Goal: Task Accomplishment & Management: Use online tool/utility

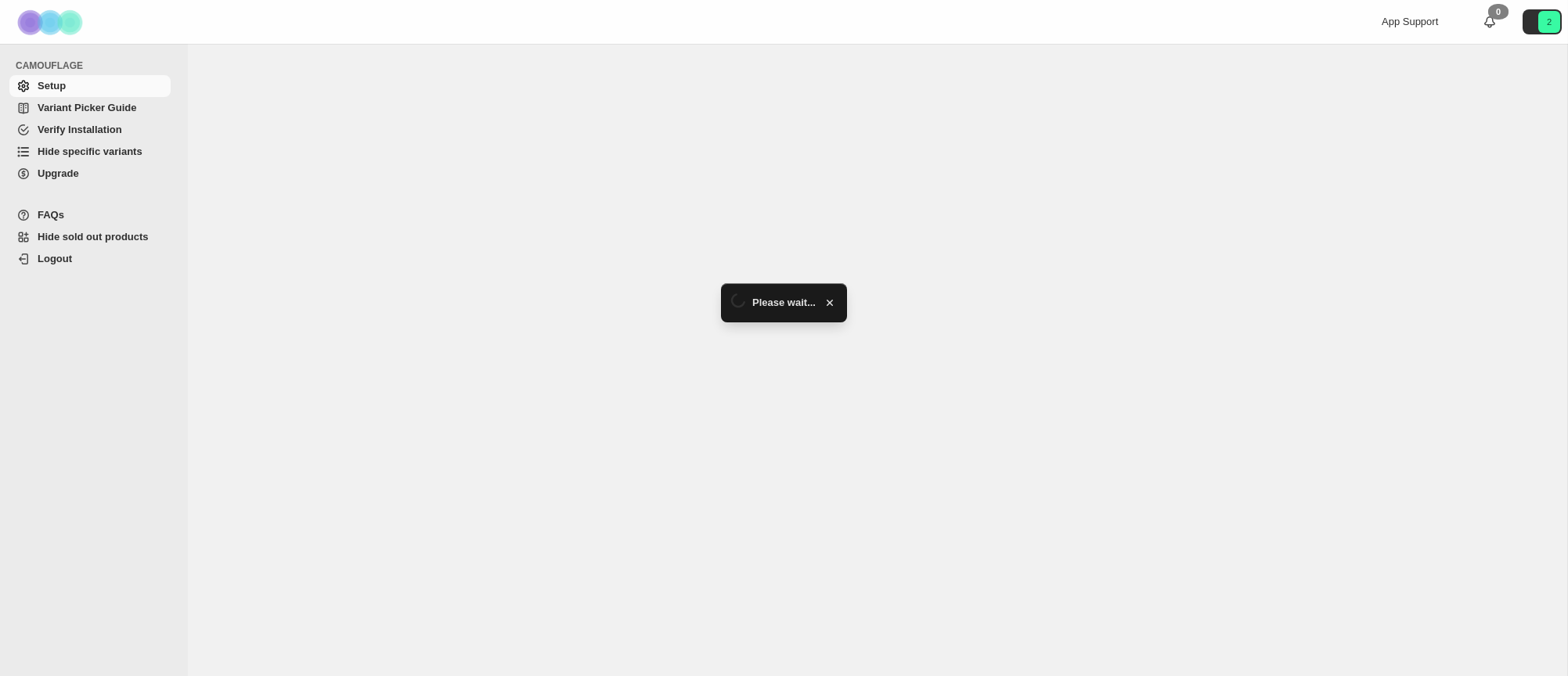
select select "******"
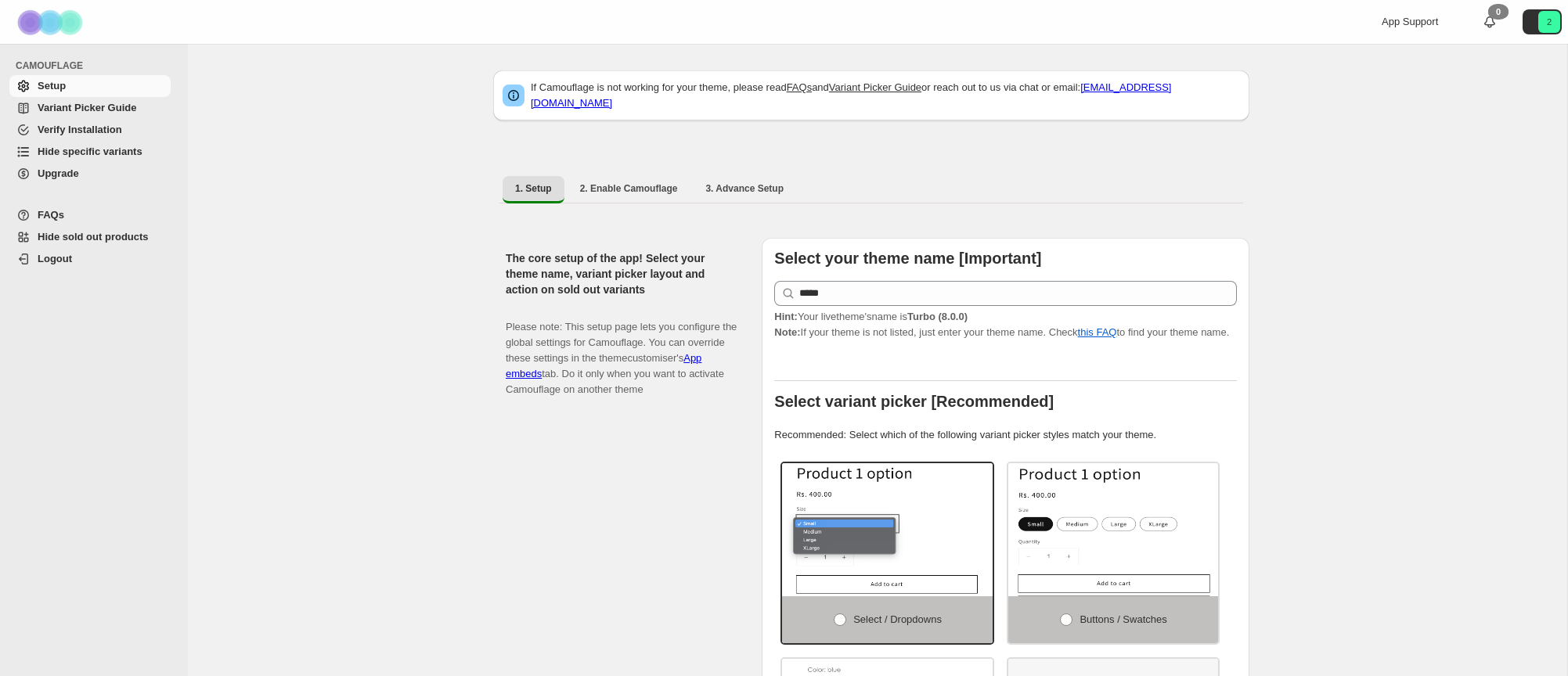
click at [144, 153] on span "Hide specific variants" at bounding box center [102, 152] width 130 height 16
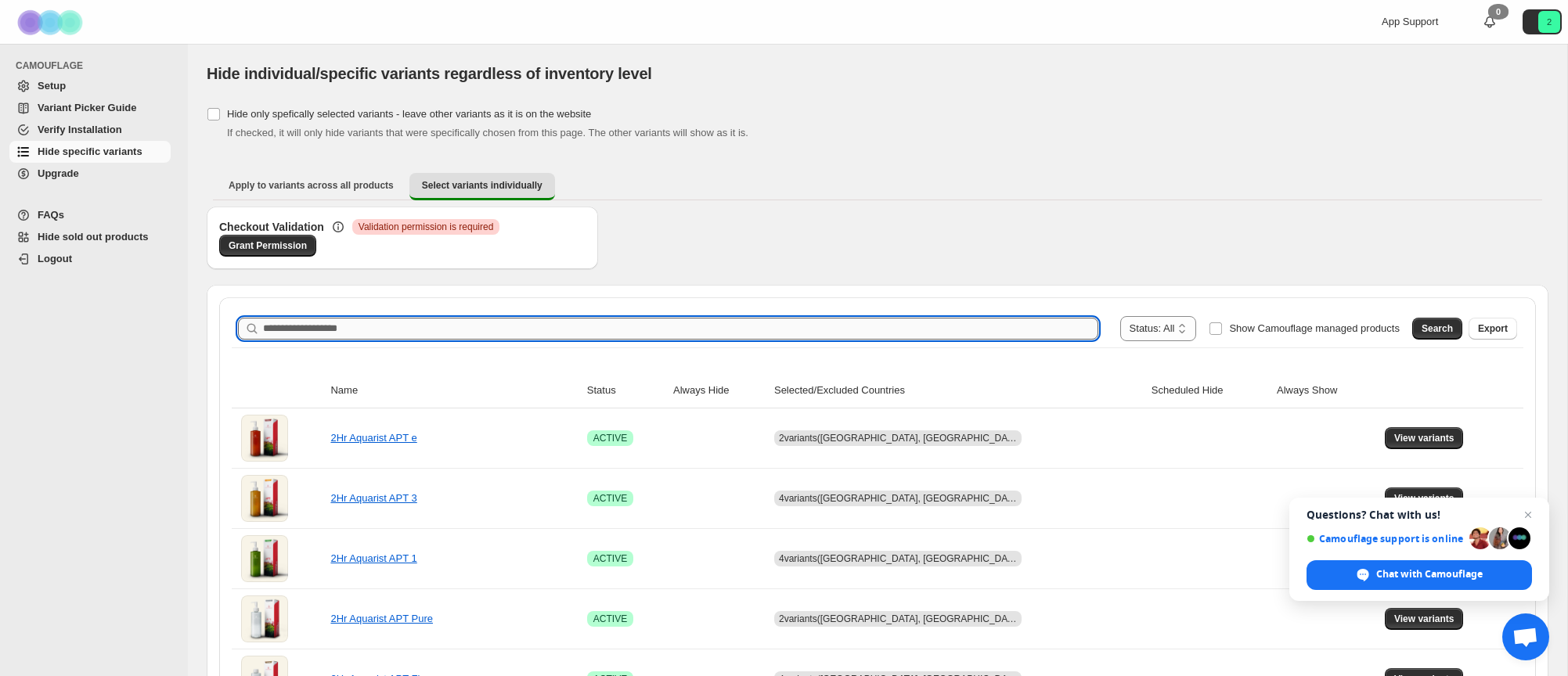
click at [456, 329] on input "Search product name" at bounding box center [681, 329] width 836 height 22
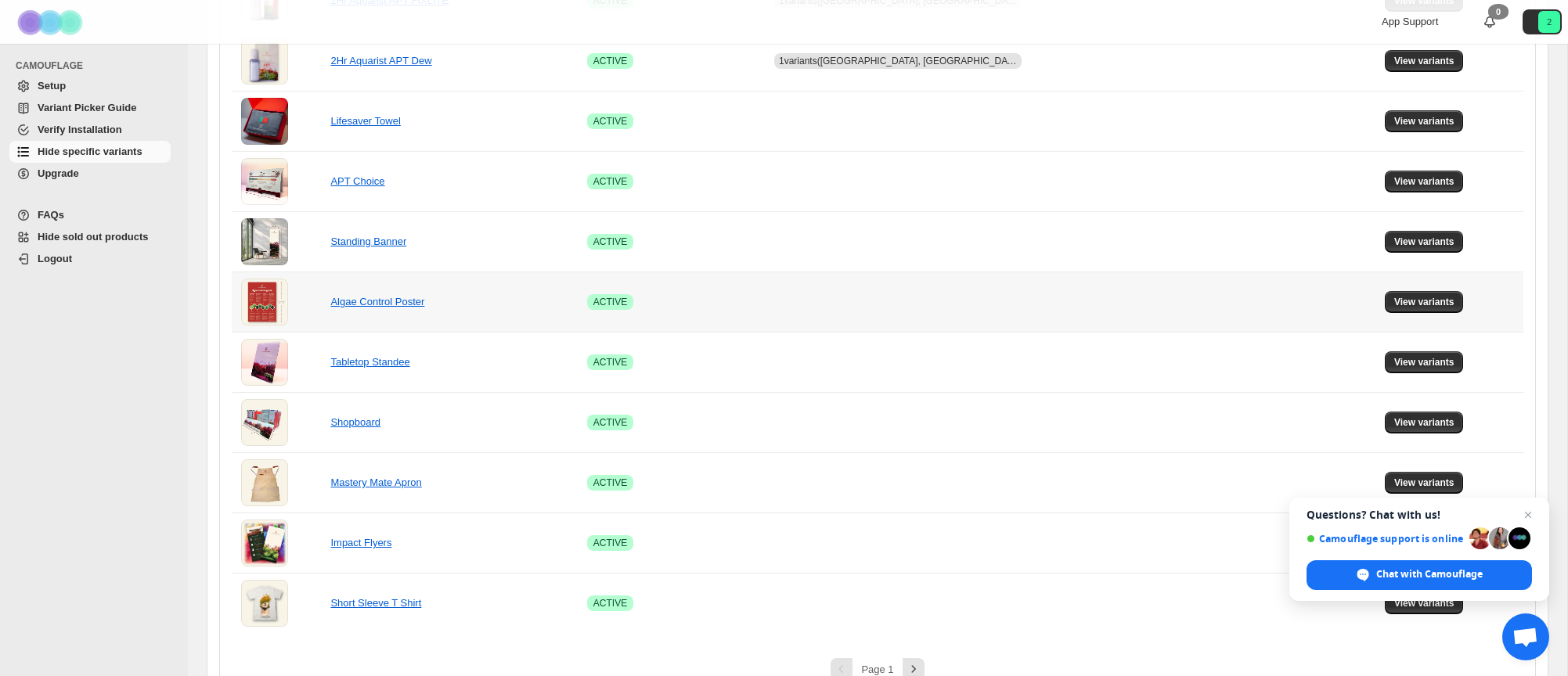
scroll to position [1009, 0]
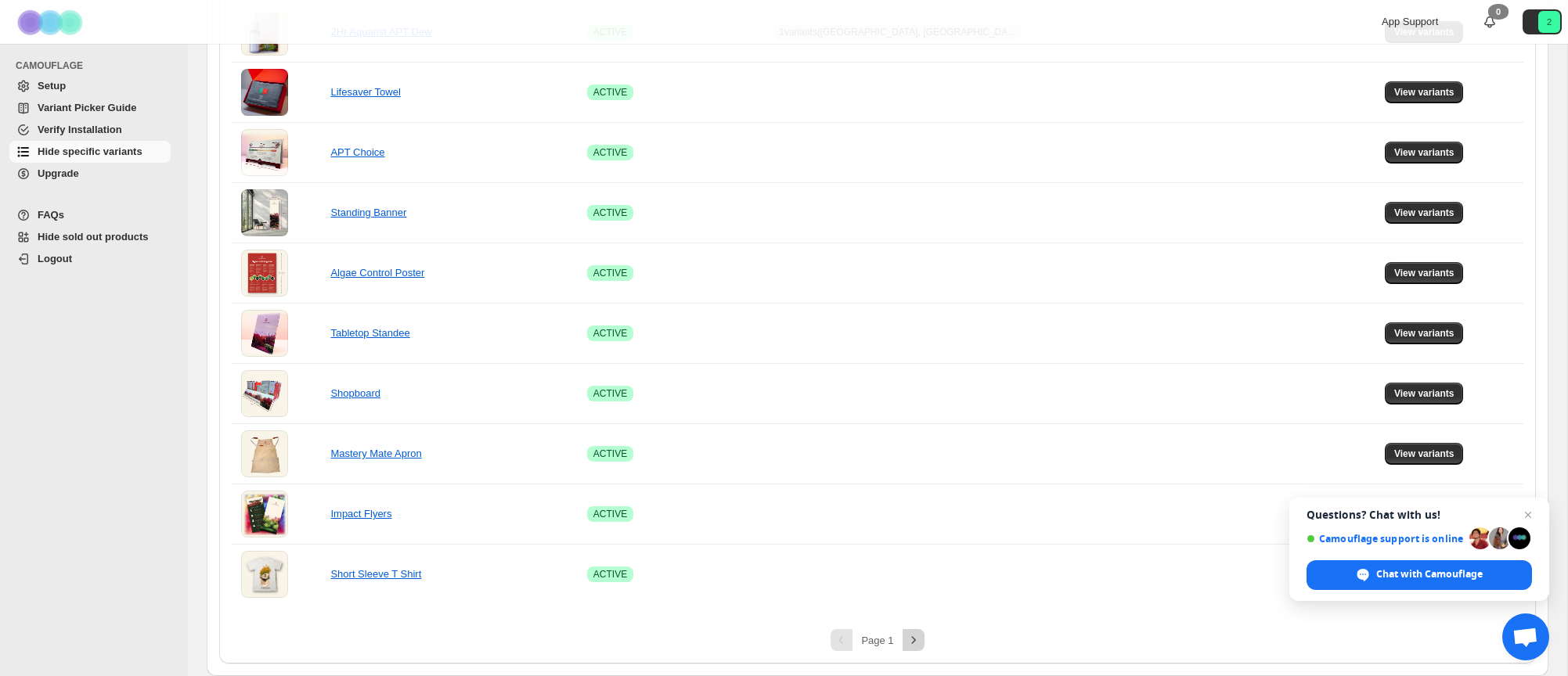
click at [918, 642] on icon "Next" at bounding box center [914, 640] width 16 height 16
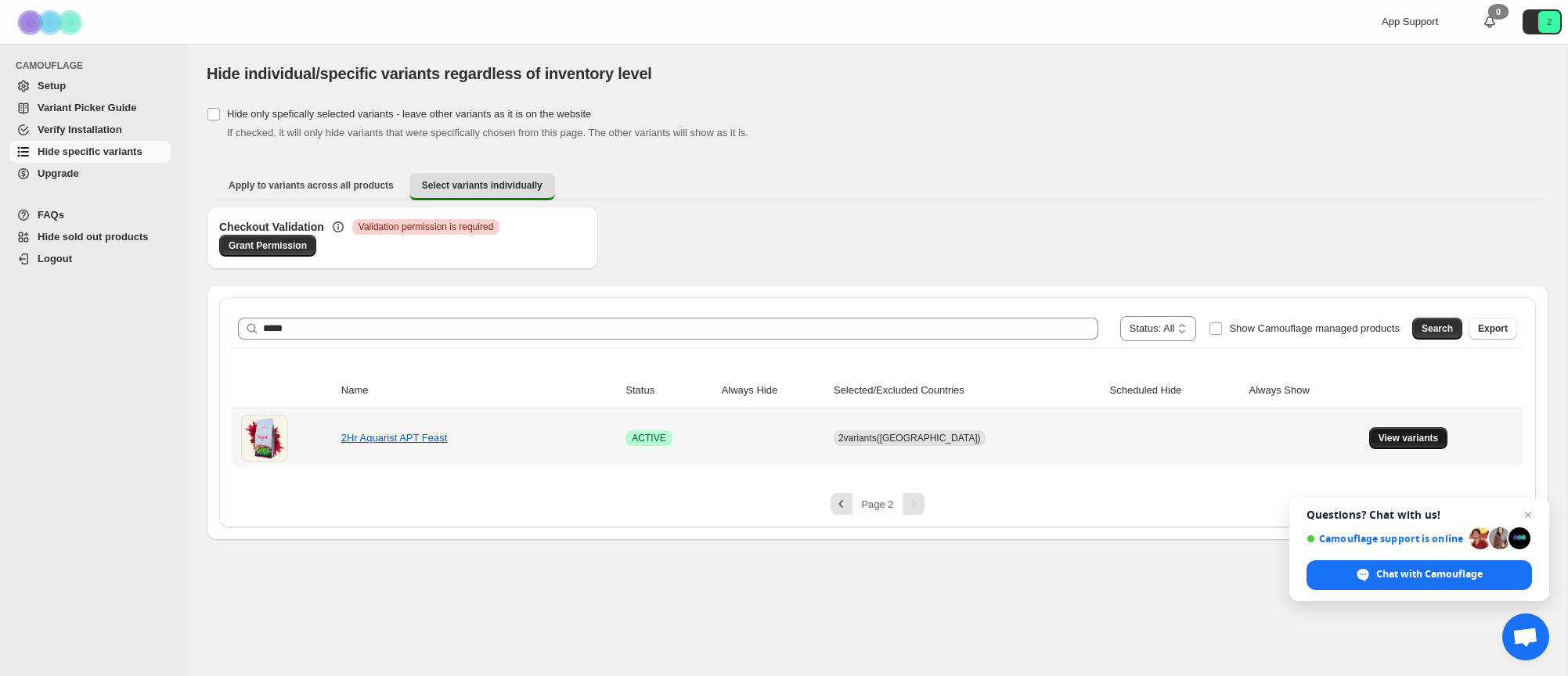
click at [1412, 447] on button "View variants" at bounding box center [1409, 439] width 79 height 22
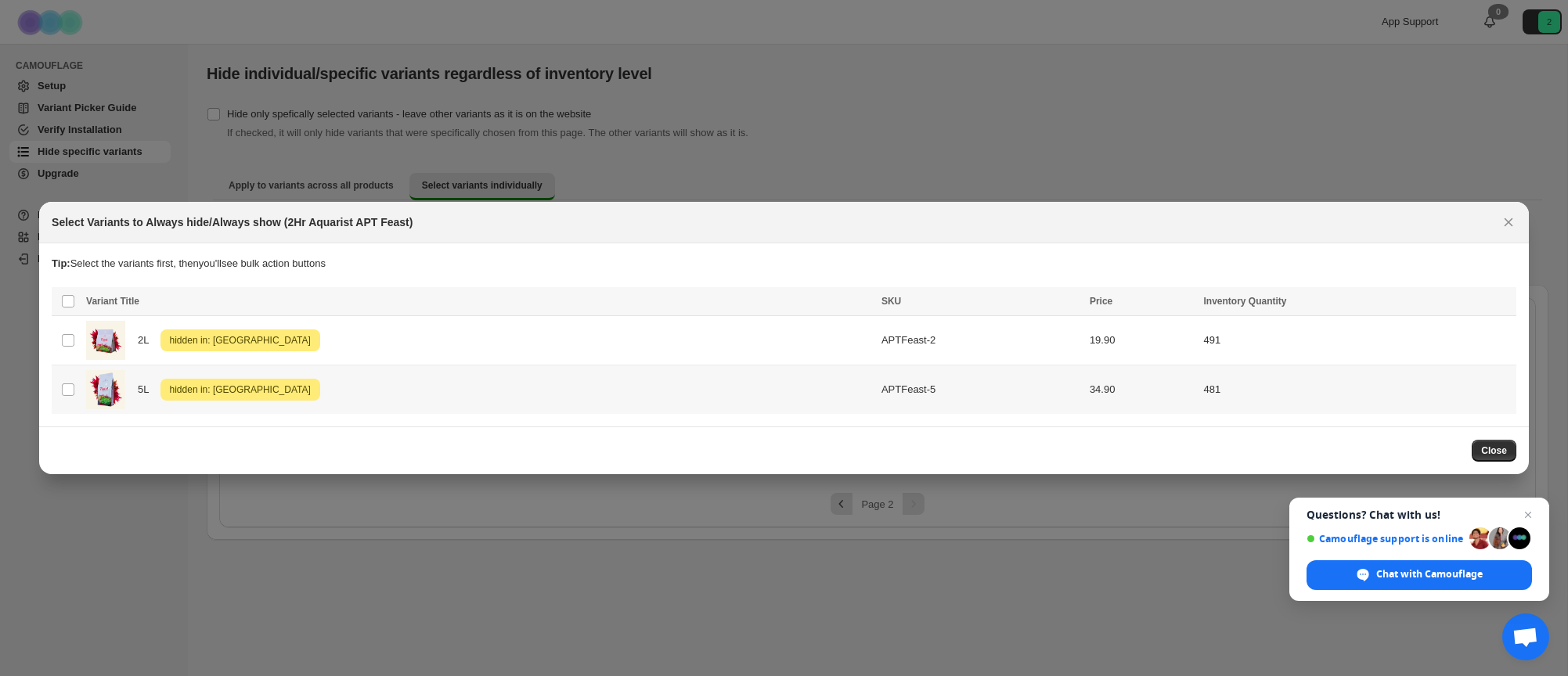
click at [213, 390] on span "hidden in: [GEOGRAPHIC_DATA]" at bounding box center [240, 390] width 147 height 18
click at [1499, 302] on icon "More actions" at bounding box center [1501, 303] width 16 height 16
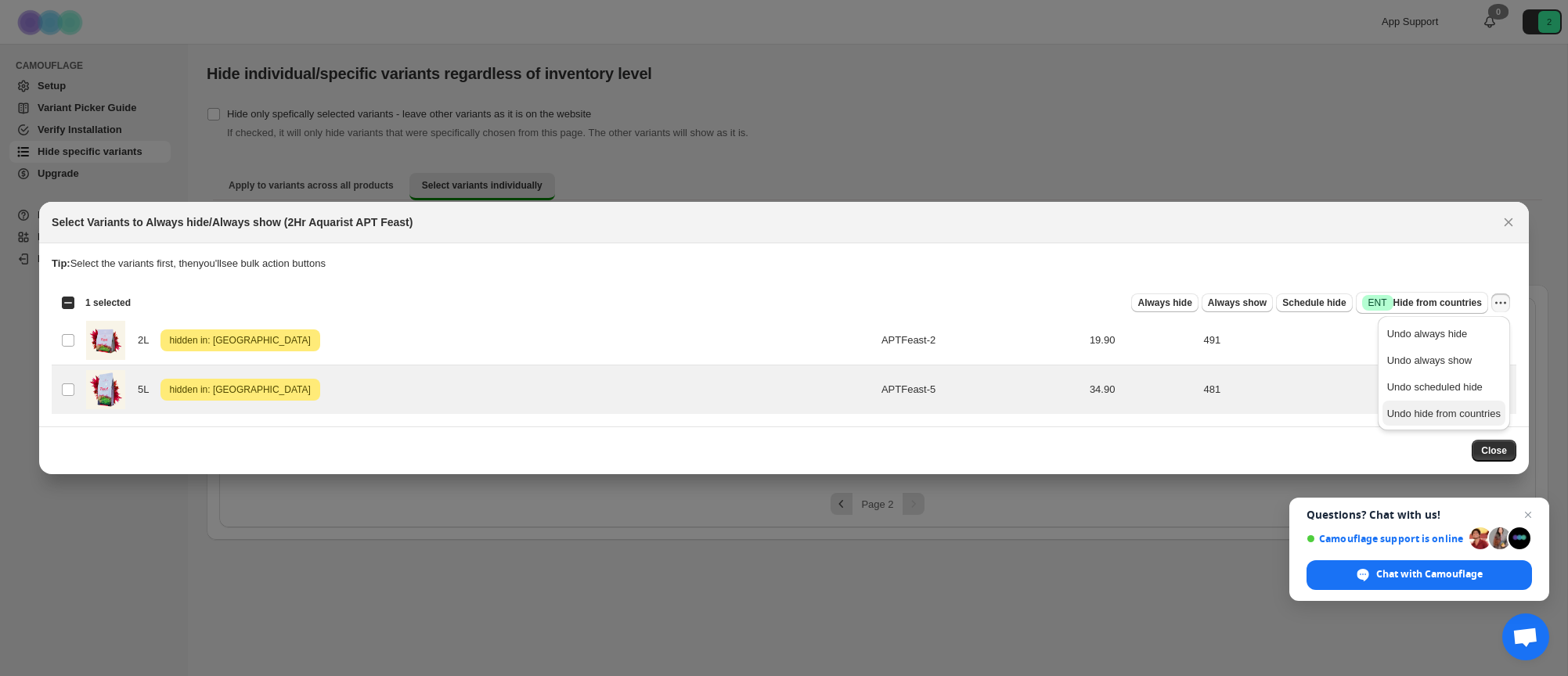
click at [1445, 412] on span "Undo hide from countries" at bounding box center [1444, 413] width 113 height 12
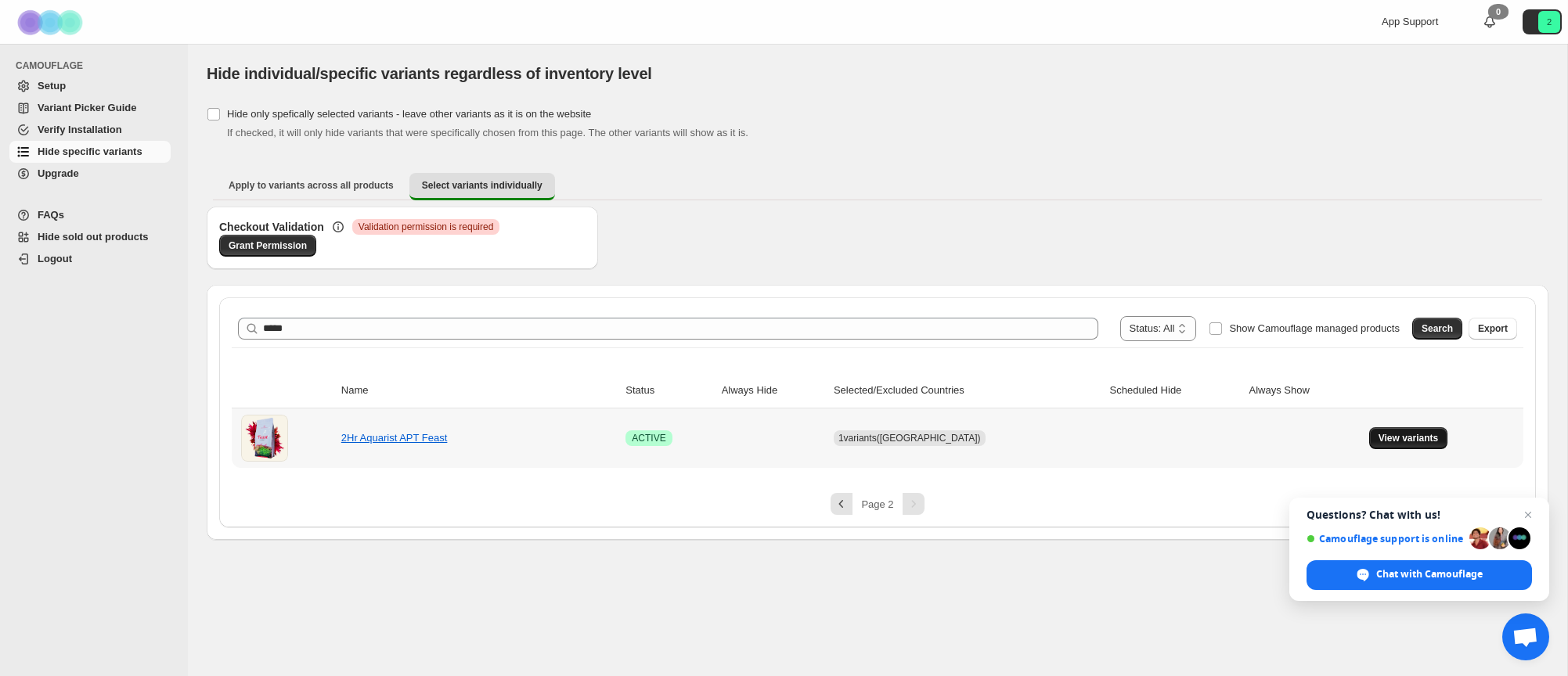
click at [1394, 439] on span "View variants" at bounding box center [1409, 438] width 60 height 13
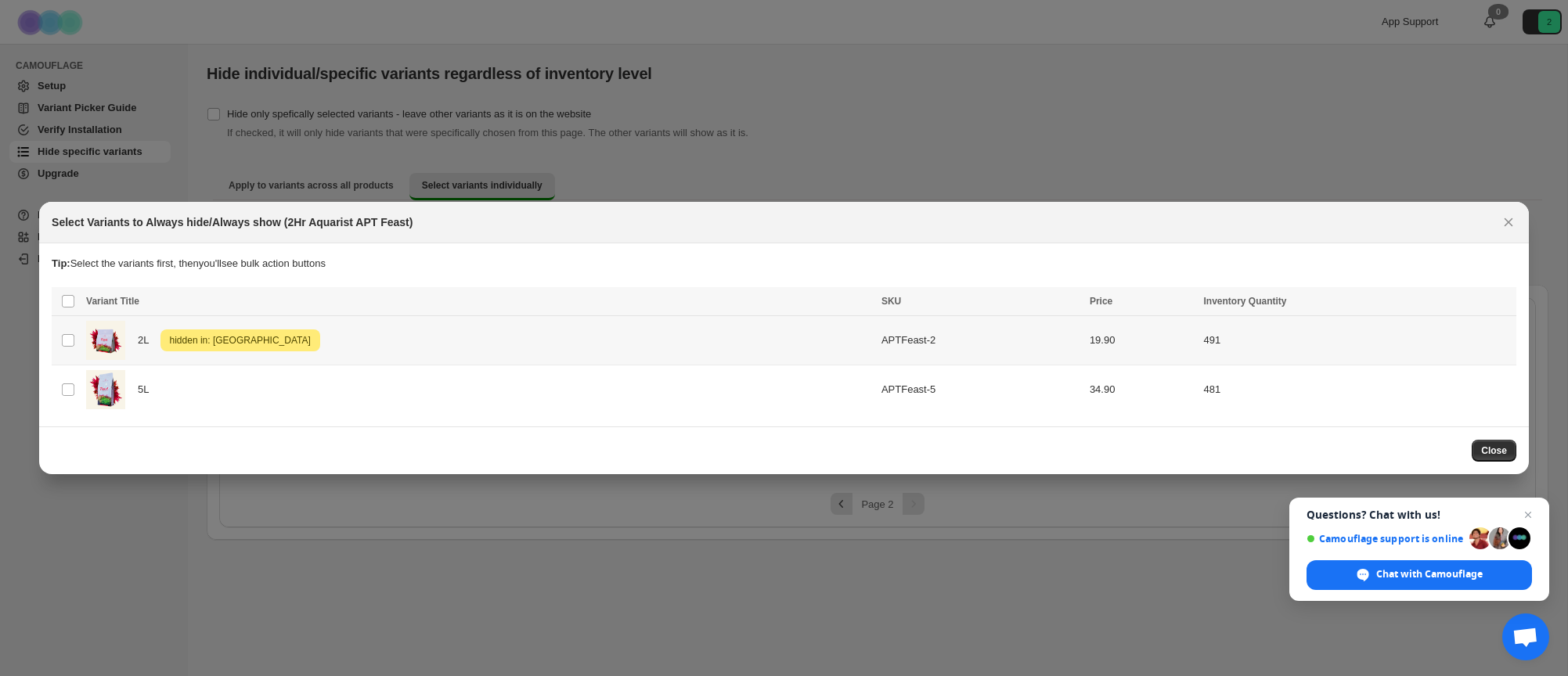
click at [1377, 346] on td "491" at bounding box center [1357, 341] width 317 height 49
click at [1504, 303] on icon "More actions" at bounding box center [1501, 303] width 16 height 16
click at [1430, 414] on span "Undo hide from countries" at bounding box center [1444, 413] width 113 height 12
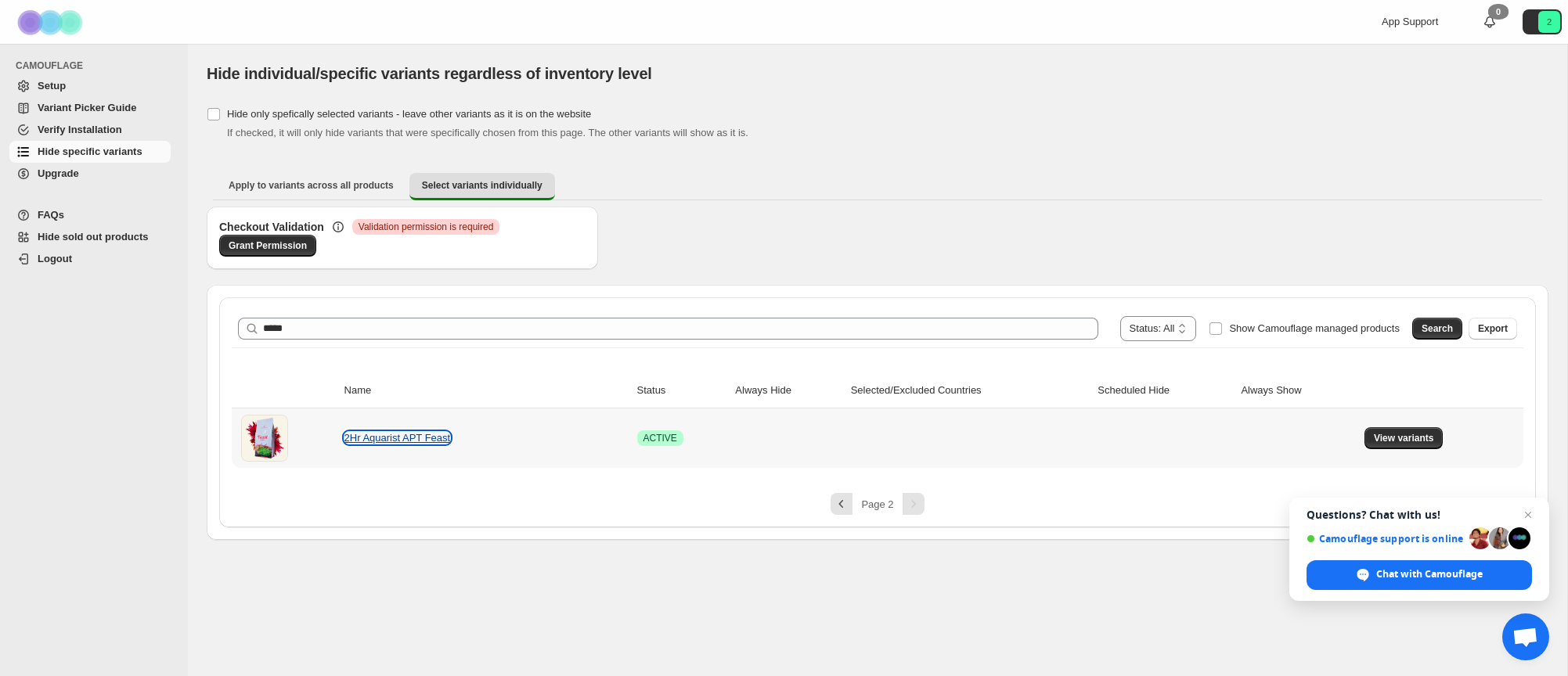
click at [377, 438] on link "2Hr Aquarist APT Feast" at bounding box center [398, 438] width 107 height 12
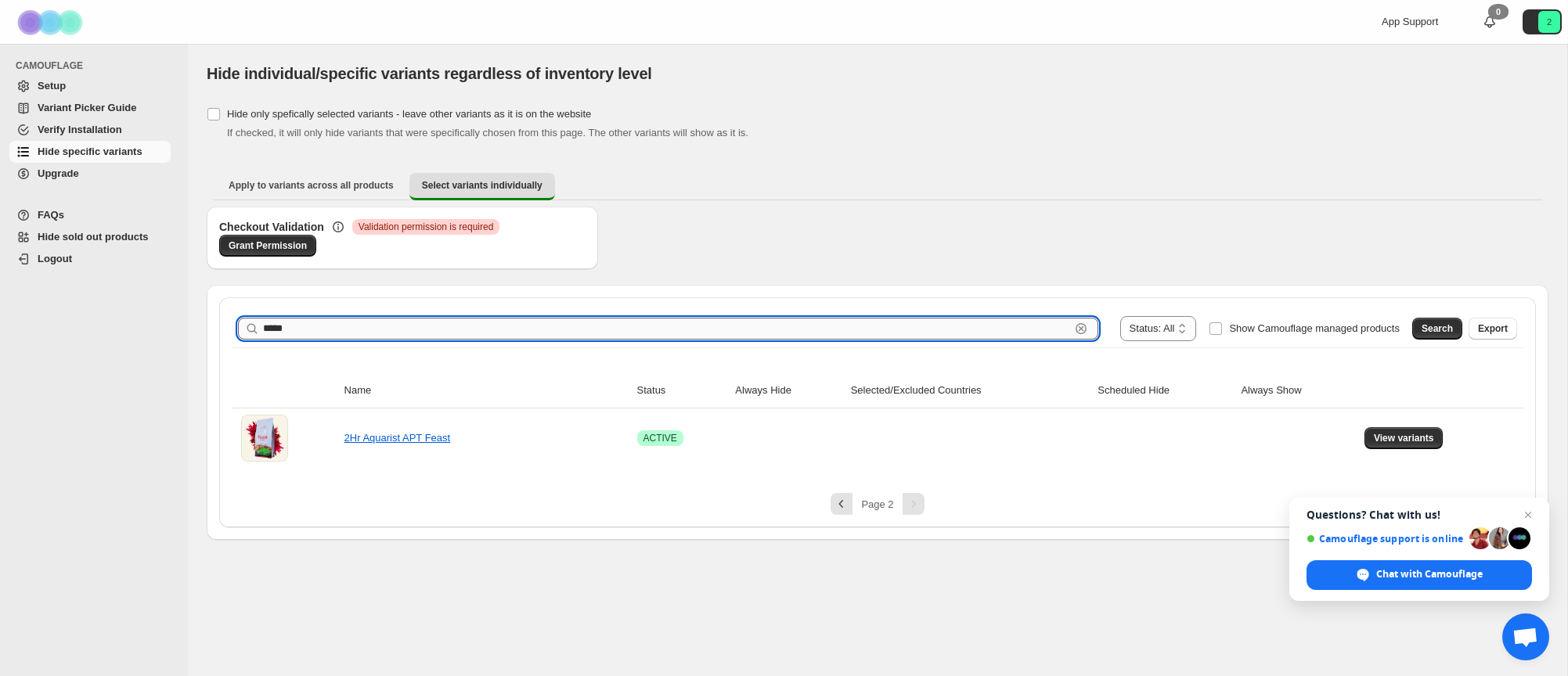
click at [605, 324] on input "*****" at bounding box center [667, 329] width 807 height 22
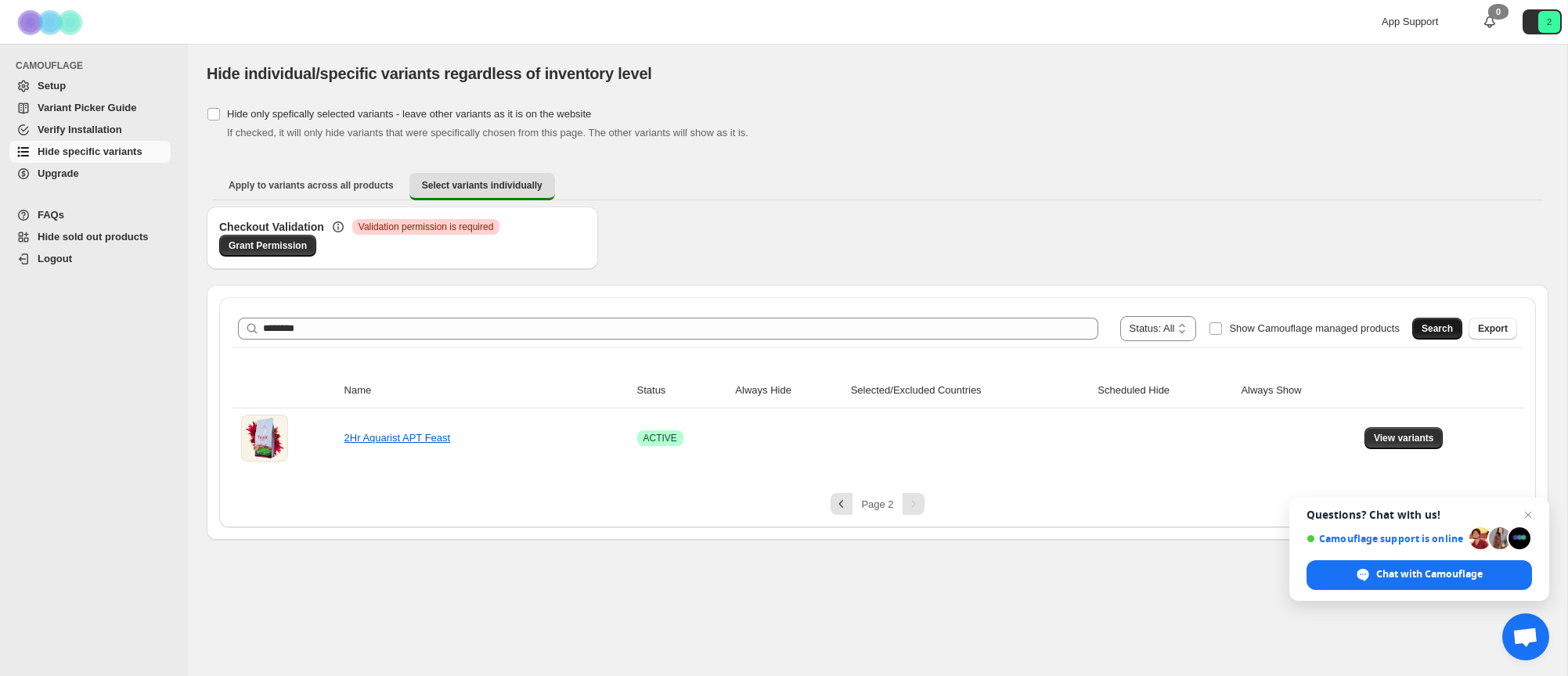
click at [1419, 330] on button "Search" at bounding box center [1437, 329] width 50 height 22
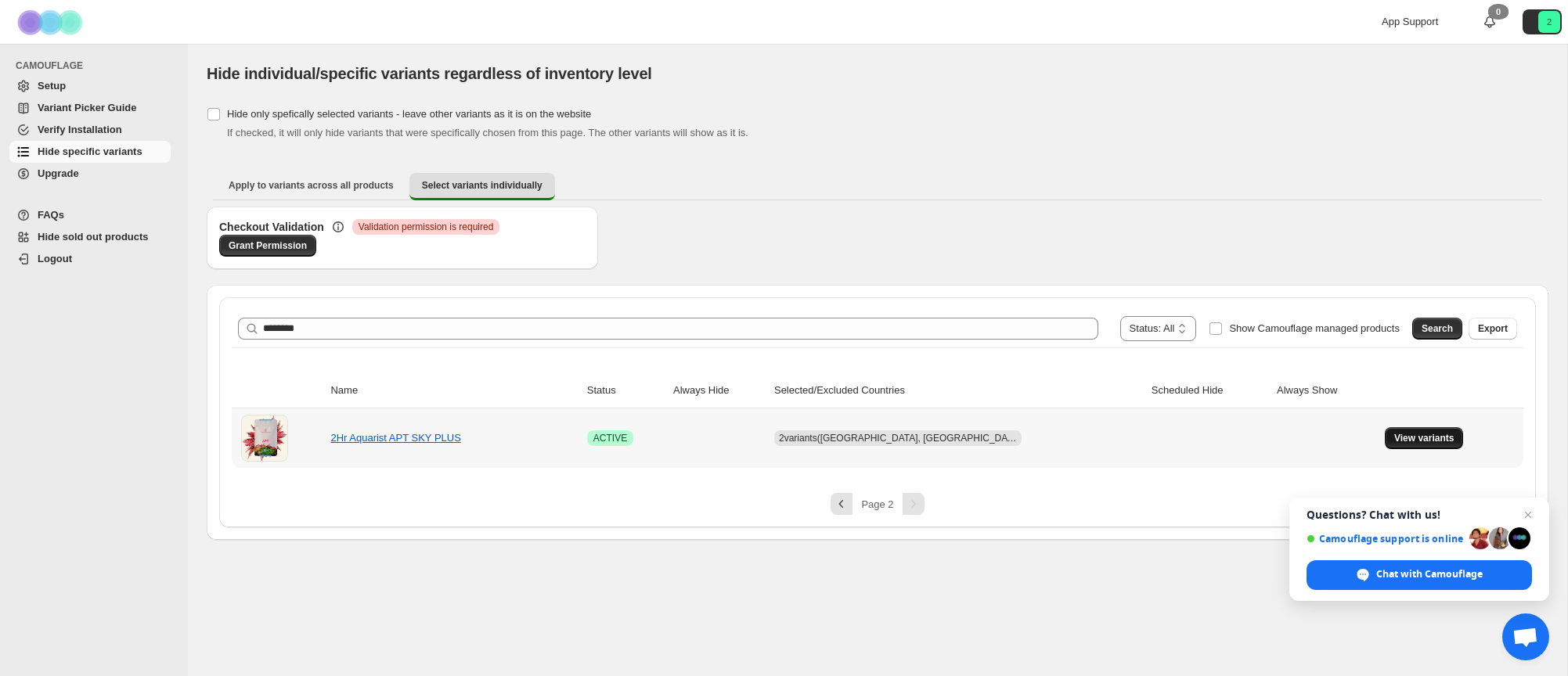
click at [1395, 439] on span "View variants" at bounding box center [1425, 438] width 60 height 13
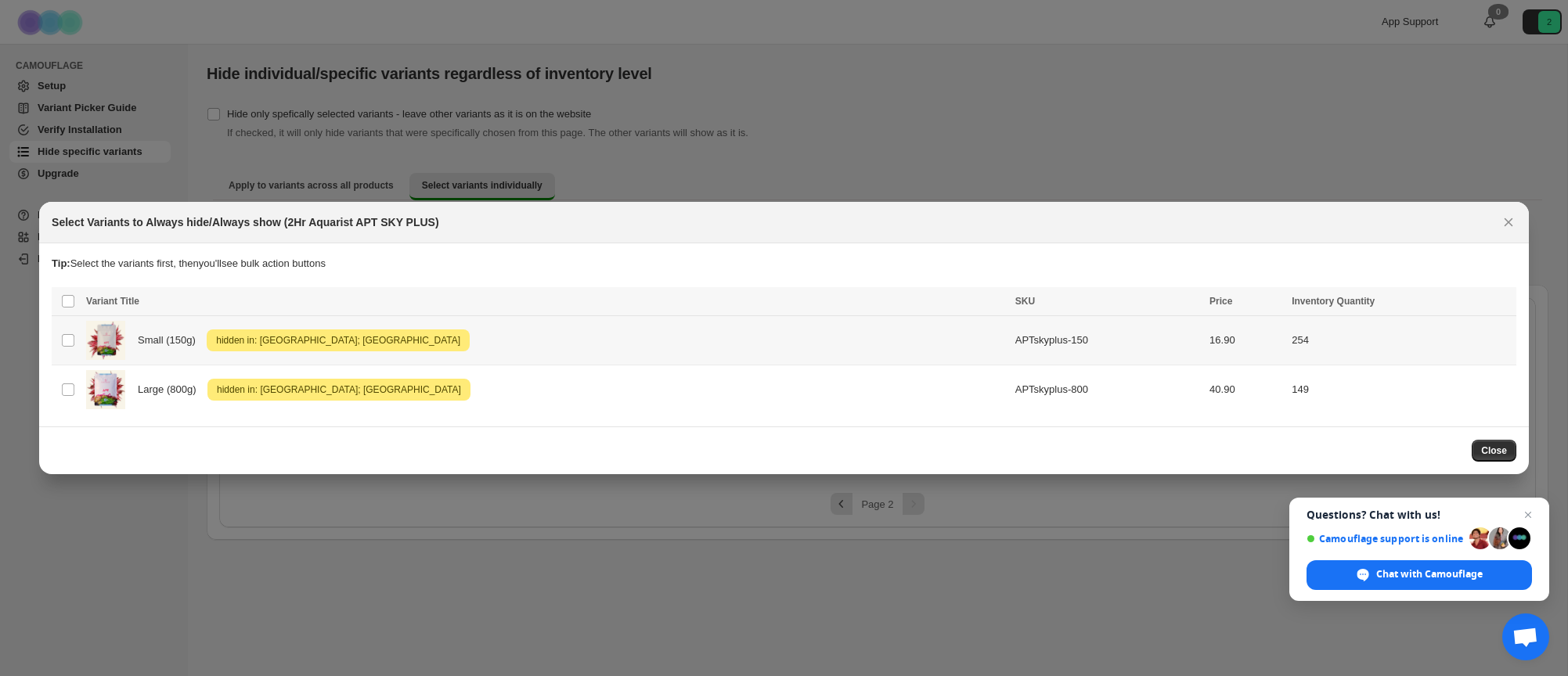
click at [715, 337] on div "Small (150g) Attention hidden in: [GEOGRAPHIC_DATA]; [GEOGRAPHIC_DATA]" at bounding box center [546, 341] width 919 height 39
click at [1440, 303] on span "Success ENT Hide from countries" at bounding box center [1422, 303] width 120 height 16
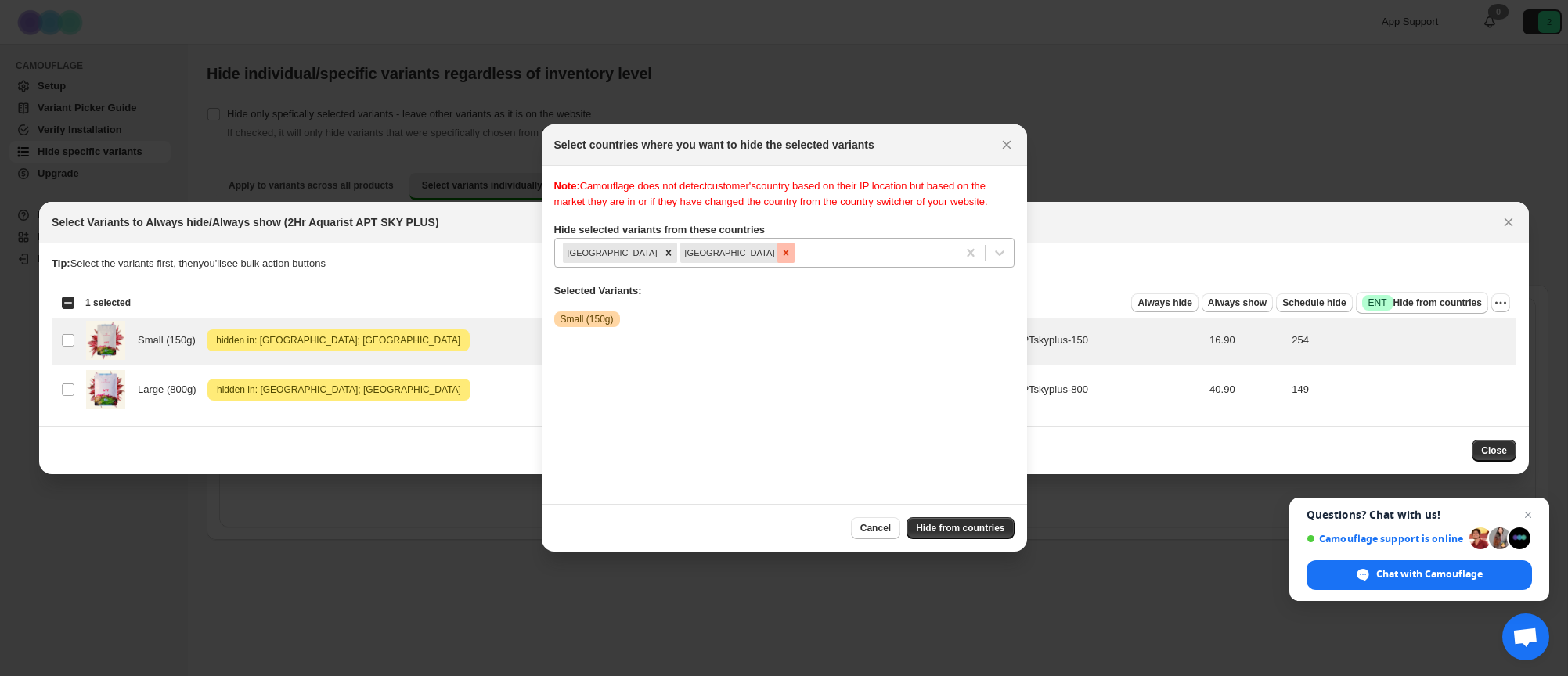
click at [780, 258] on icon "Remove Canada" at bounding box center [785, 252] width 11 height 11
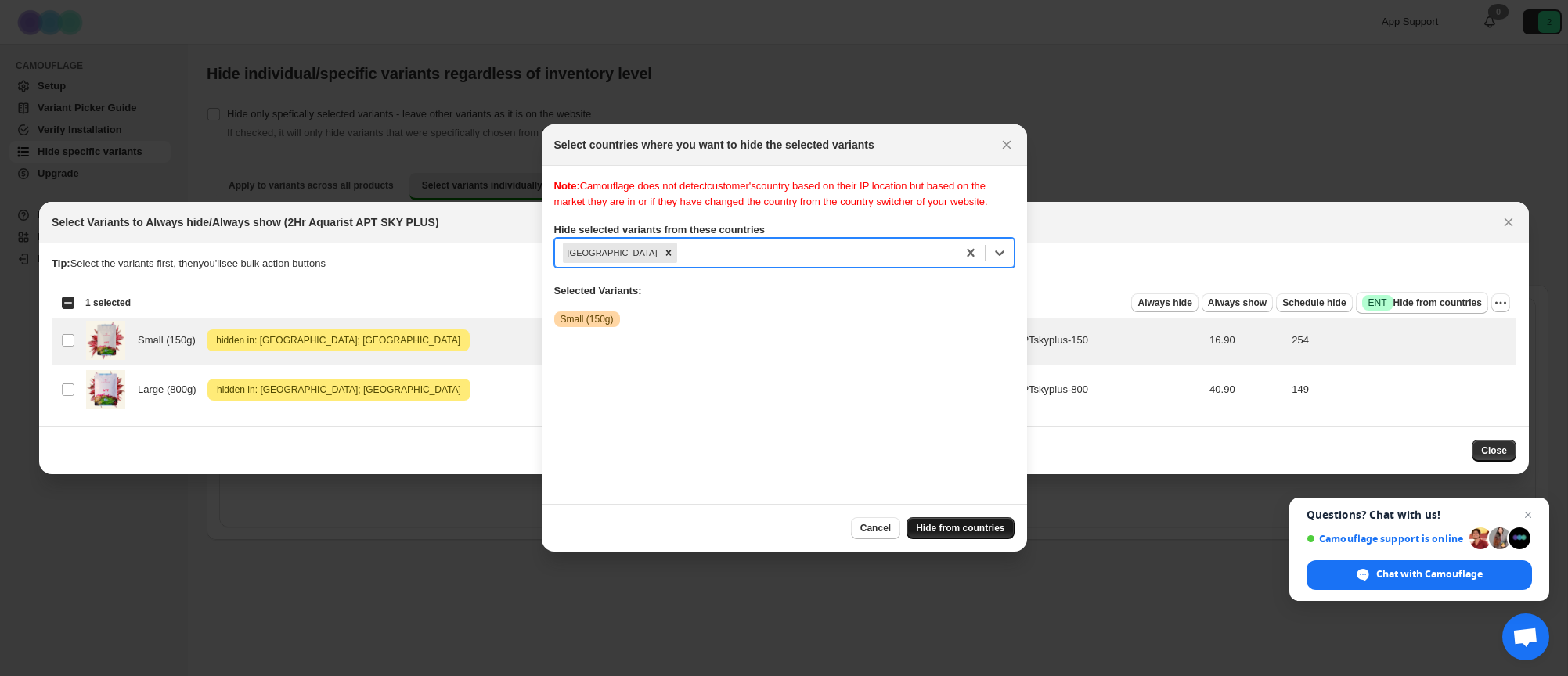
click at [929, 532] on span "Hide from countries" at bounding box center [960, 528] width 88 height 13
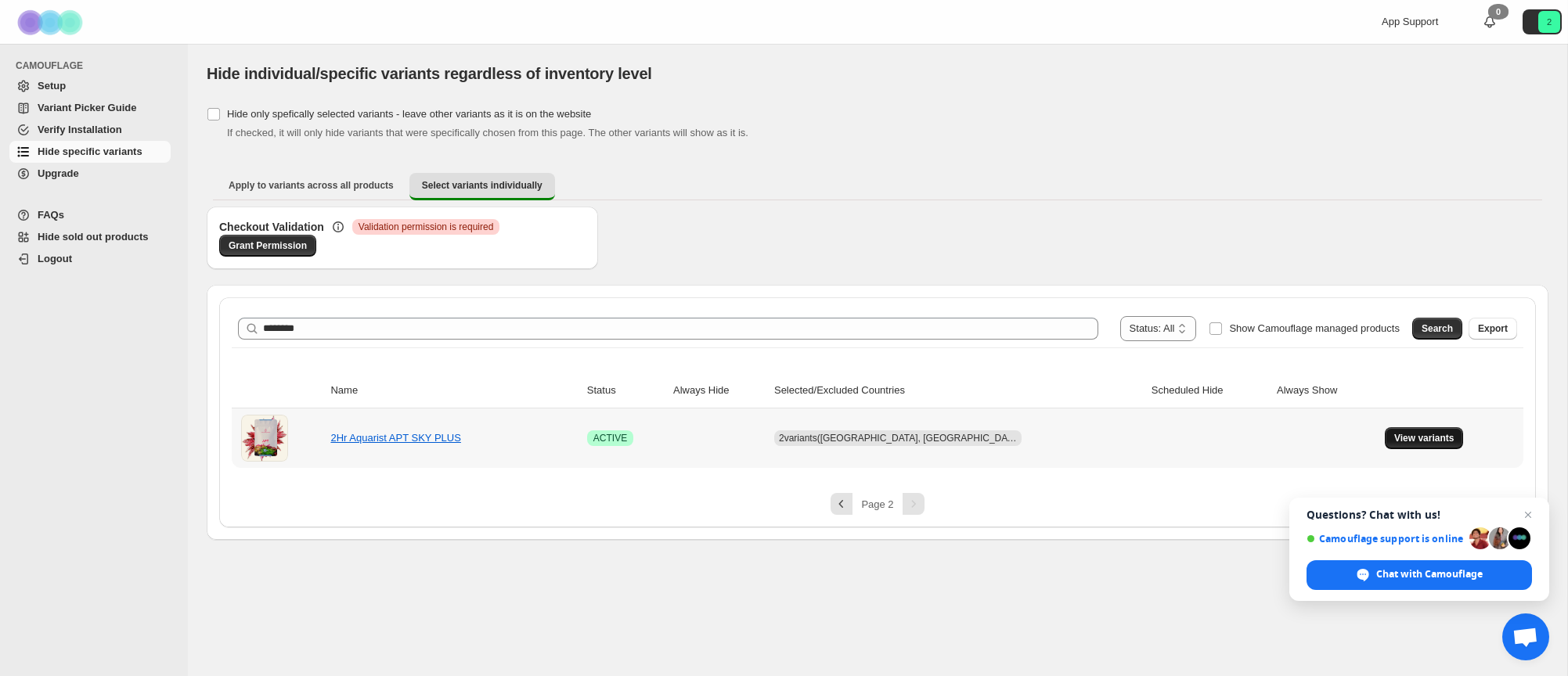
click at [1394, 440] on span "View variants" at bounding box center [1425, 438] width 60 height 13
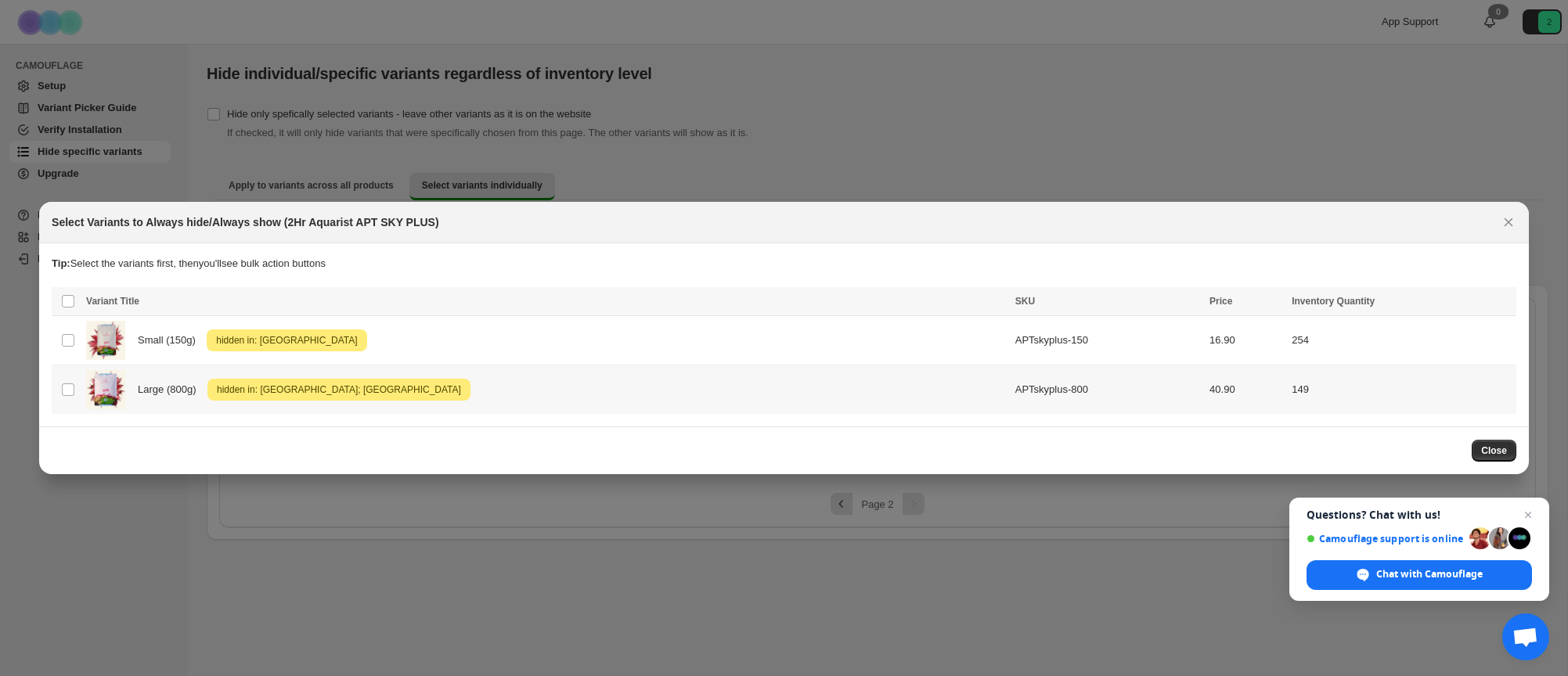
click at [294, 396] on span "hidden in: [GEOGRAPHIC_DATA]; [GEOGRAPHIC_DATA]" at bounding box center [339, 390] width 251 height 18
click at [1388, 309] on span "Success ENT Hide from countries" at bounding box center [1422, 303] width 120 height 16
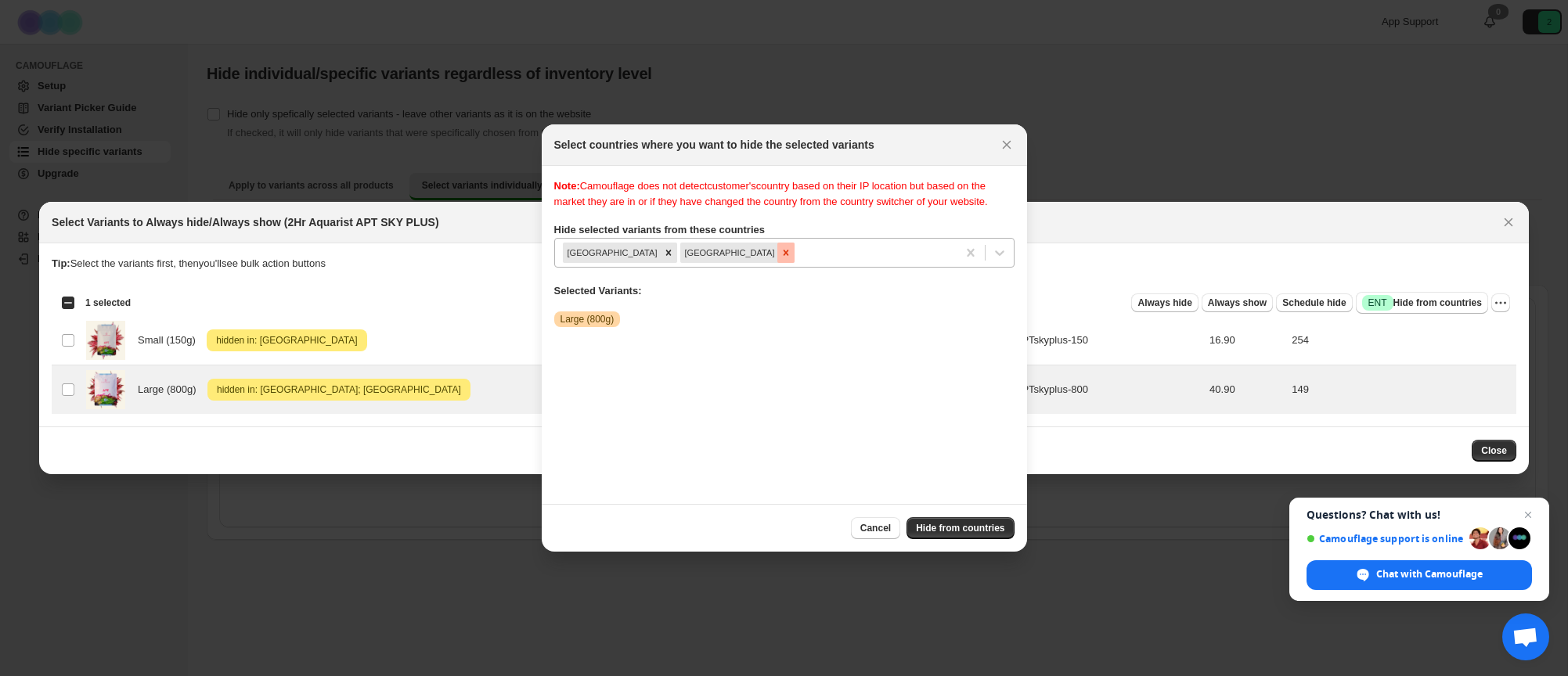
click at [780, 258] on icon "Remove Canada" at bounding box center [785, 252] width 11 height 11
click at [945, 527] on span "Hide from countries" at bounding box center [960, 528] width 88 height 13
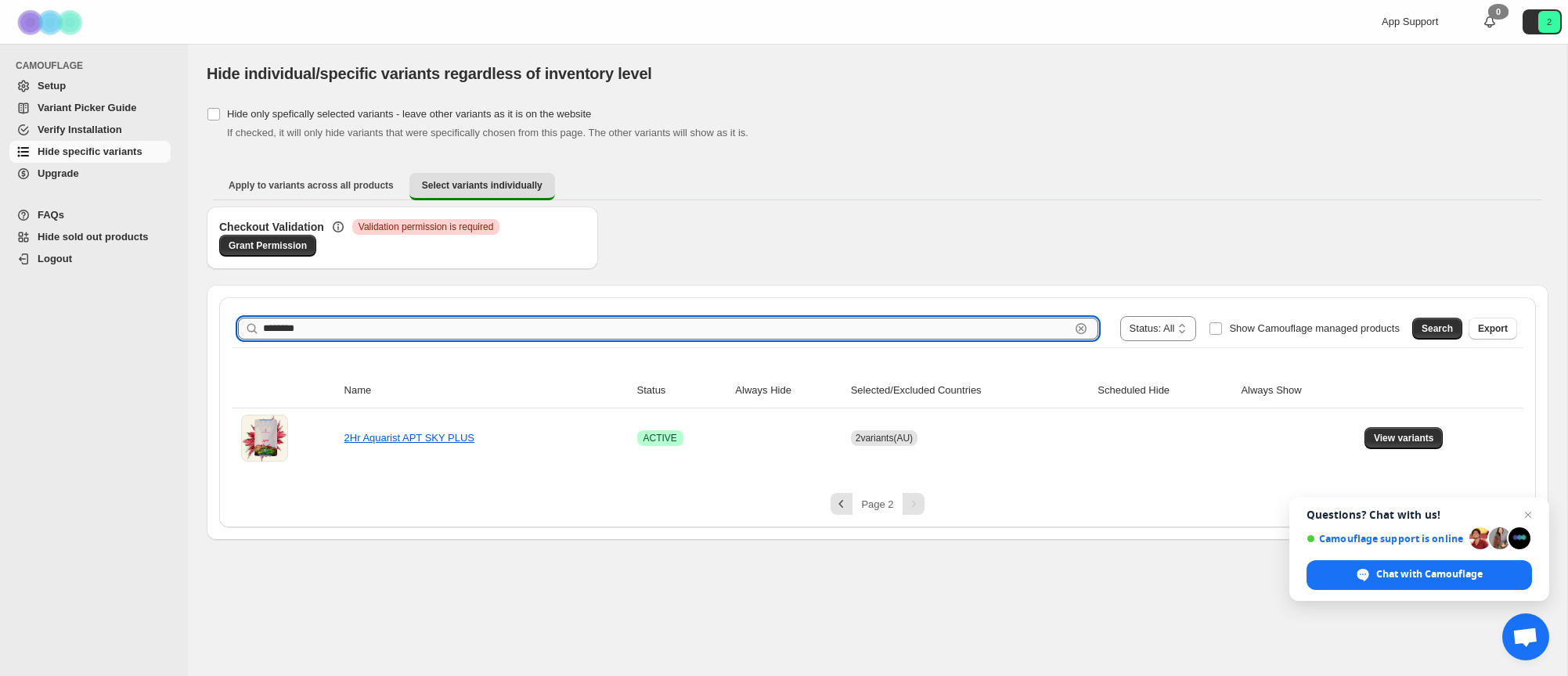
click at [778, 325] on input "********" at bounding box center [667, 329] width 807 height 22
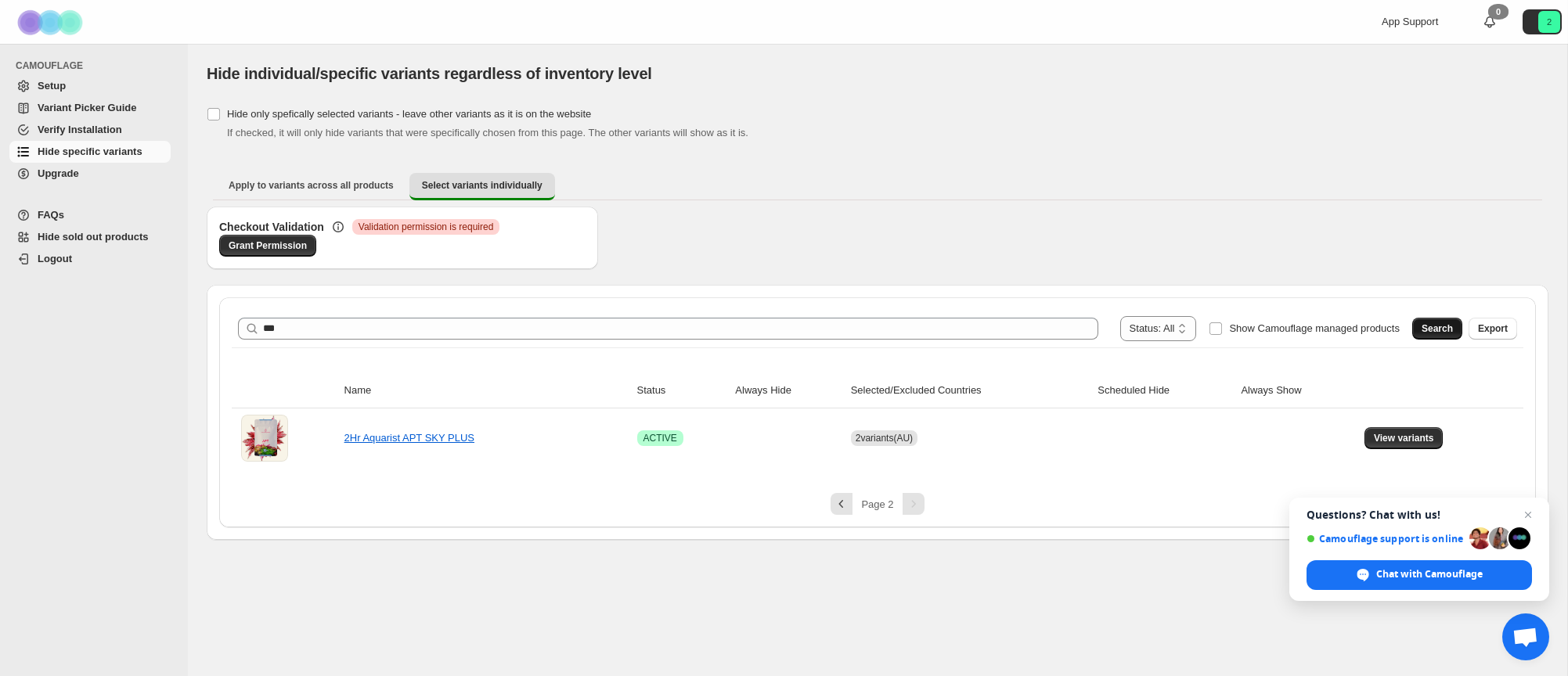
click at [1446, 324] on span "Search" at bounding box center [1437, 328] width 31 height 13
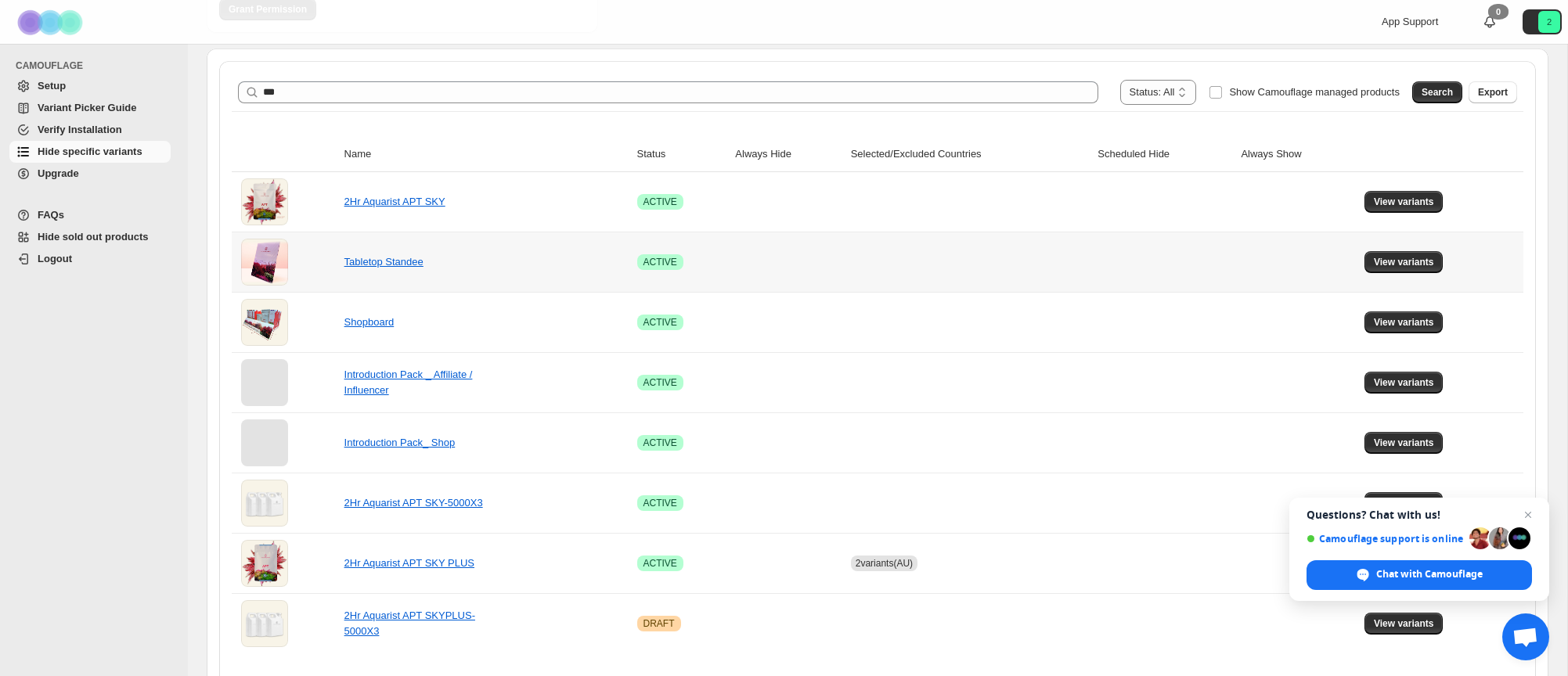
scroll to position [286, 0]
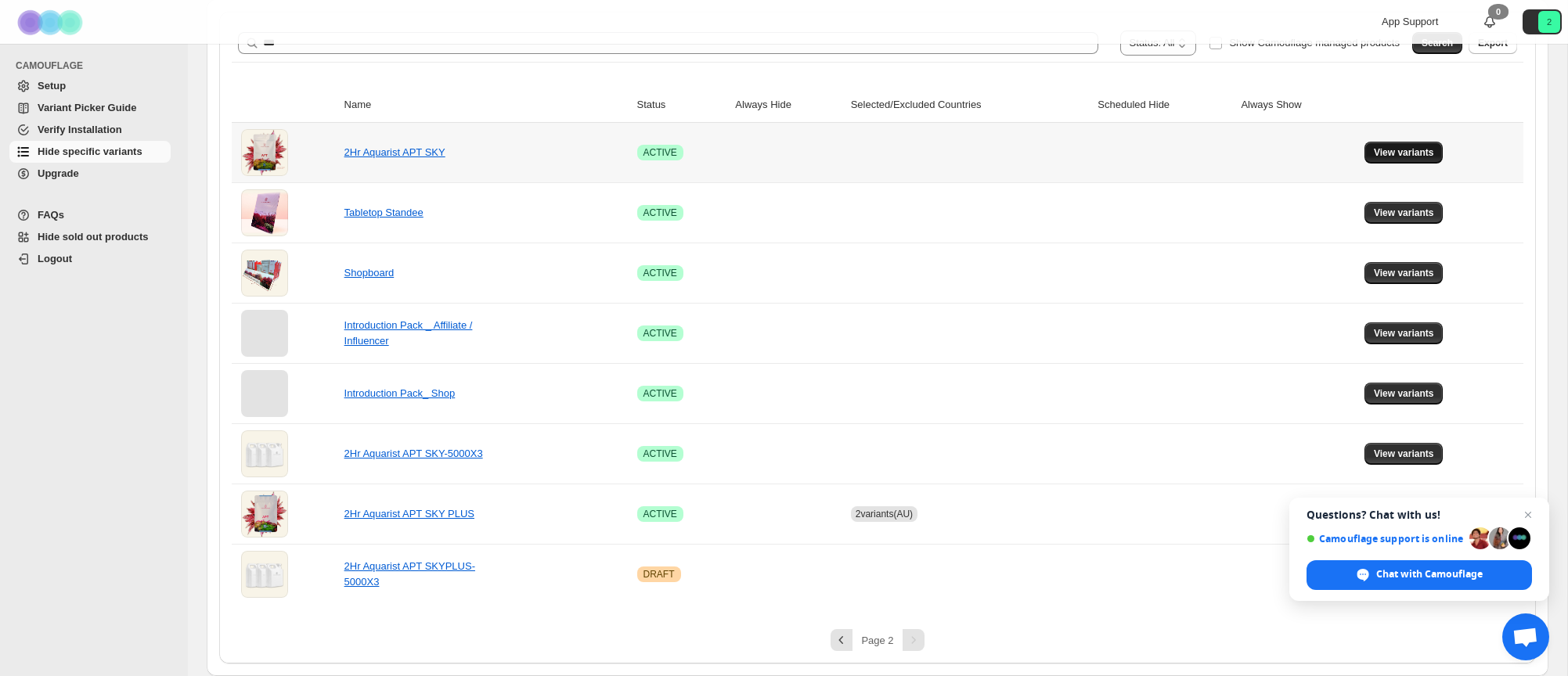
click at [1409, 153] on span "View variants" at bounding box center [1404, 153] width 60 height 13
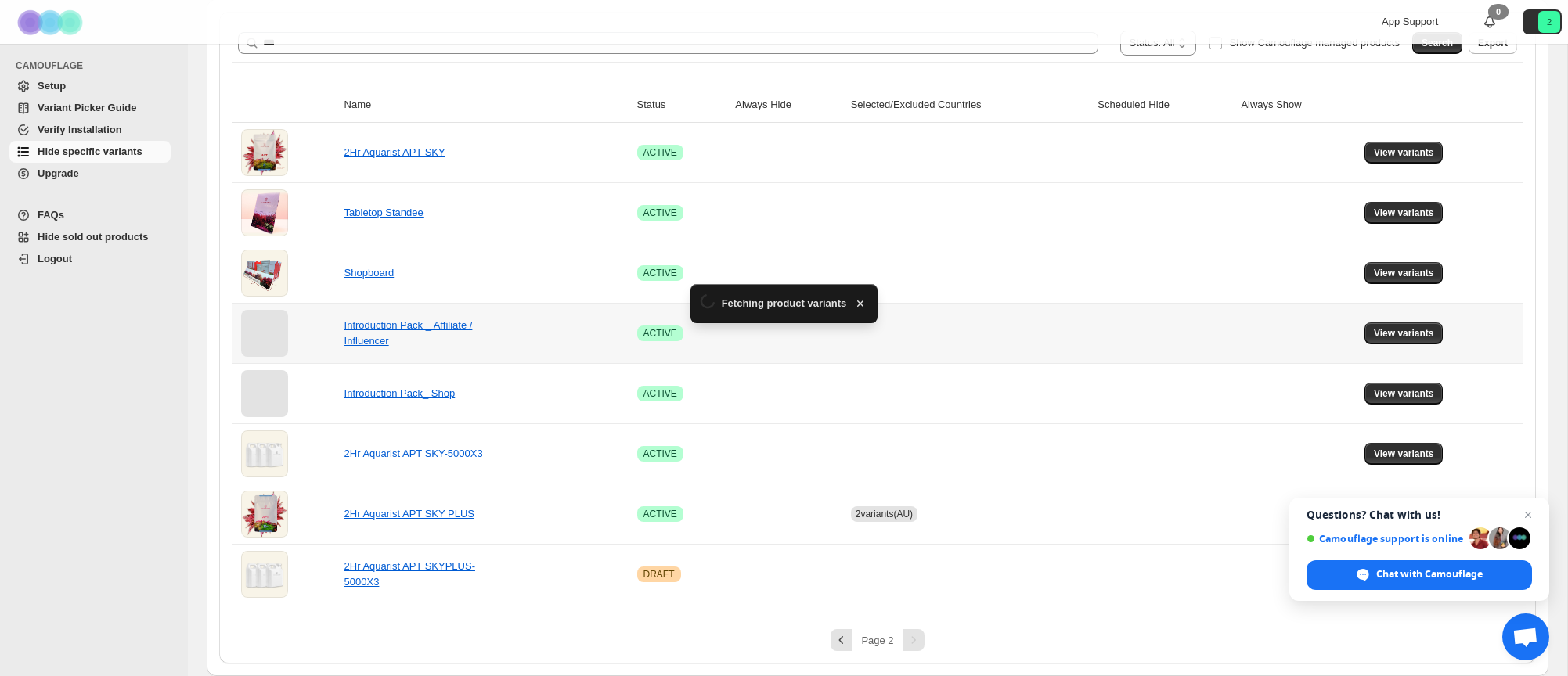
scroll to position [0, 0]
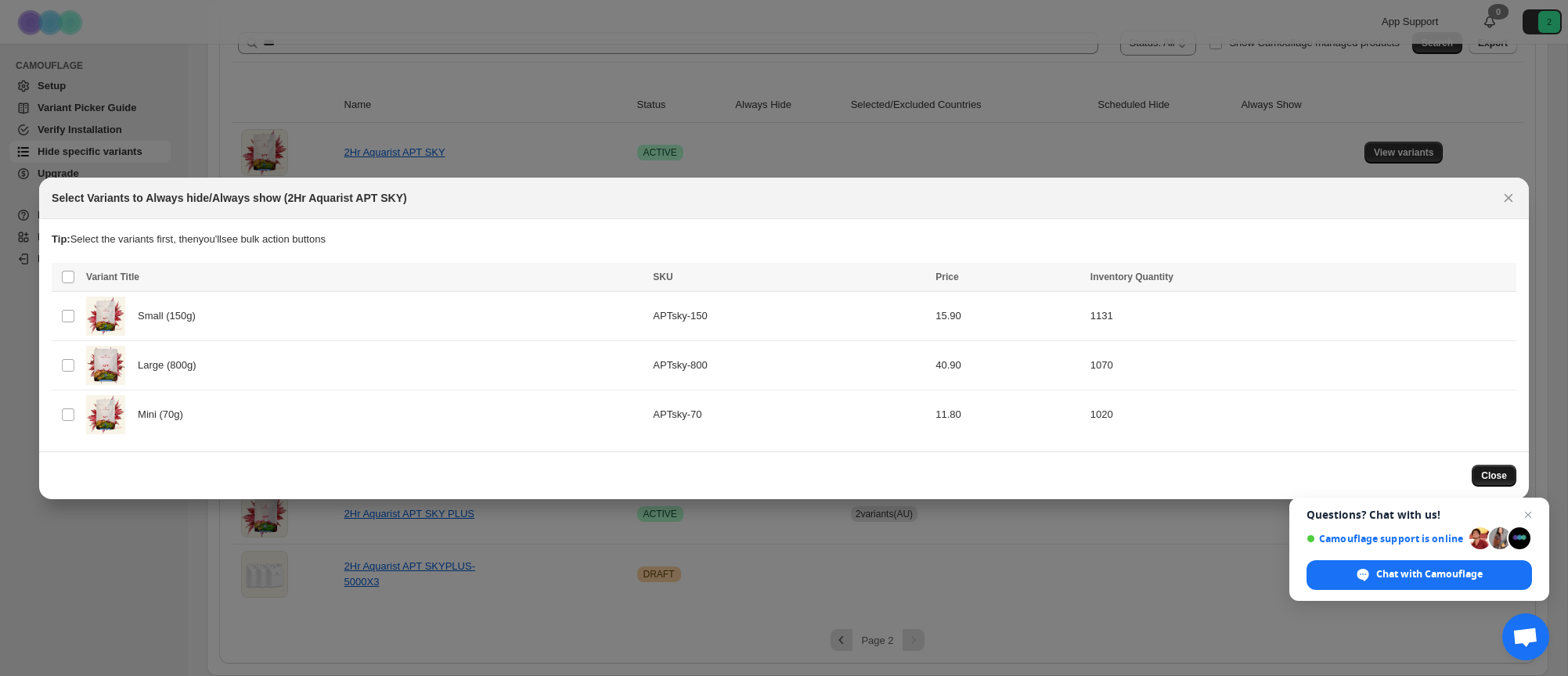
click at [1484, 480] on span "Close" at bounding box center [1494, 476] width 26 height 13
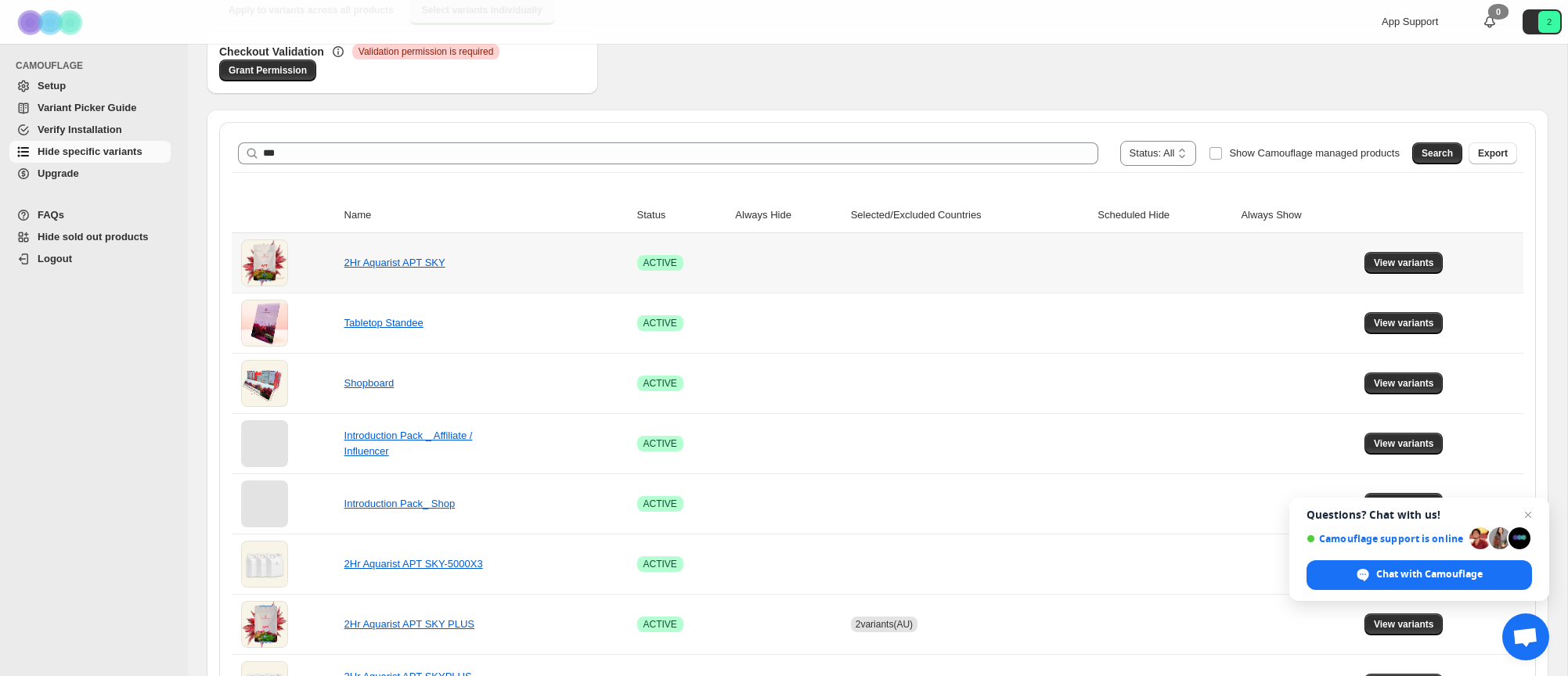
scroll to position [93, 0]
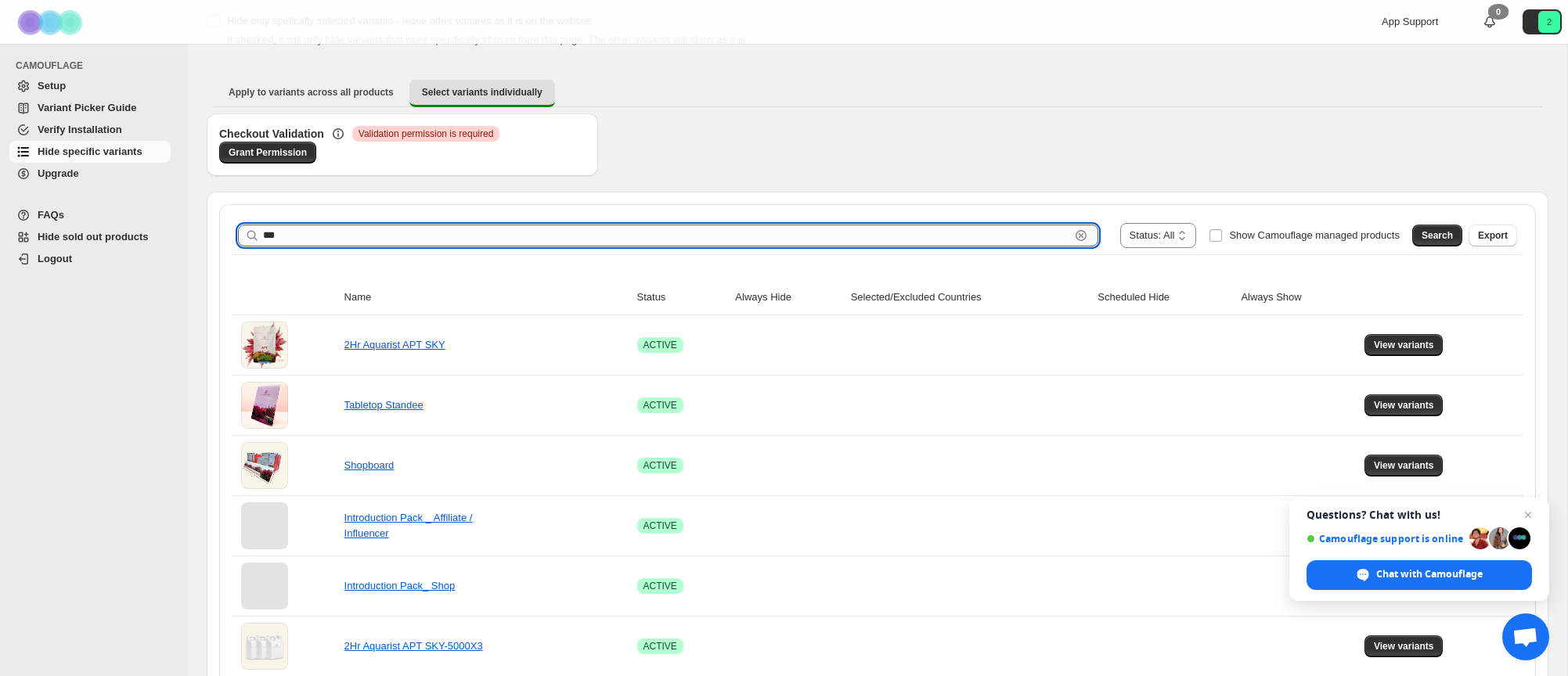
click at [474, 238] on input "***" at bounding box center [667, 236] width 807 height 22
type input "*"
click at [1425, 238] on span "Search" at bounding box center [1437, 235] width 31 height 13
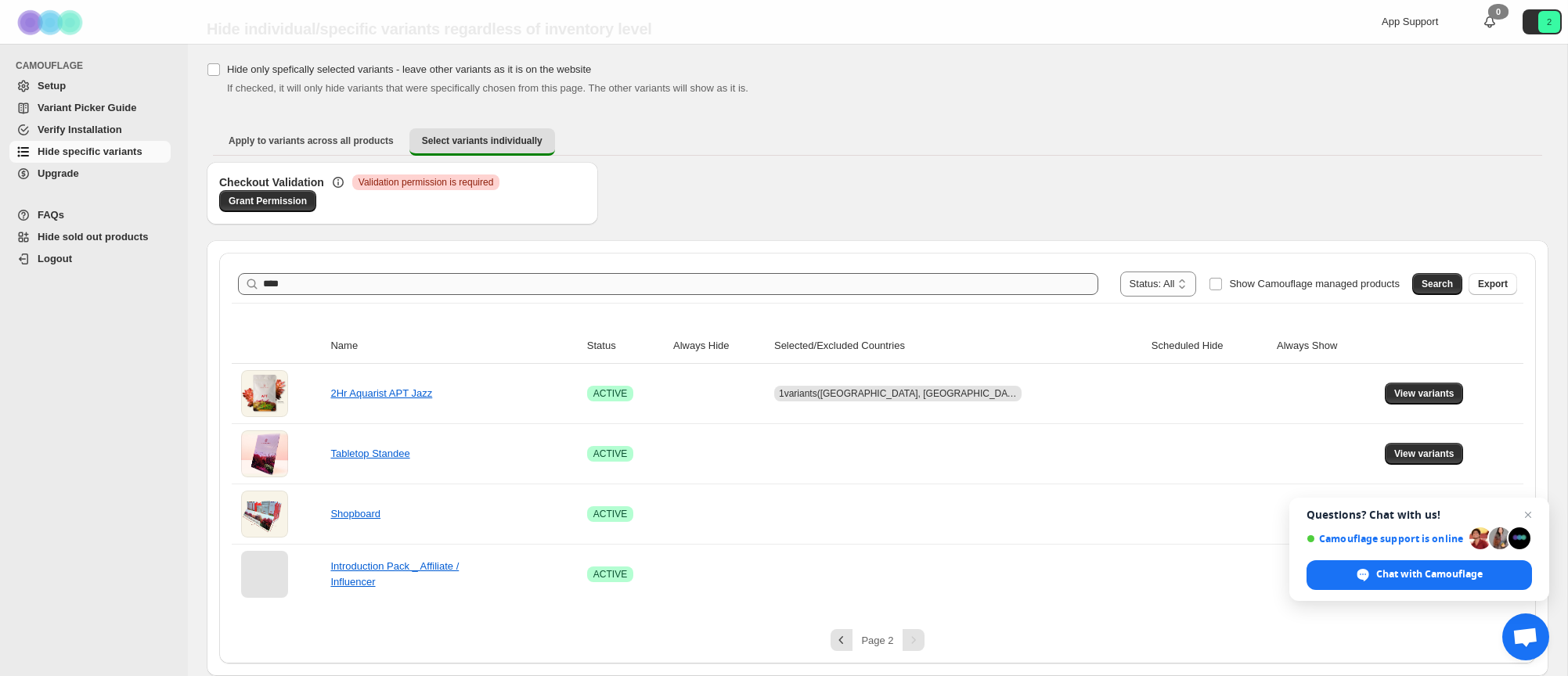
scroll to position [44, 0]
click at [1394, 393] on span "View variants" at bounding box center [1425, 393] width 60 height 13
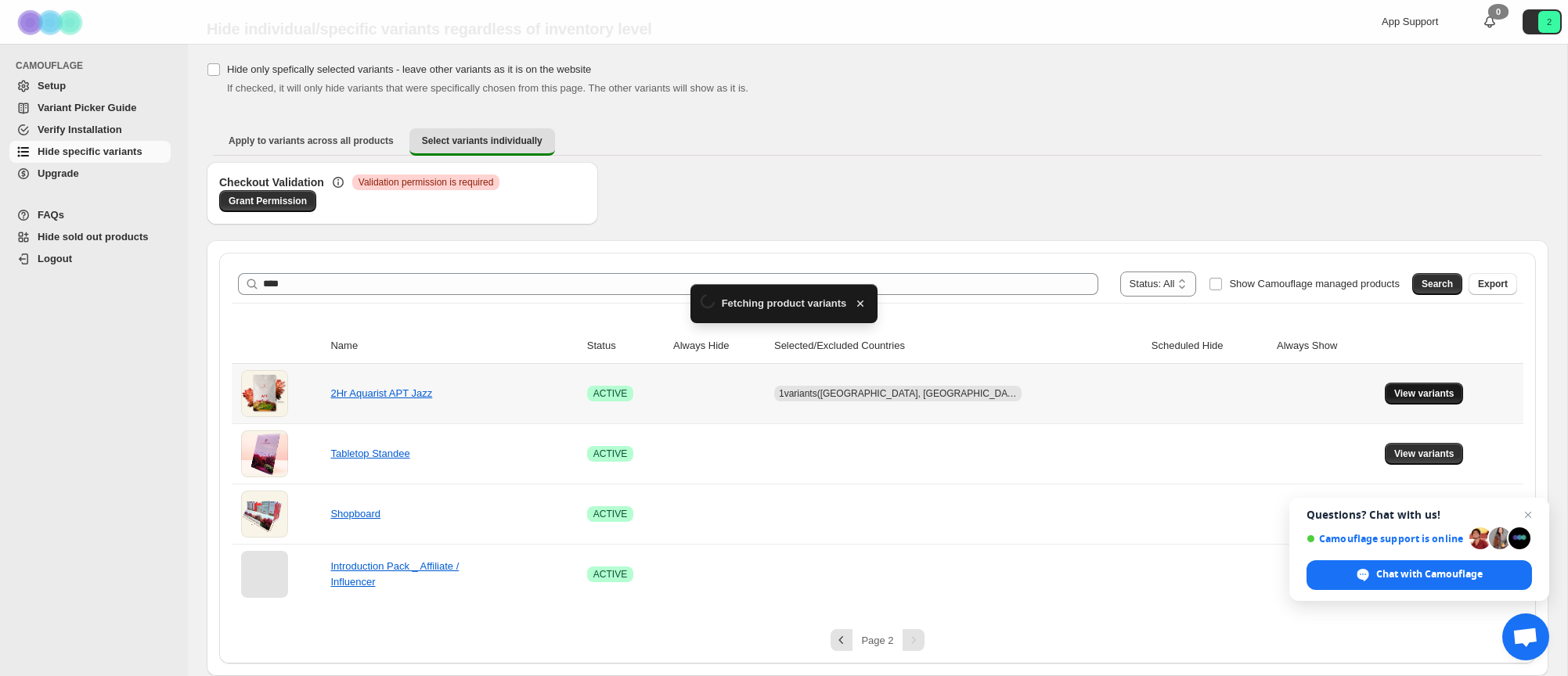
scroll to position [0, 0]
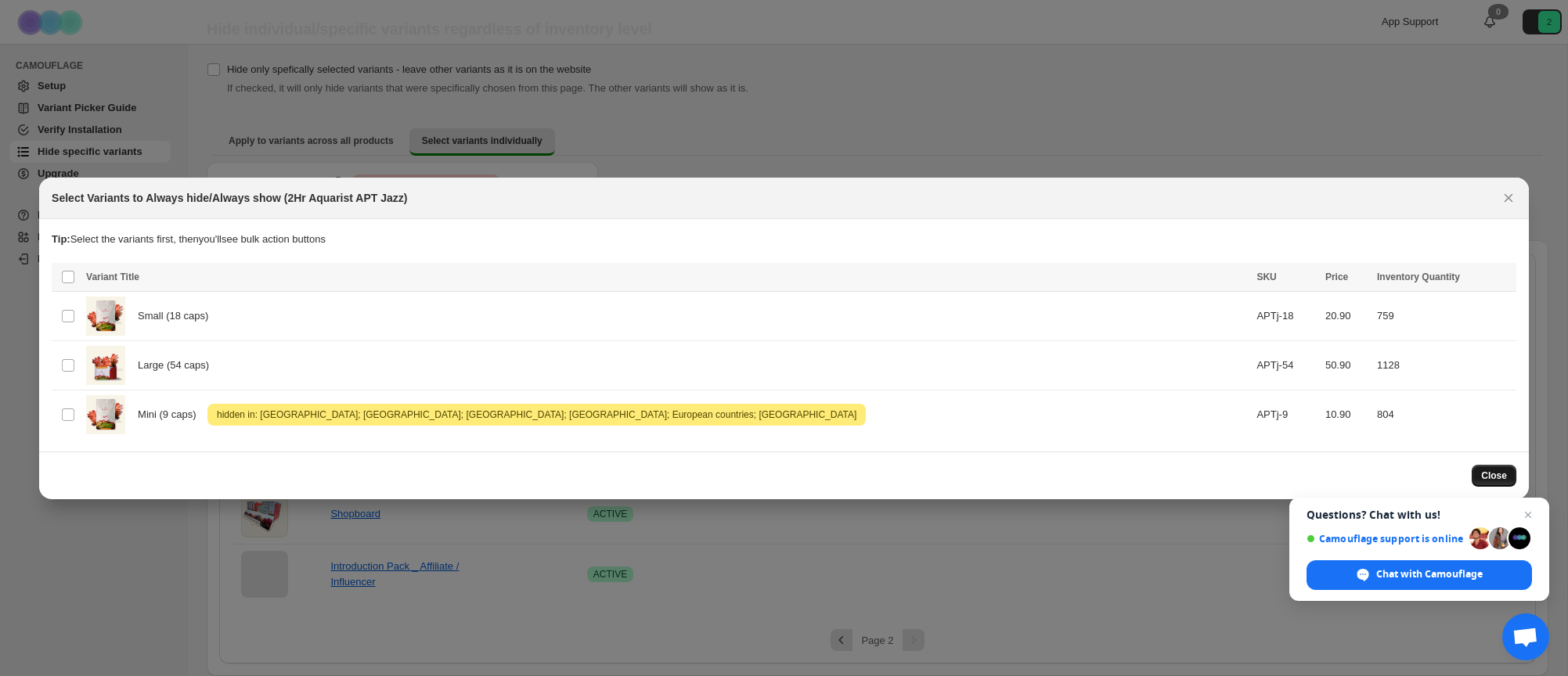
click at [1513, 477] on button "Close" at bounding box center [1493, 476] width 44 height 22
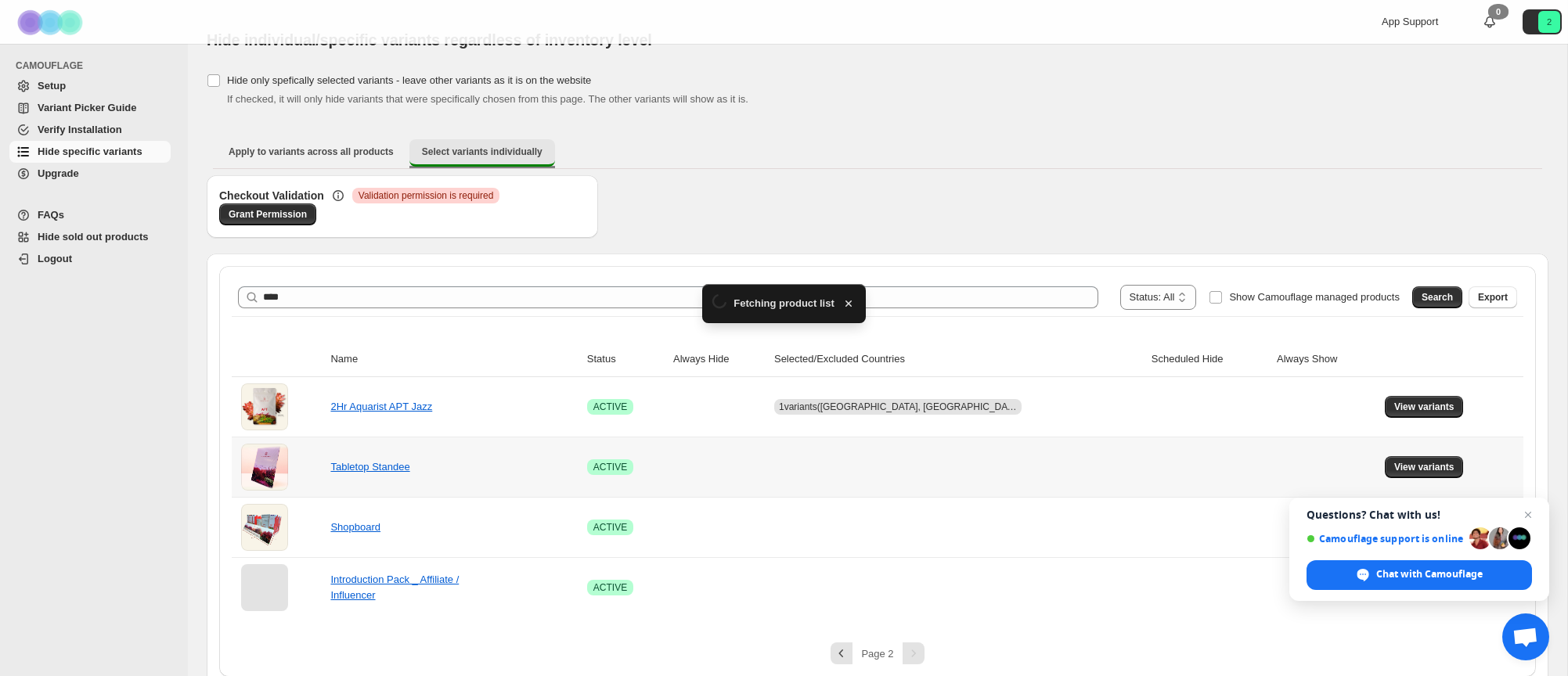
scroll to position [44, 0]
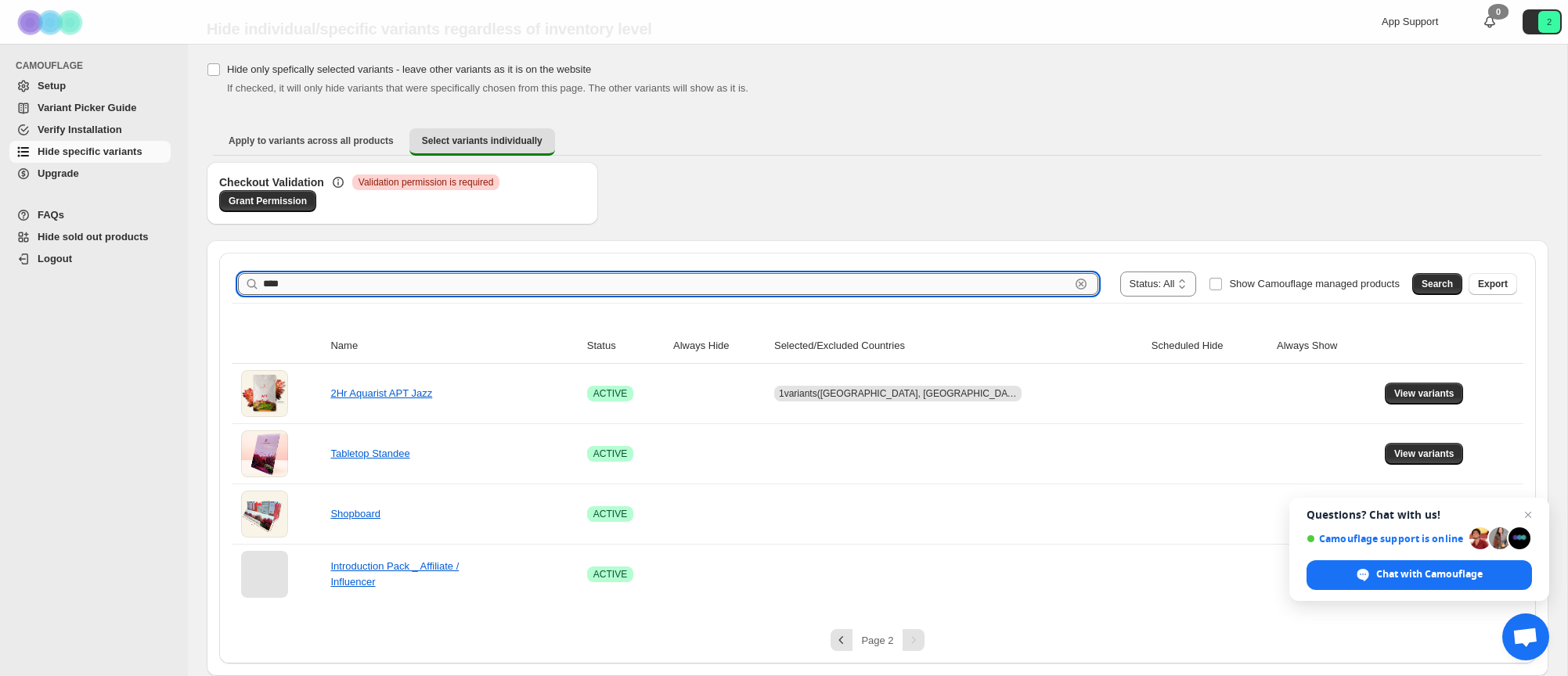
click at [327, 285] on input "****" at bounding box center [667, 284] width 807 height 22
click at [1434, 280] on span "Search" at bounding box center [1437, 283] width 31 height 13
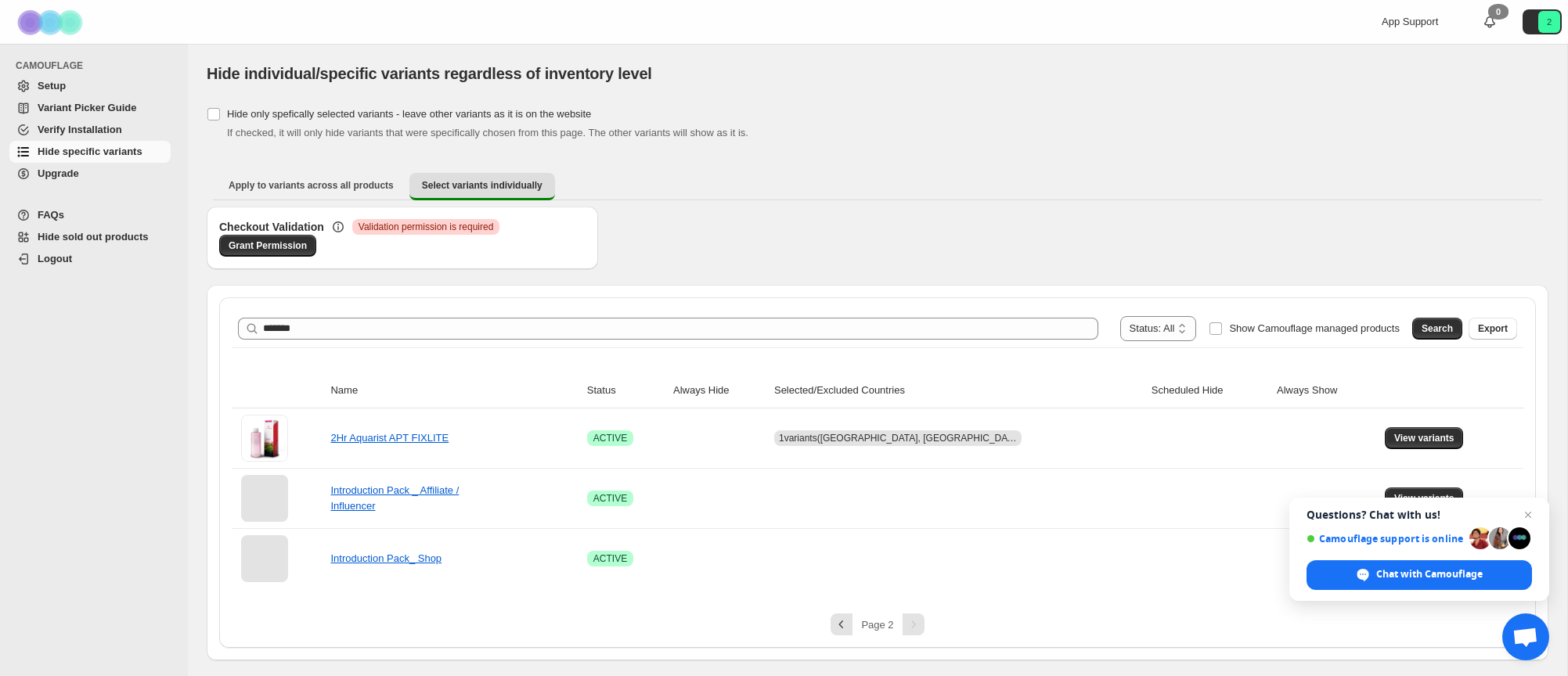
scroll to position [0, 0]
click at [1400, 439] on span "View variants" at bounding box center [1425, 438] width 60 height 13
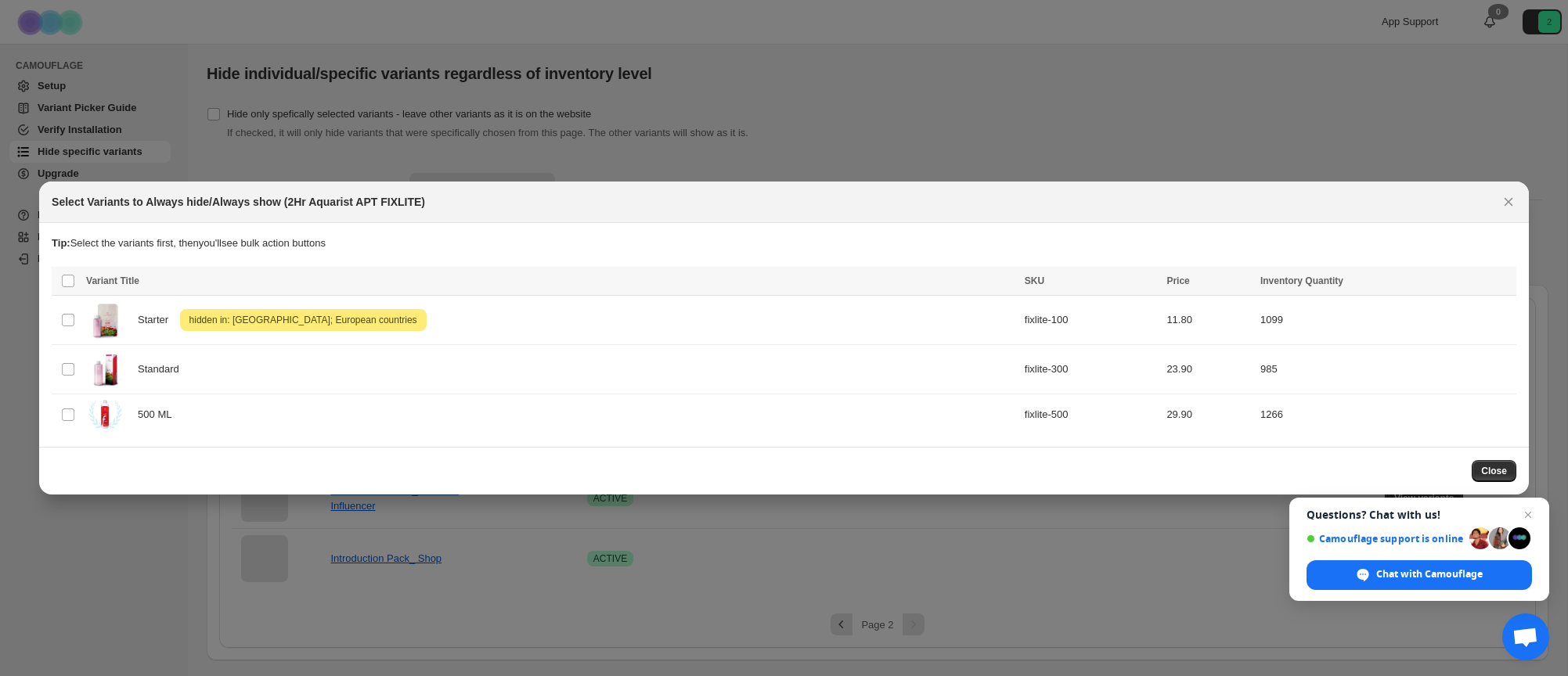
click at [1493, 469] on span "Close" at bounding box center [1494, 471] width 26 height 13
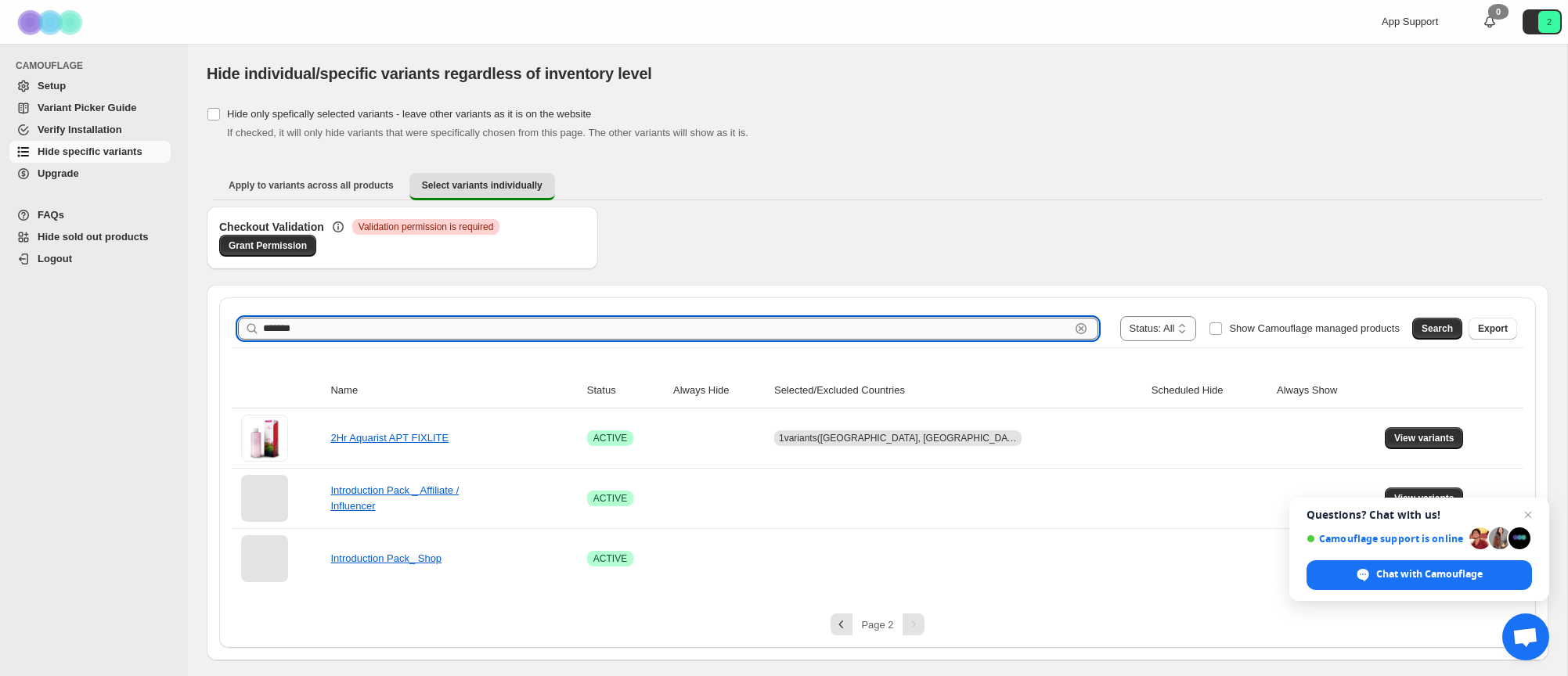
click at [281, 321] on input "*******" at bounding box center [667, 329] width 807 height 22
type input "*"
click at [1429, 332] on span "Search" at bounding box center [1437, 328] width 31 height 13
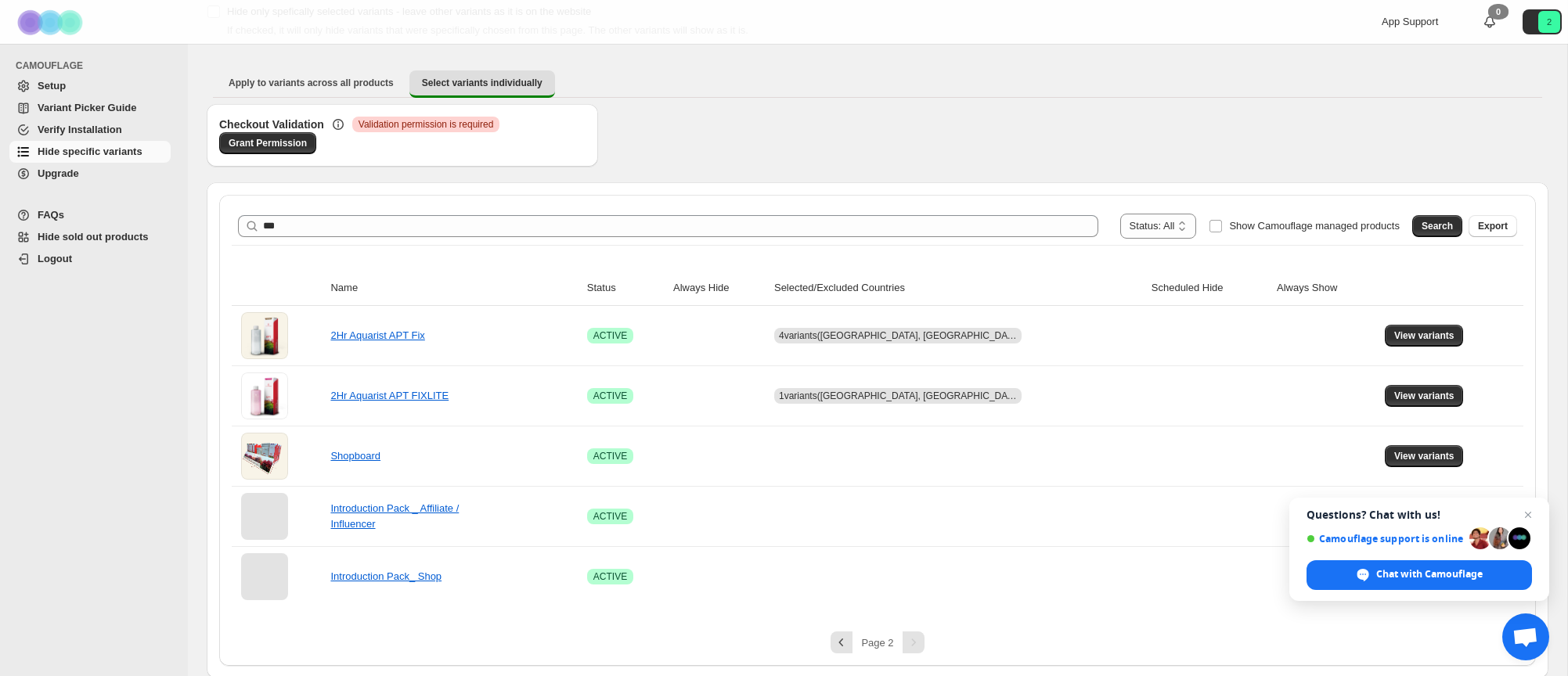
scroll to position [105, 0]
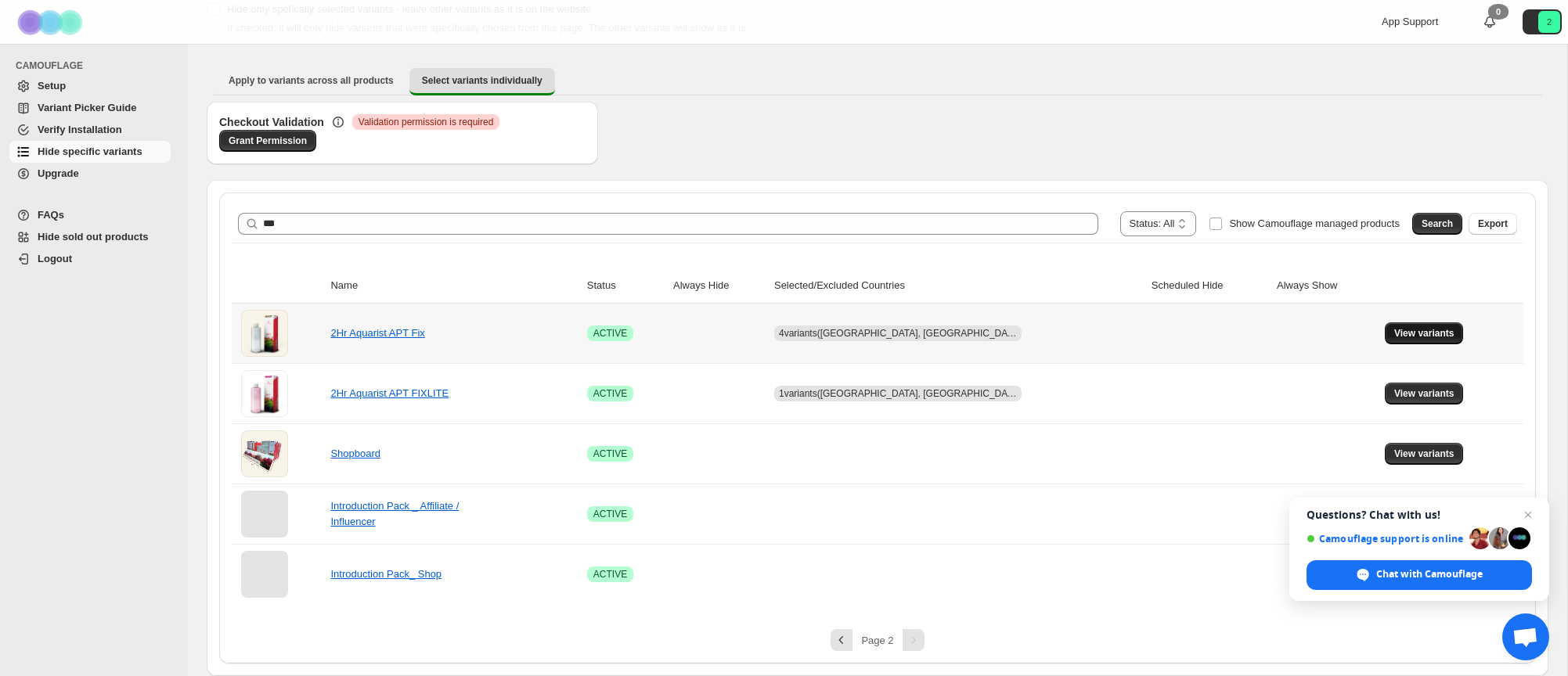
click at [1408, 334] on span "View variants" at bounding box center [1425, 333] width 60 height 13
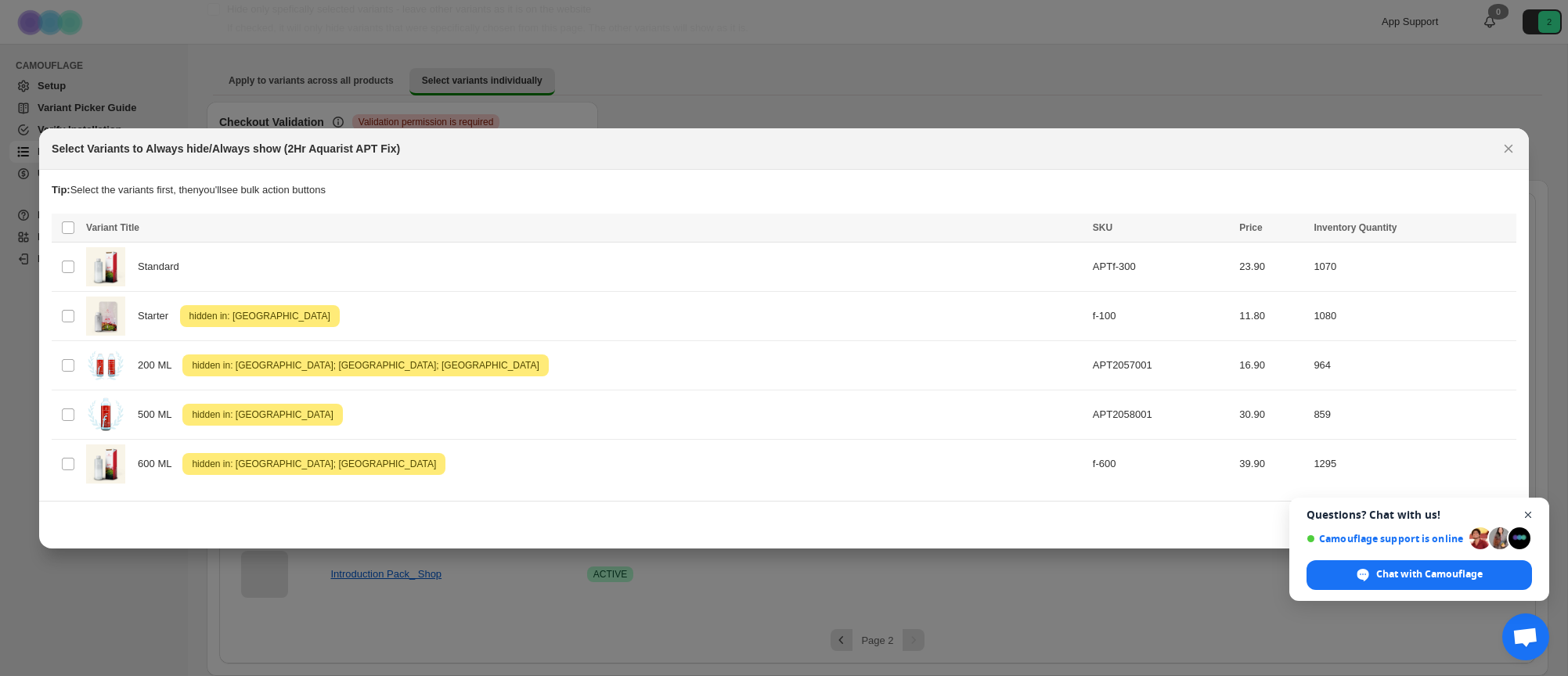
click at [1529, 513] on span "Close chat" at bounding box center [1528, 515] width 19 height 19
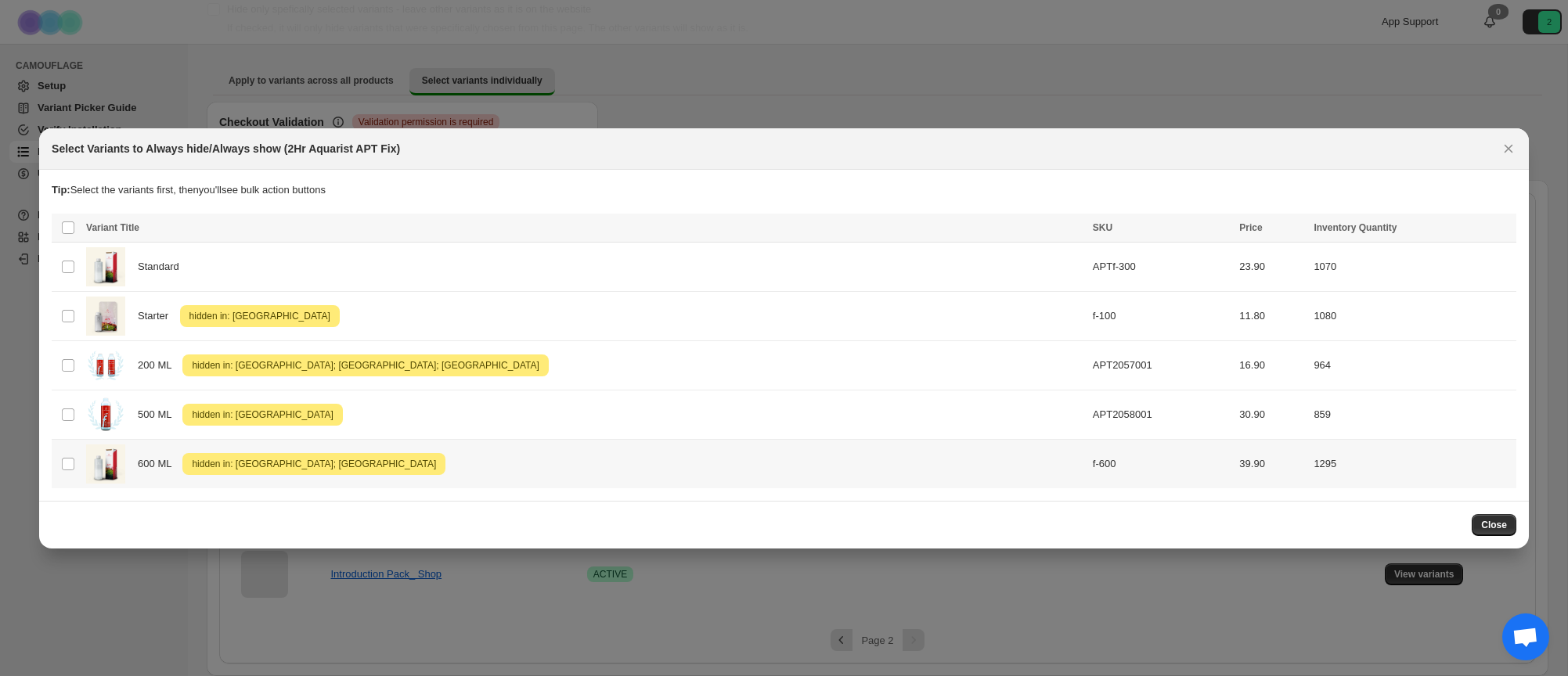
click at [297, 465] on span "hidden in: [GEOGRAPHIC_DATA]; [GEOGRAPHIC_DATA]" at bounding box center [314, 464] width 251 height 18
click at [1405, 226] on span "Success ENT Hide from countries" at bounding box center [1422, 229] width 120 height 16
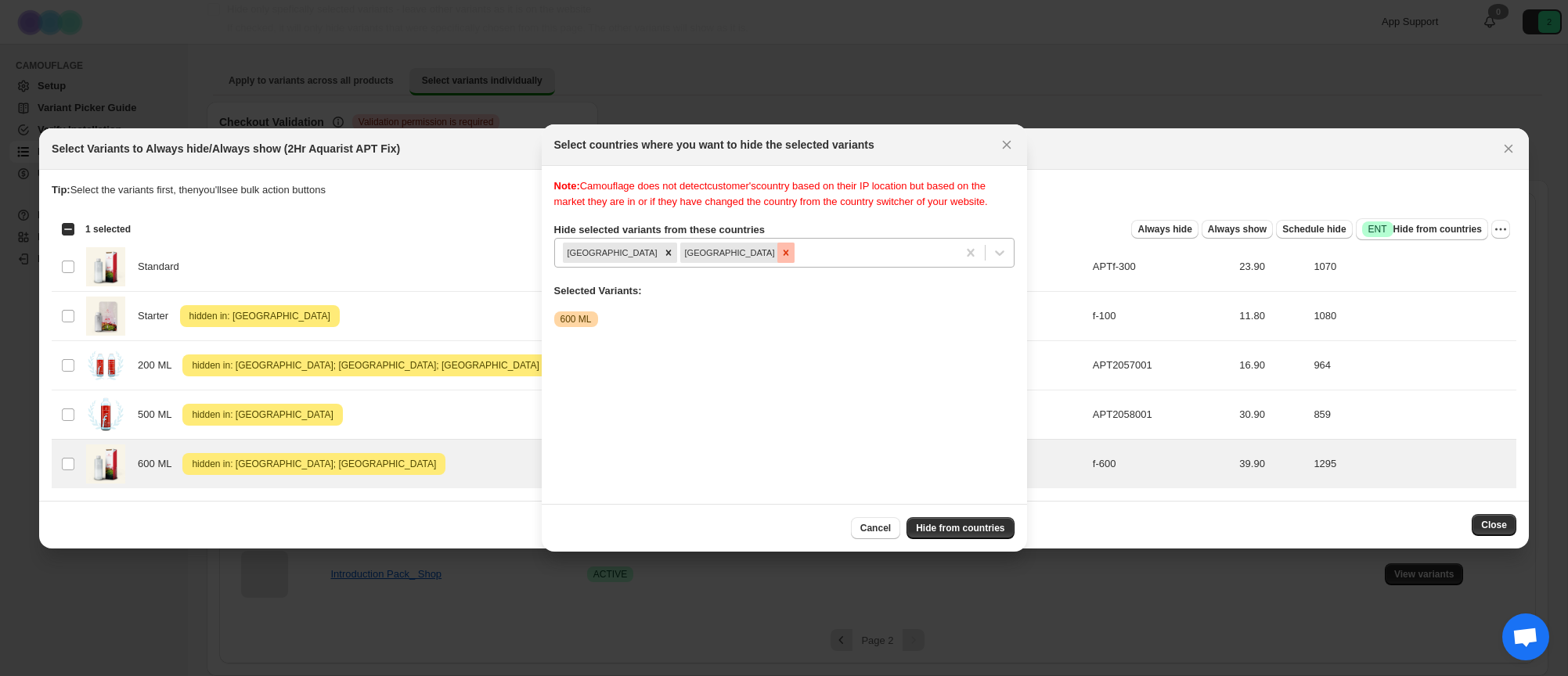
click at [780, 258] on icon "Remove Canada" at bounding box center [785, 252] width 11 height 11
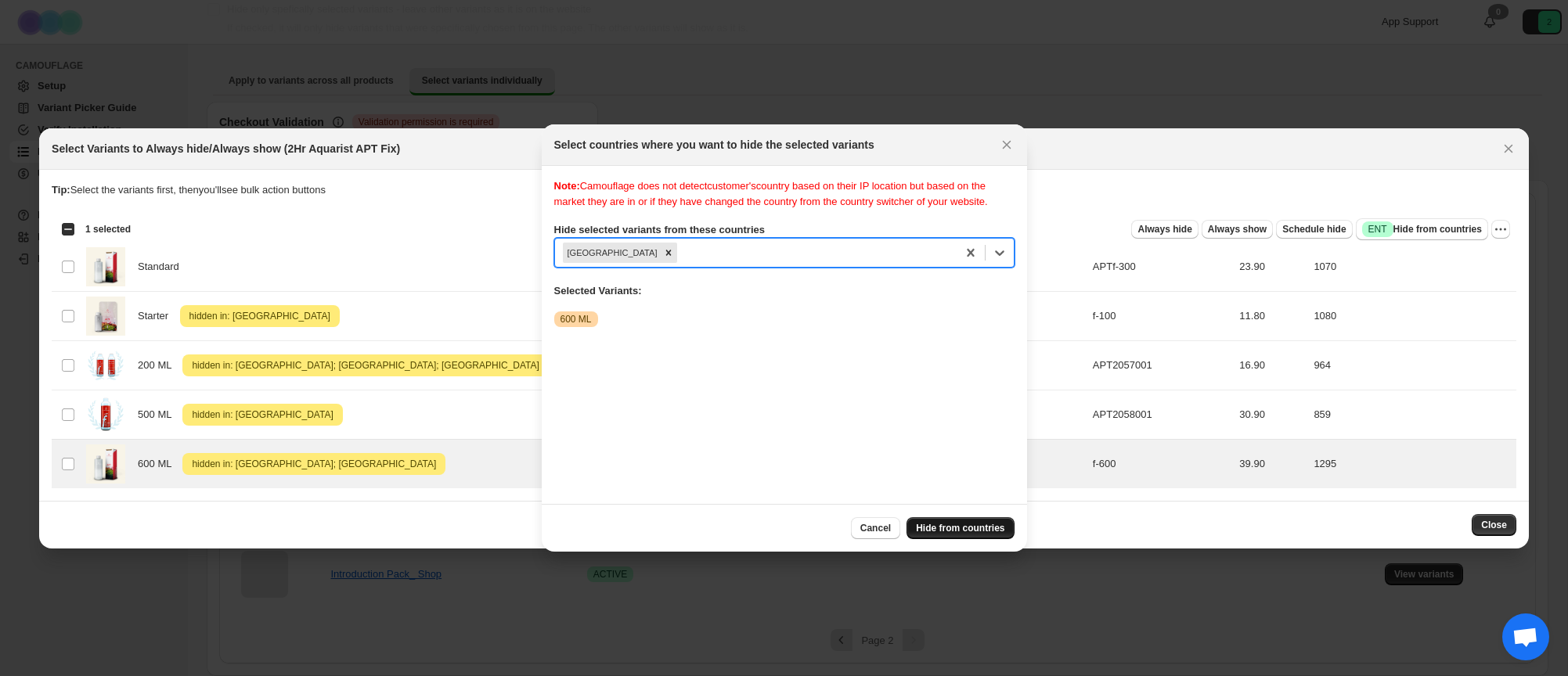
click at [966, 528] on span "Hide from countries" at bounding box center [960, 528] width 88 height 13
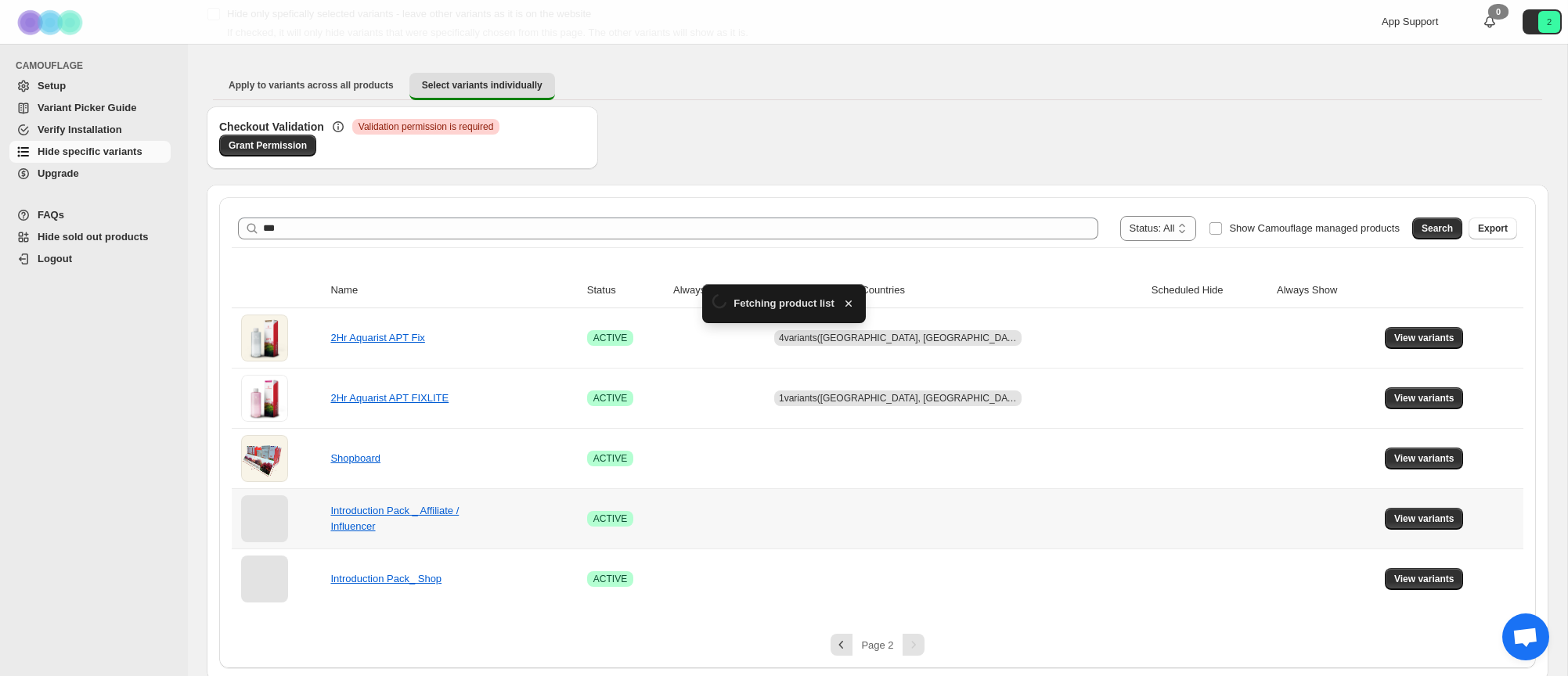
scroll to position [105, 0]
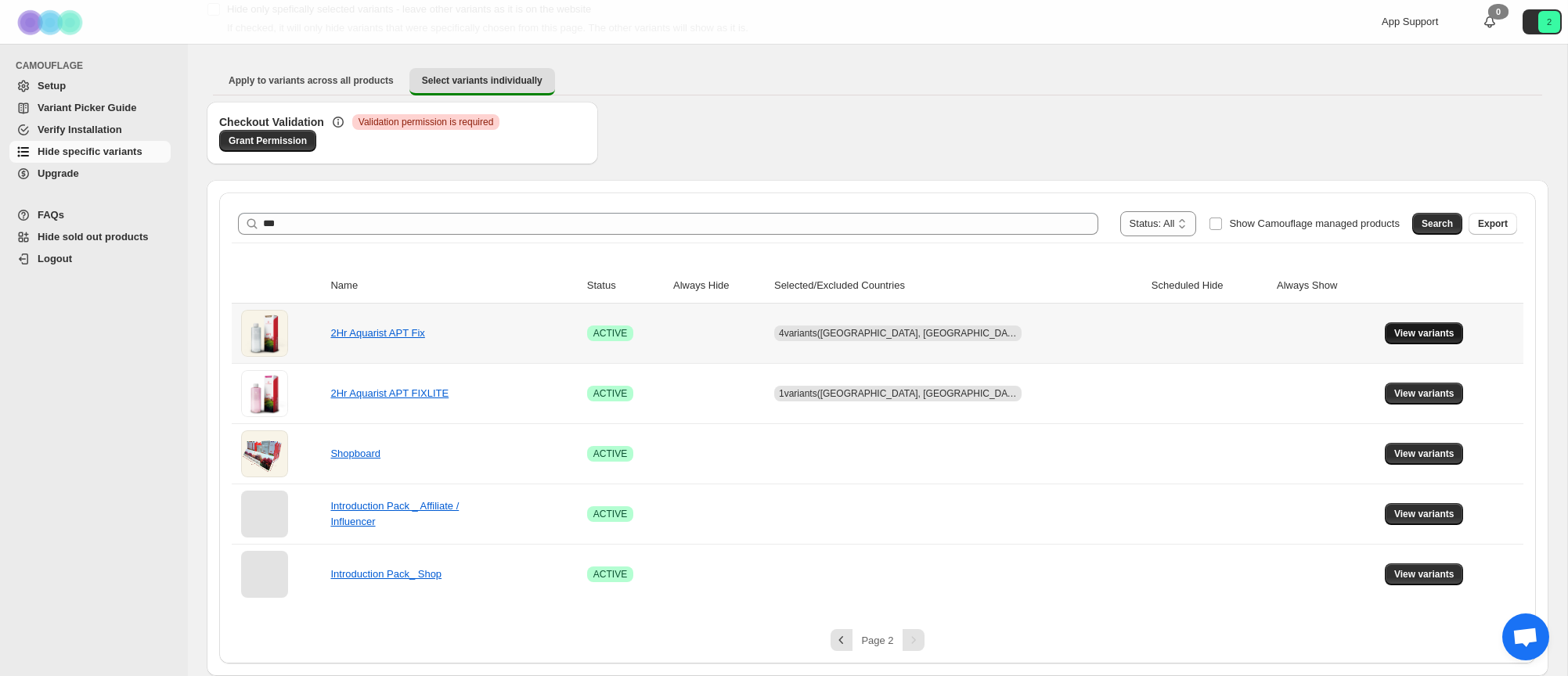
click at [1406, 335] on span "View variants" at bounding box center [1425, 333] width 60 height 13
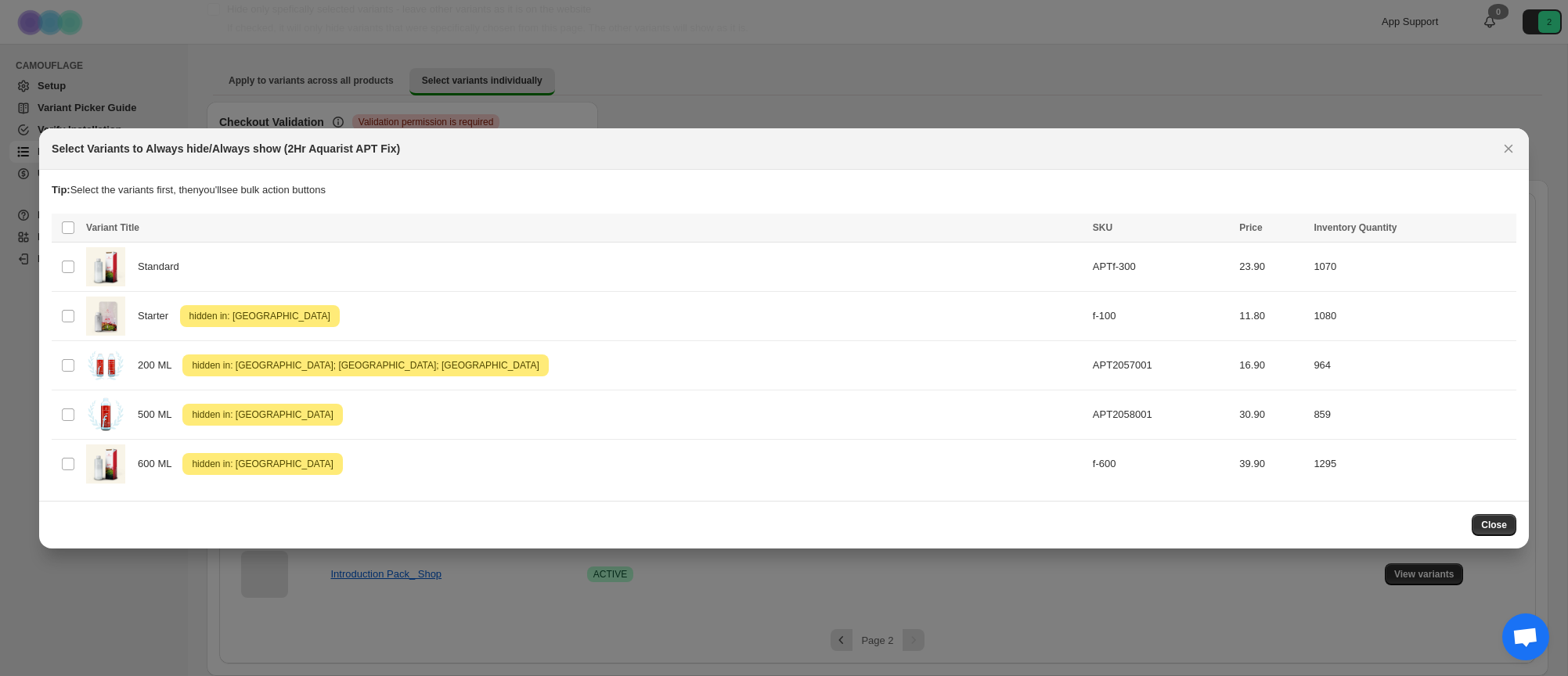
click at [1489, 520] on span "Close" at bounding box center [1494, 525] width 26 height 13
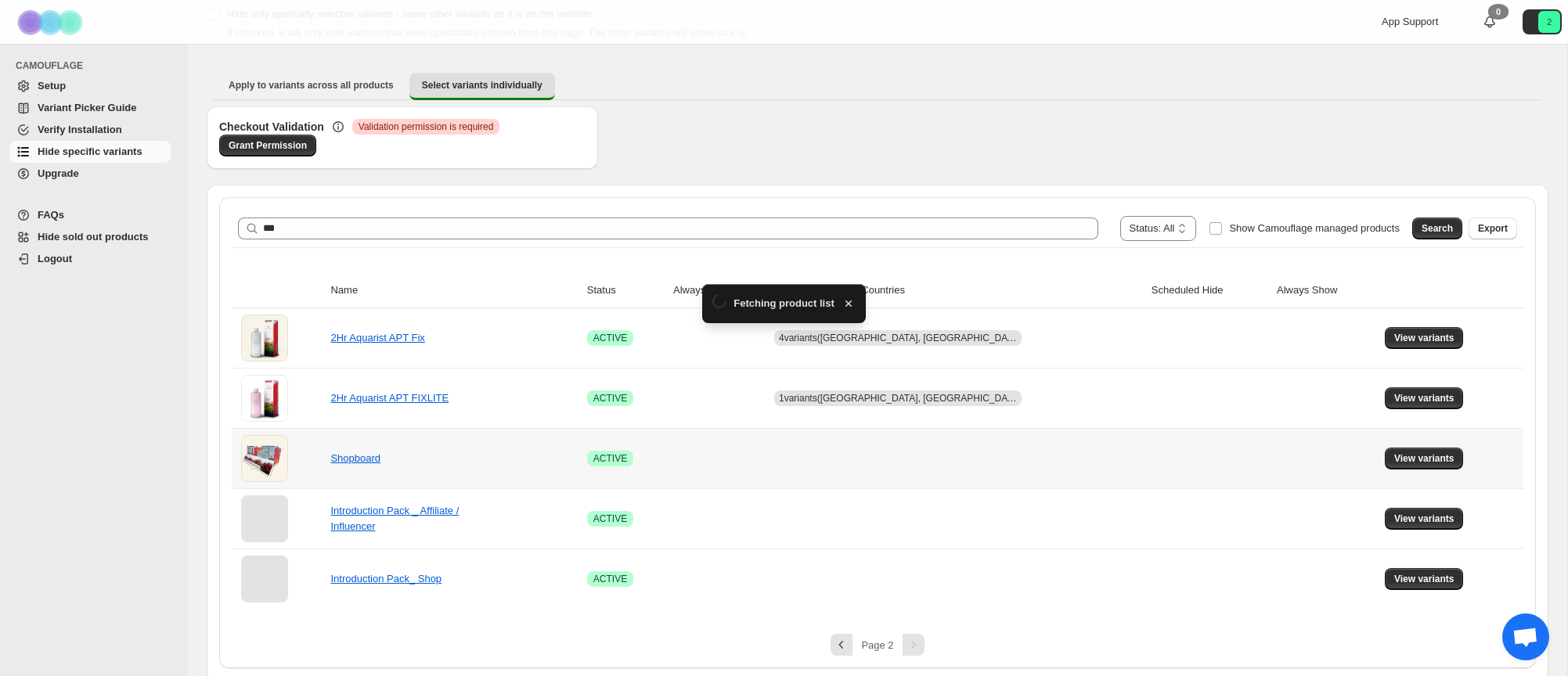
scroll to position [105, 0]
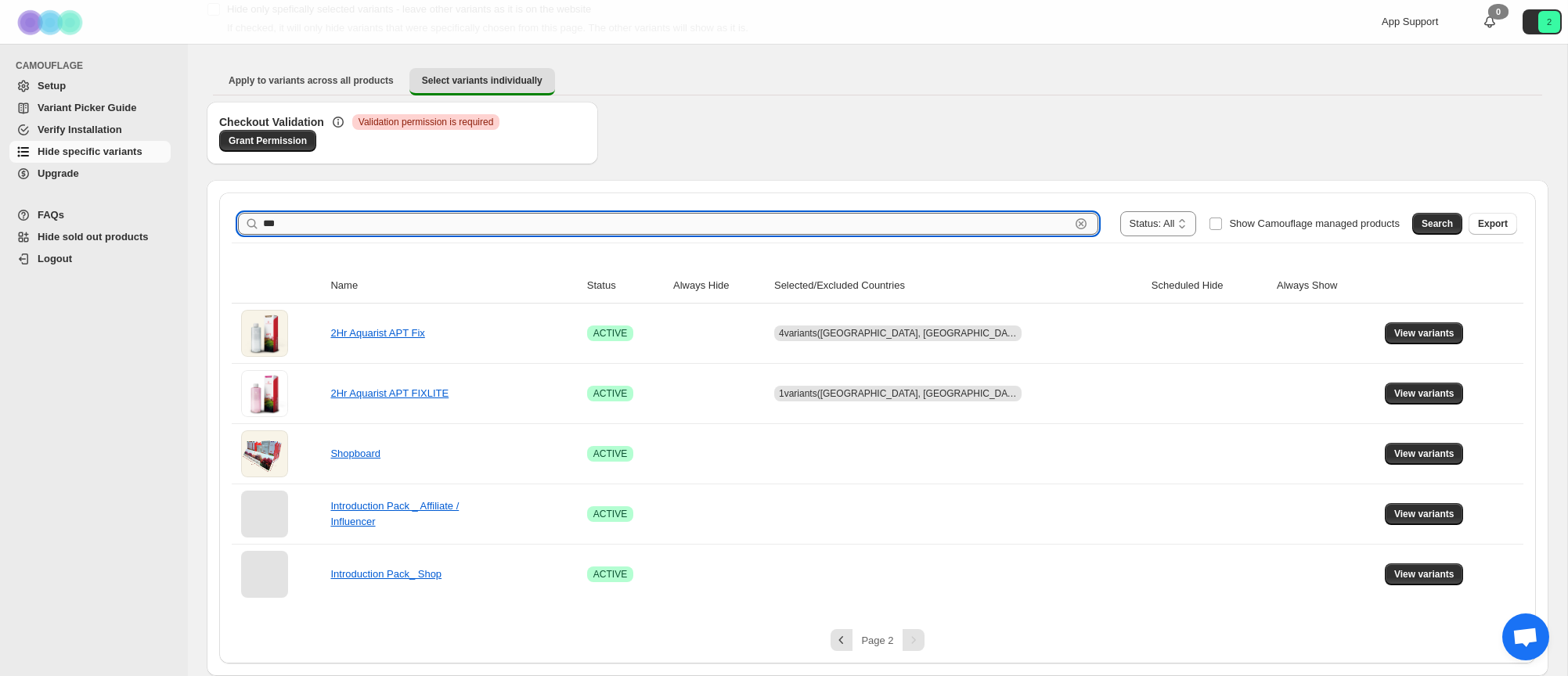
click at [421, 223] on input "***" at bounding box center [667, 224] width 807 height 22
click at [1436, 220] on span "Search" at bounding box center [1437, 223] width 31 height 13
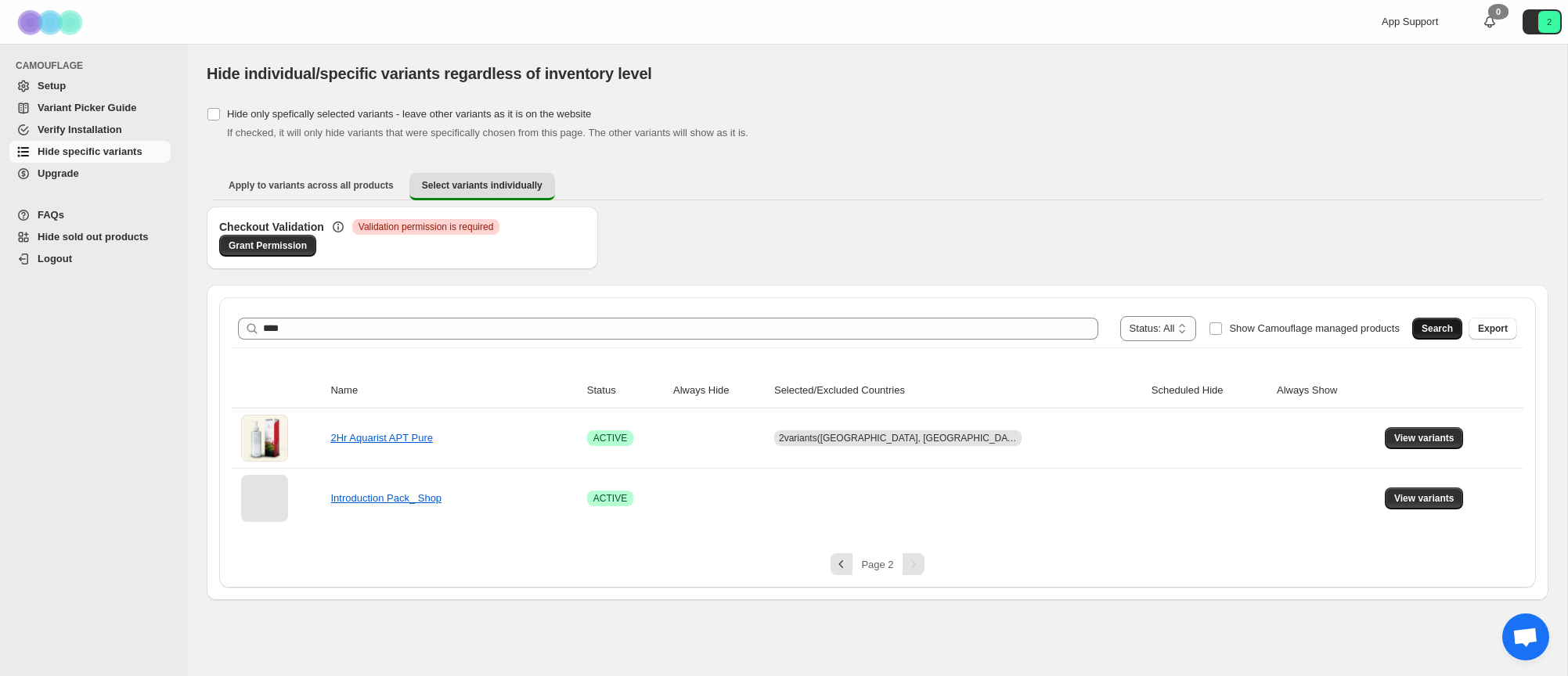
scroll to position [0, 0]
click at [1413, 440] on span "View variants" at bounding box center [1425, 438] width 60 height 13
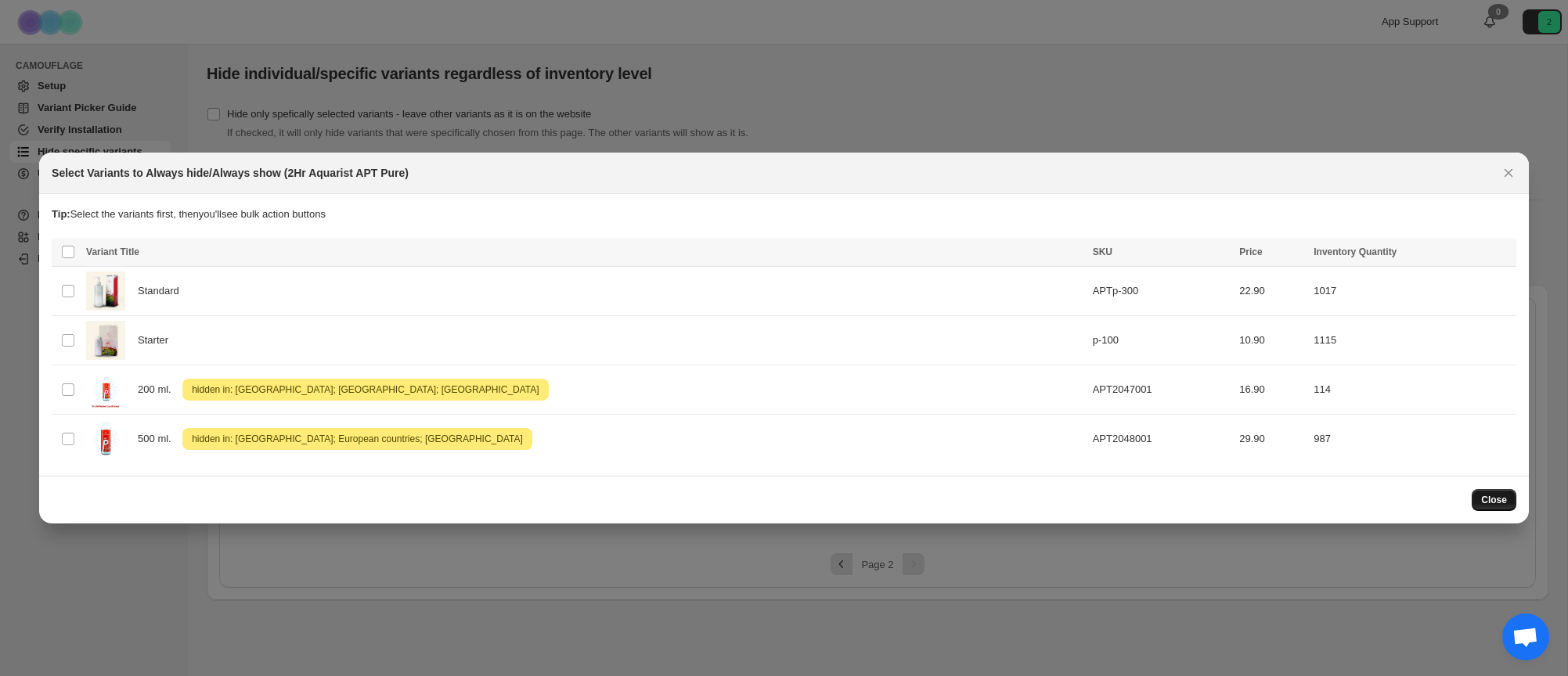
click at [1501, 495] on span "Close" at bounding box center [1494, 500] width 26 height 13
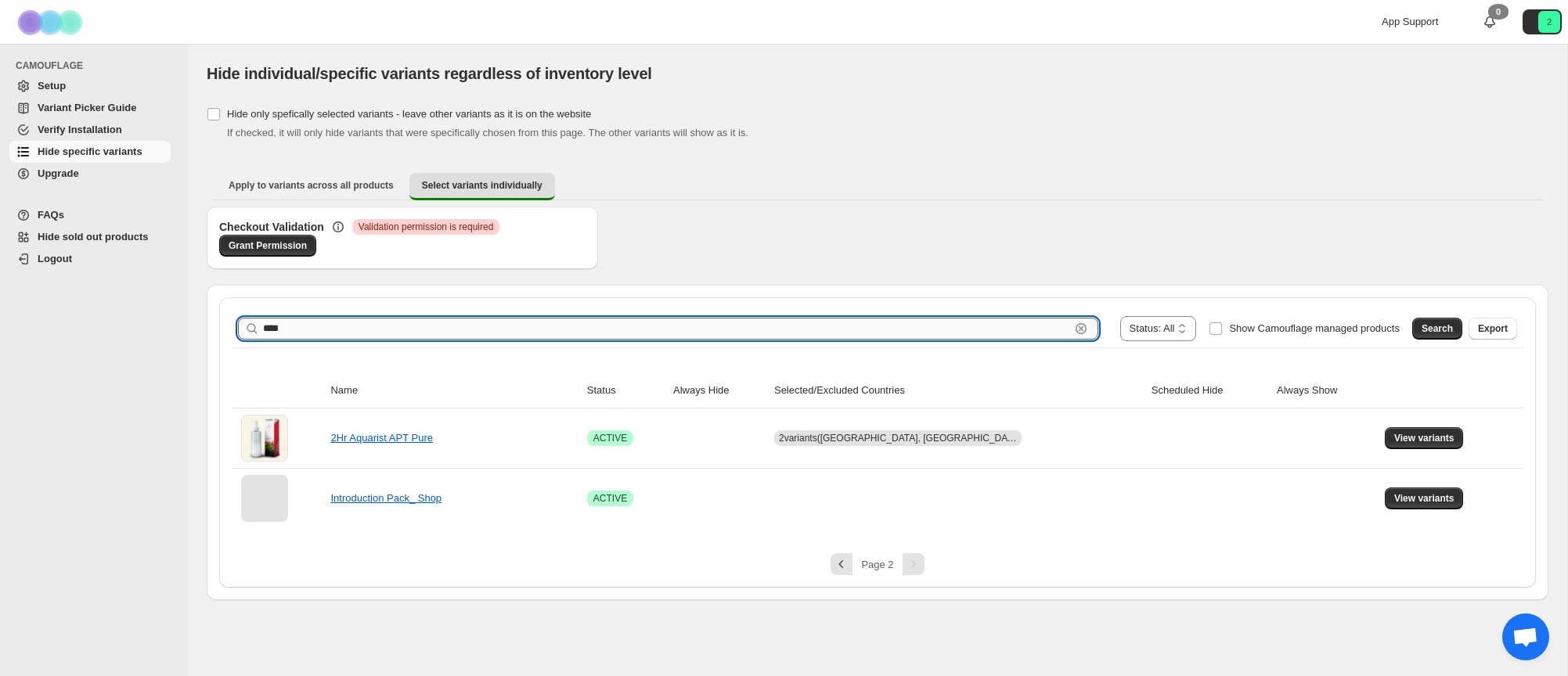
click at [513, 328] on input "****" at bounding box center [667, 329] width 807 height 22
type input "*****"
click at [1432, 333] on span "Search" at bounding box center [1437, 328] width 31 height 13
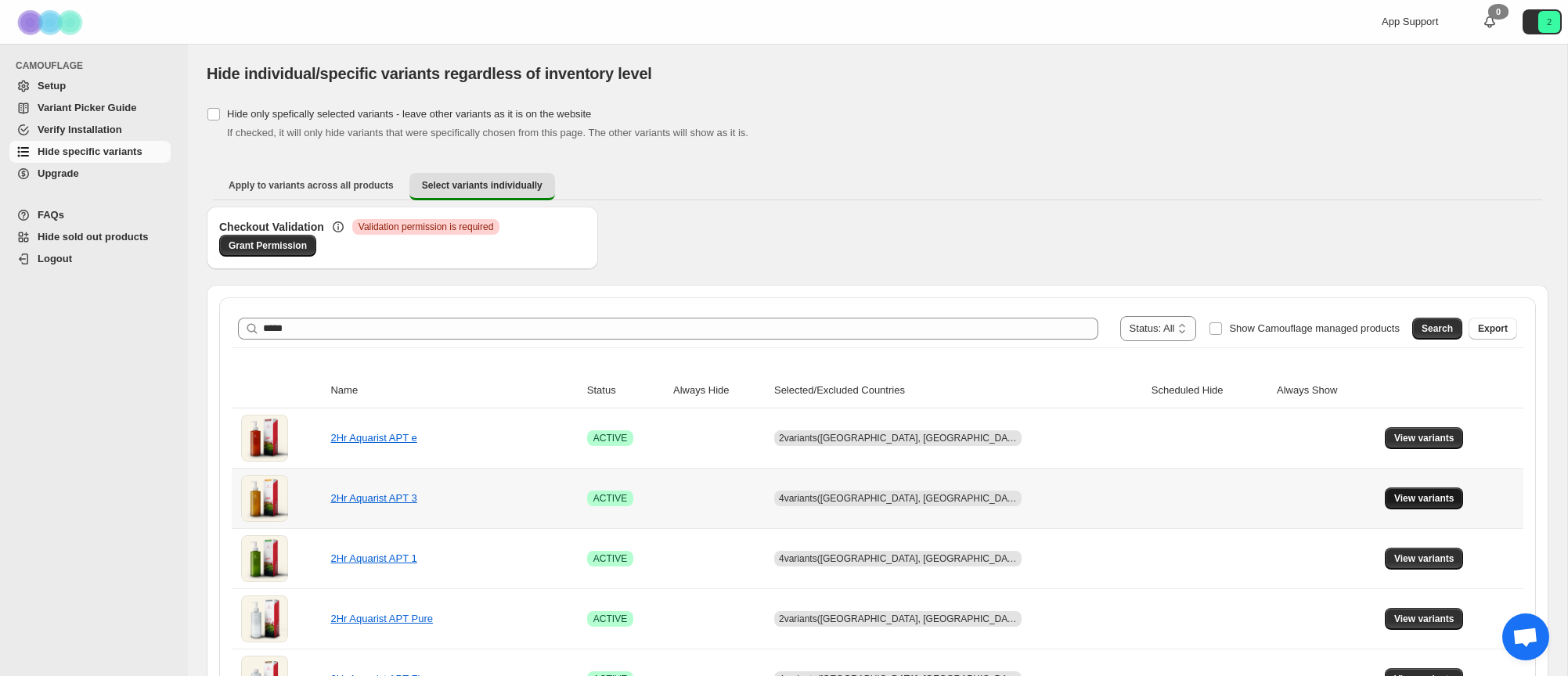
click at [1402, 497] on span "View variants" at bounding box center [1425, 498] width 60 height 13
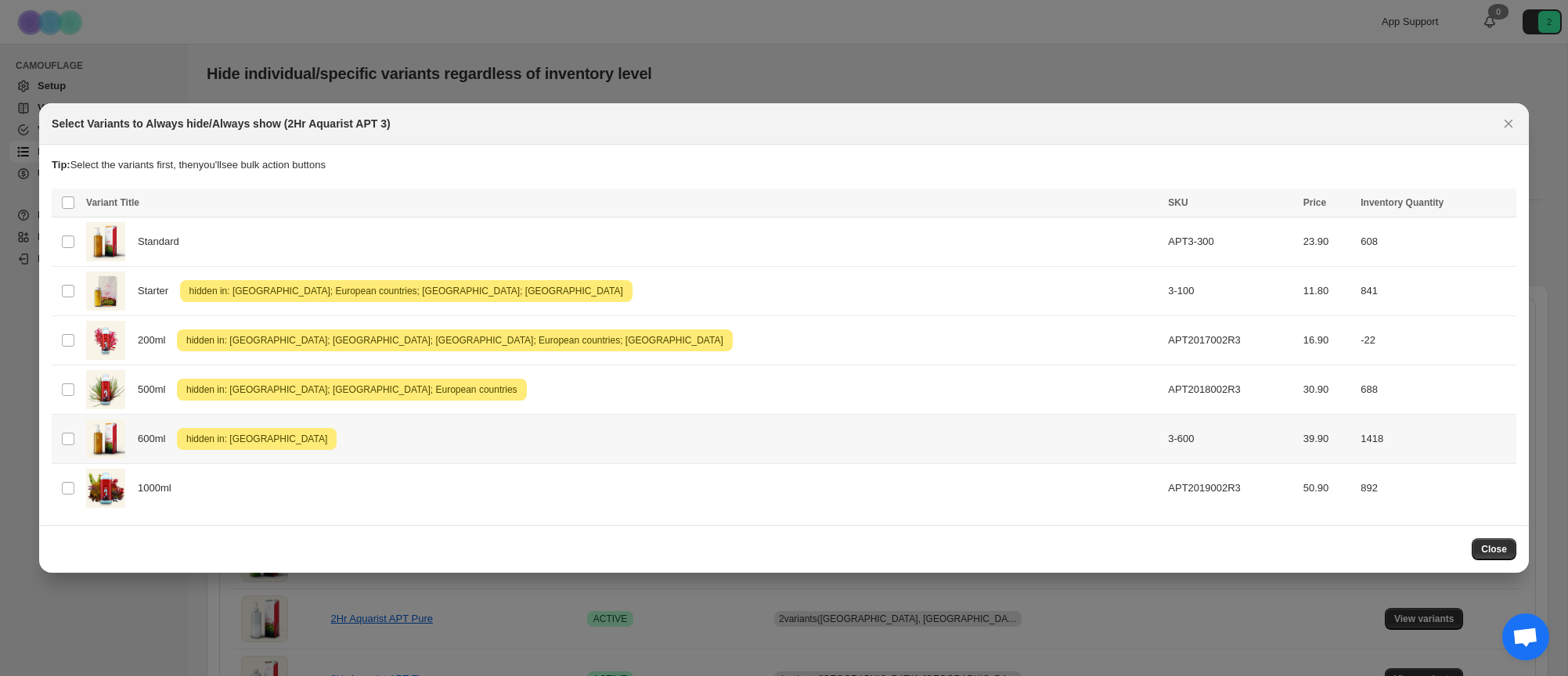
click at [261, 437] on span "hidden in: [GEOGRAPHIC_DATA]" at bounding box center [256, 439] width 147 height 18
click at [1378, 205] on span "ENT" at bounding box center [1378, 204] width 18 height 13
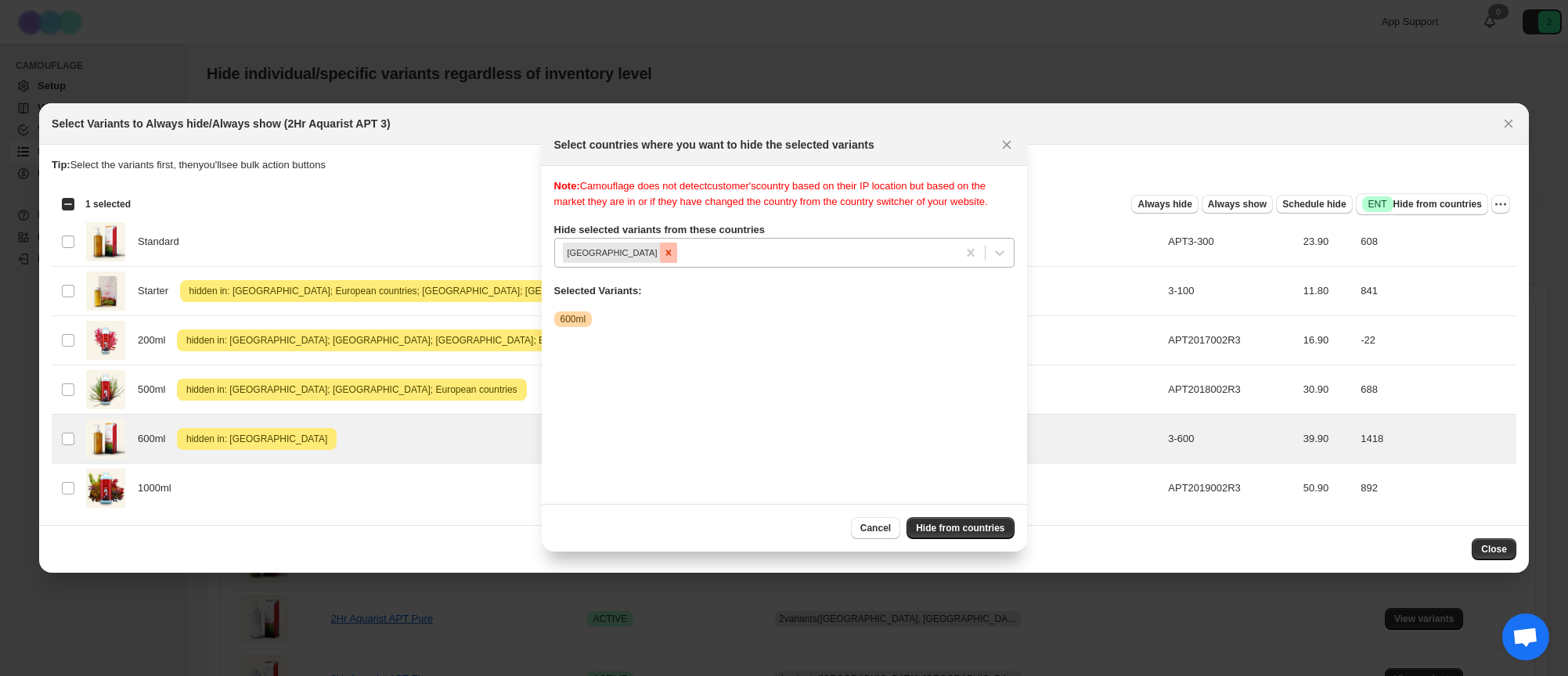
click at [663, 258] on icon "Remove Canada" at bounding box center [668, 252] width 11 height 11
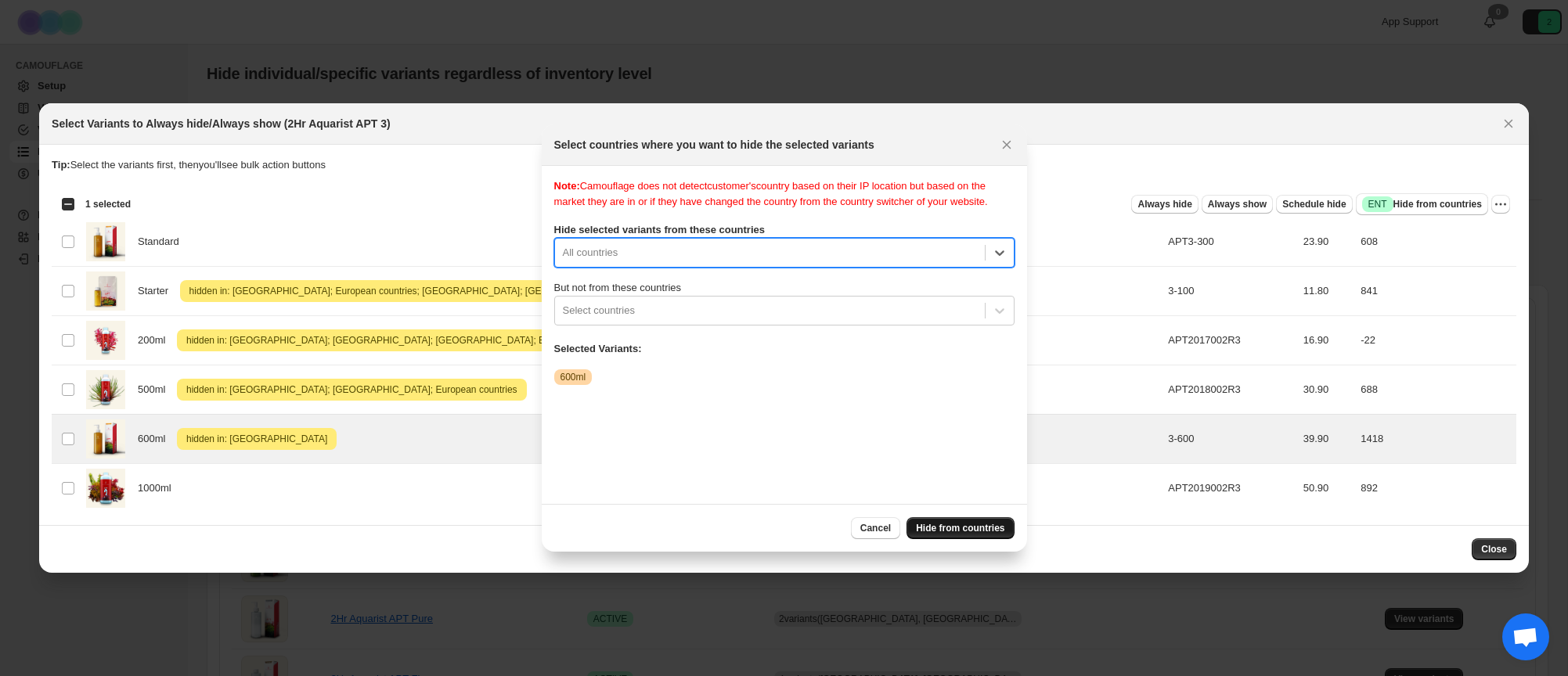
click at [935, 524] on span "Hide from countries" at bounding box center [960, 528] width 88 height 13
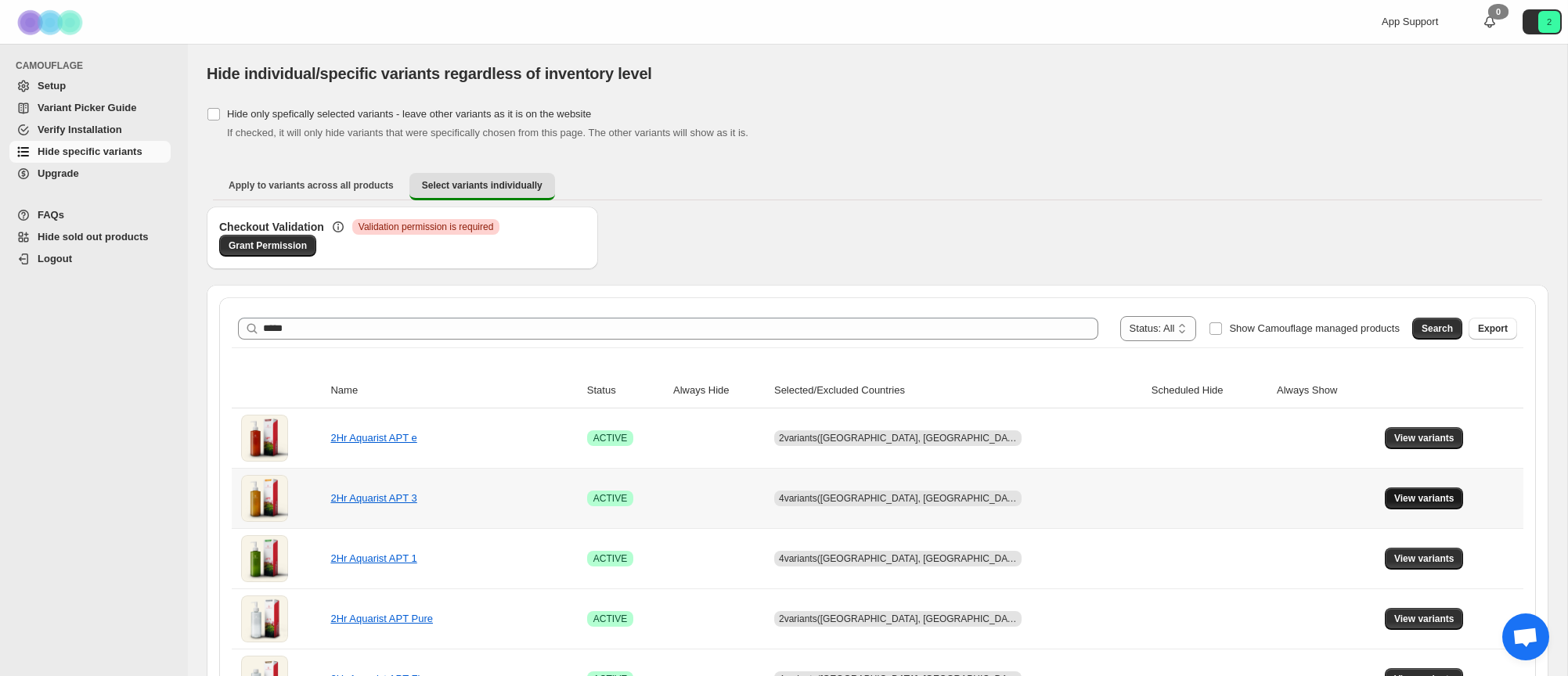
click at [1431, 502] on span "View variants" at bounding box center [1425, 498] width 60 height 13
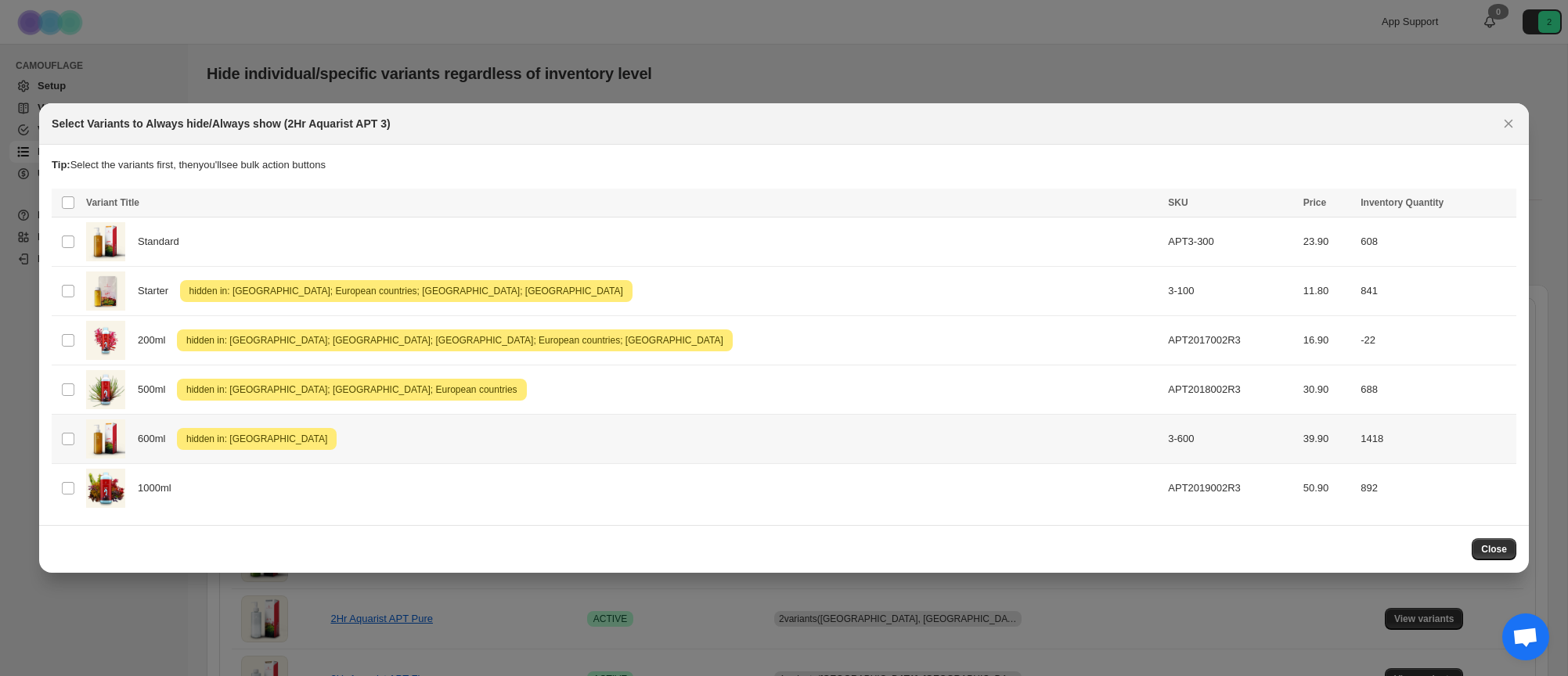
click at [252, 440] on span "hidden in: [GEOGRAPHIC_DATA]" at bounding box center [256, 439] width 147 height 18
click at [1465, 205] on span "Success ENT Hide from countries" at bounding box center [1422, 204] width 120 height 16
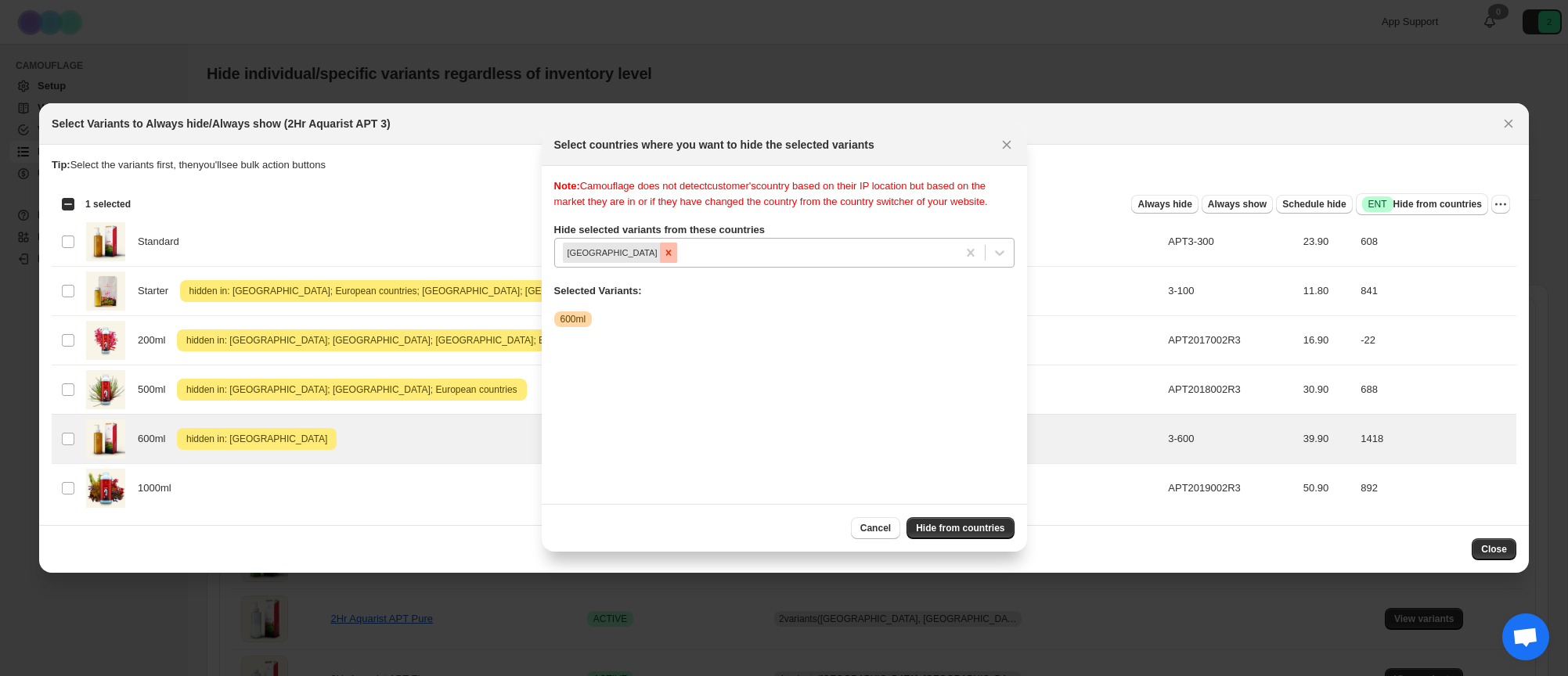
click at [663, 258] on icon "Remove Canada" at bounding box center [668, 252] width 11 height 11
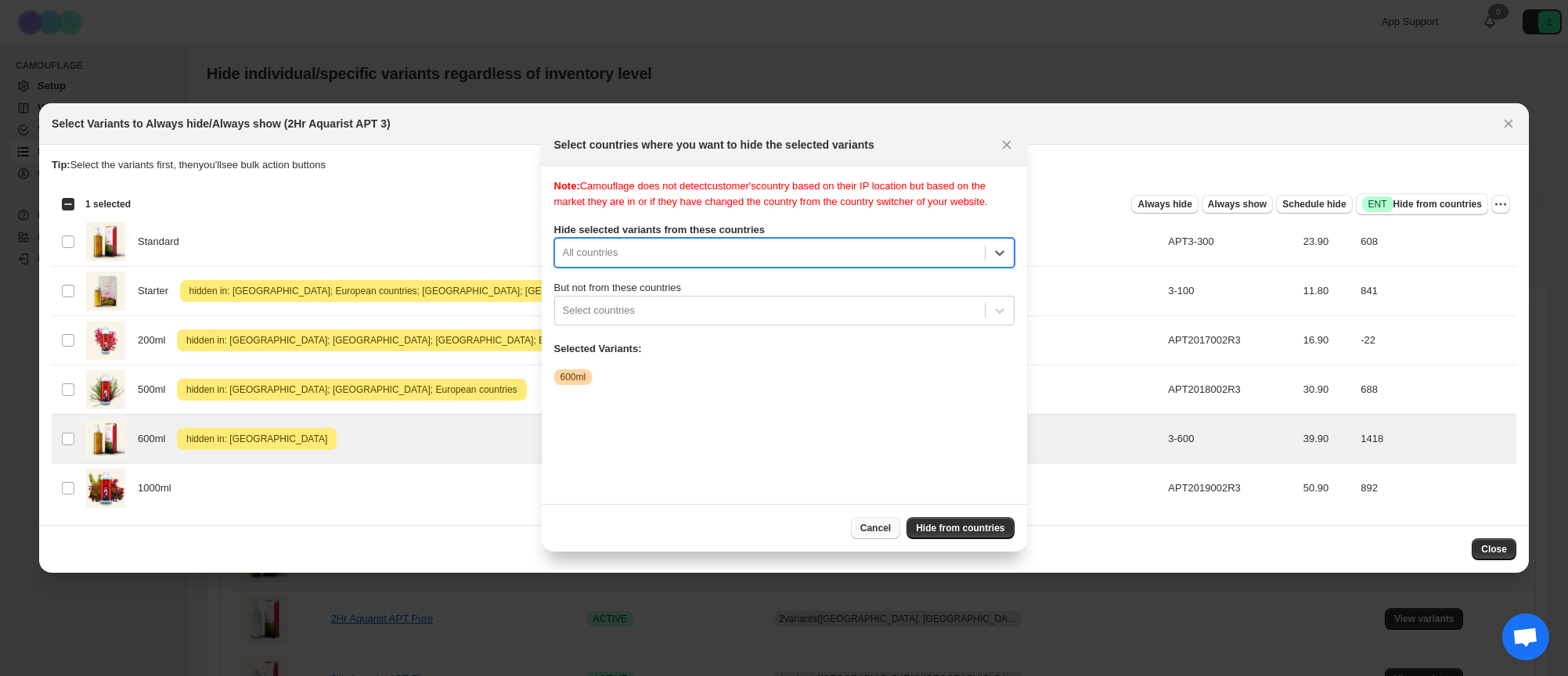
click at [873, 528] on span "Cancel" at bounding box center [876, 528] width 30 height 13
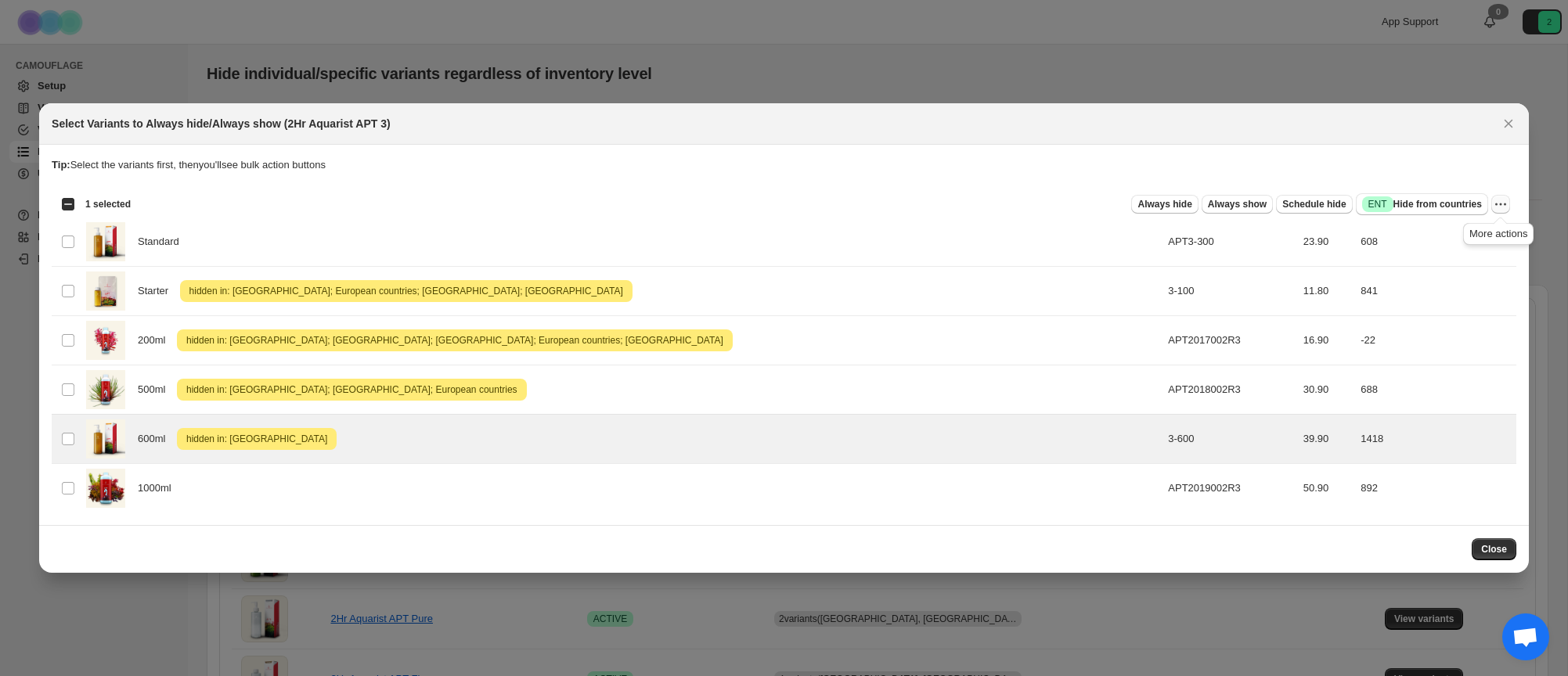
click at [1504, 204] on icon "More actions" at bounding box center [1501, 204] width 16 height 16
click at [1451, 316] on span "Undo hide from countries" at bounding box center [1444, 315] width 113 height 12
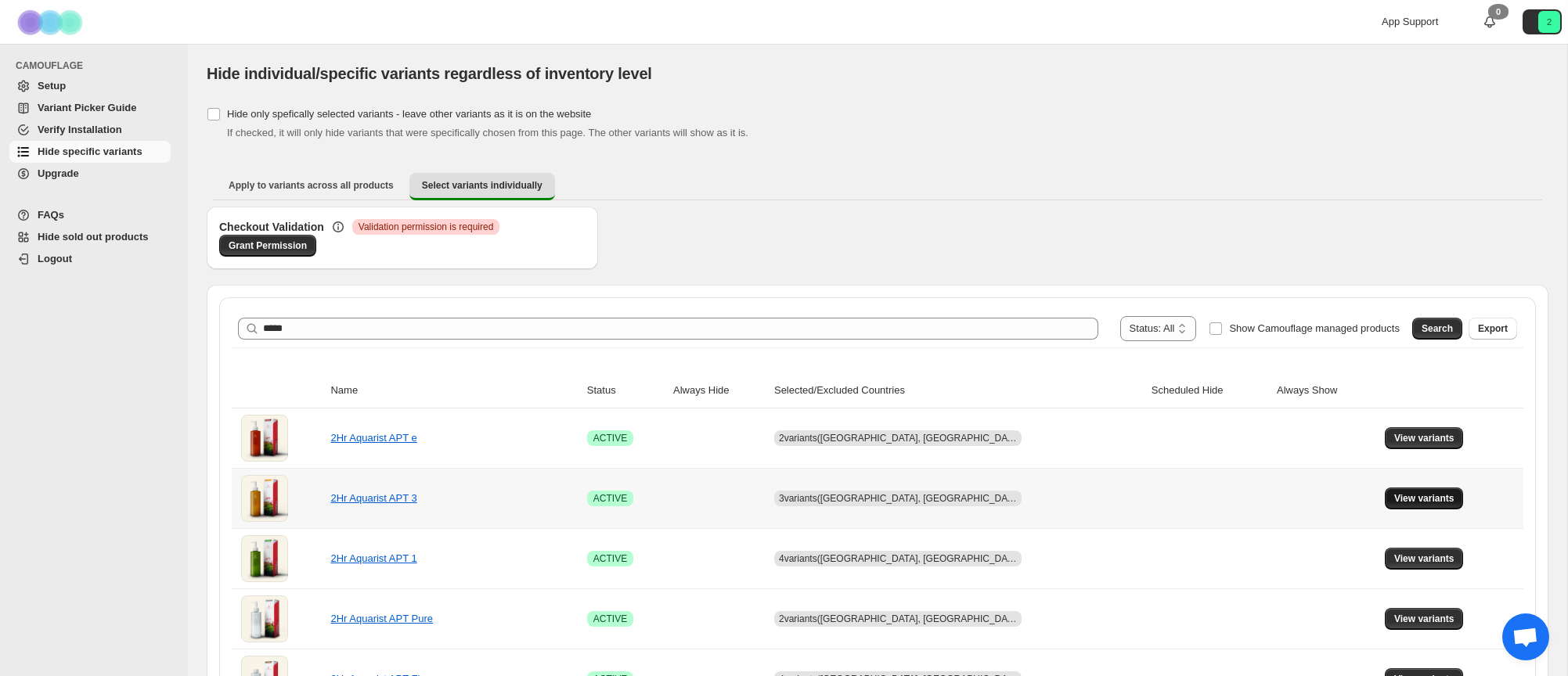
click at [1394, 497] on span "View variants" at bounding box center [1425, 498] width 60 height 13
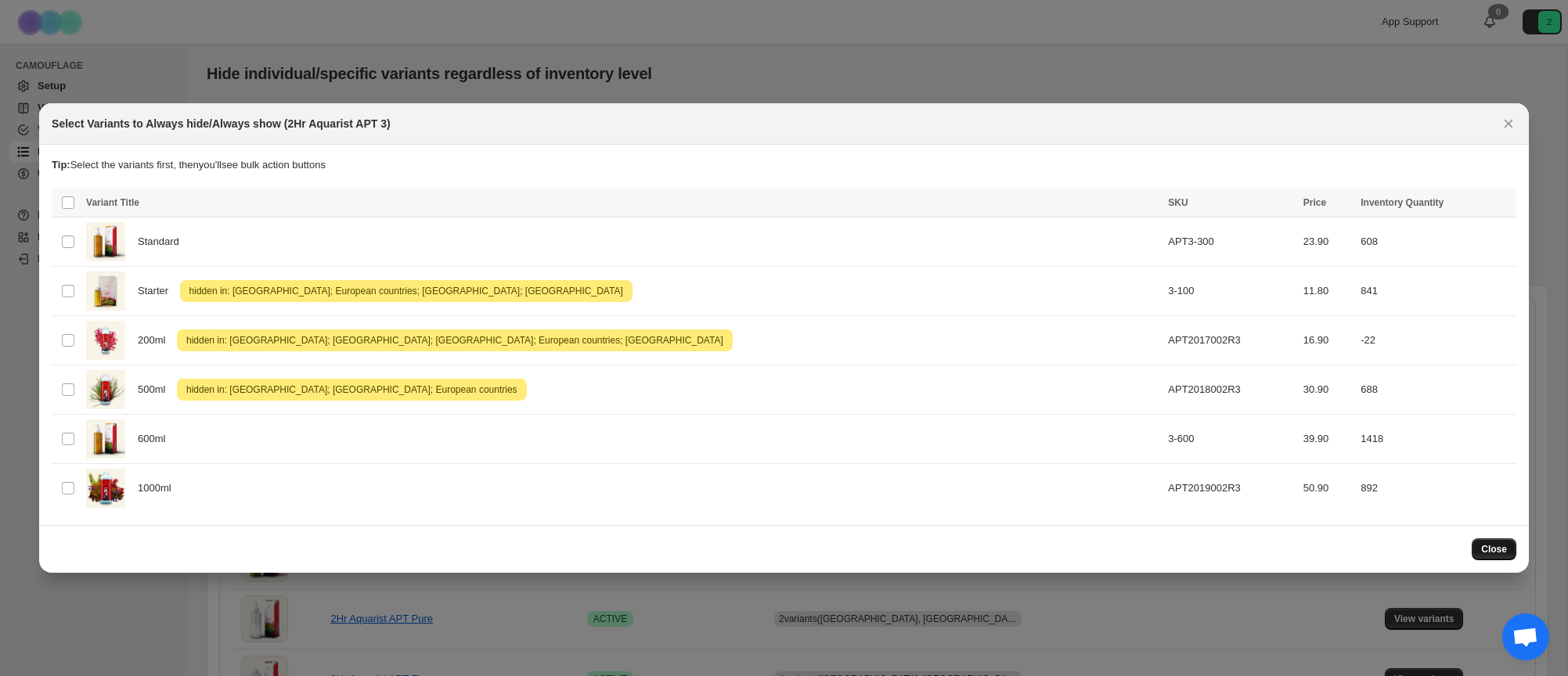
click at [1498, 548] on span "Close" at bounding box center [1494, 549] width 26 height 13
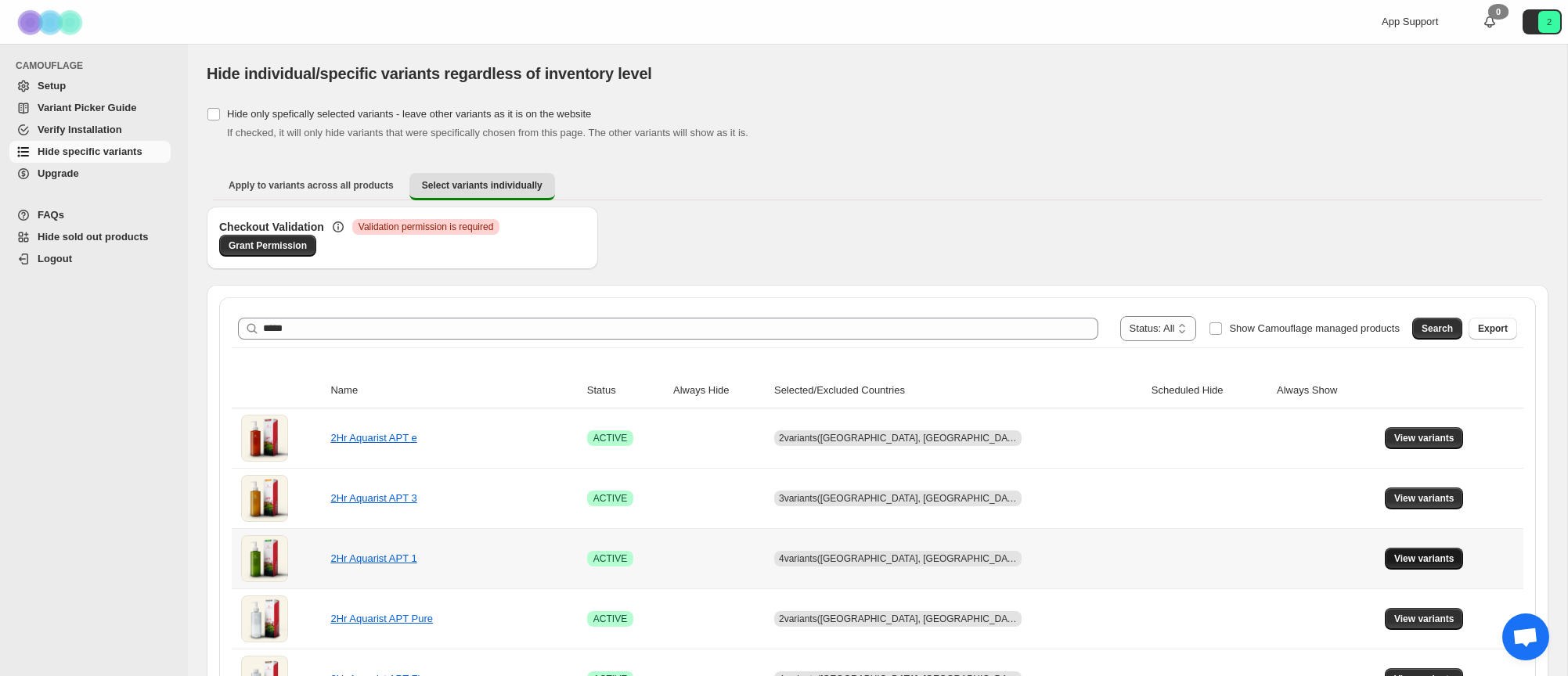
click at [1412, 564] on span "View variants" at bounding box center [1425, 559] width 60 height 13
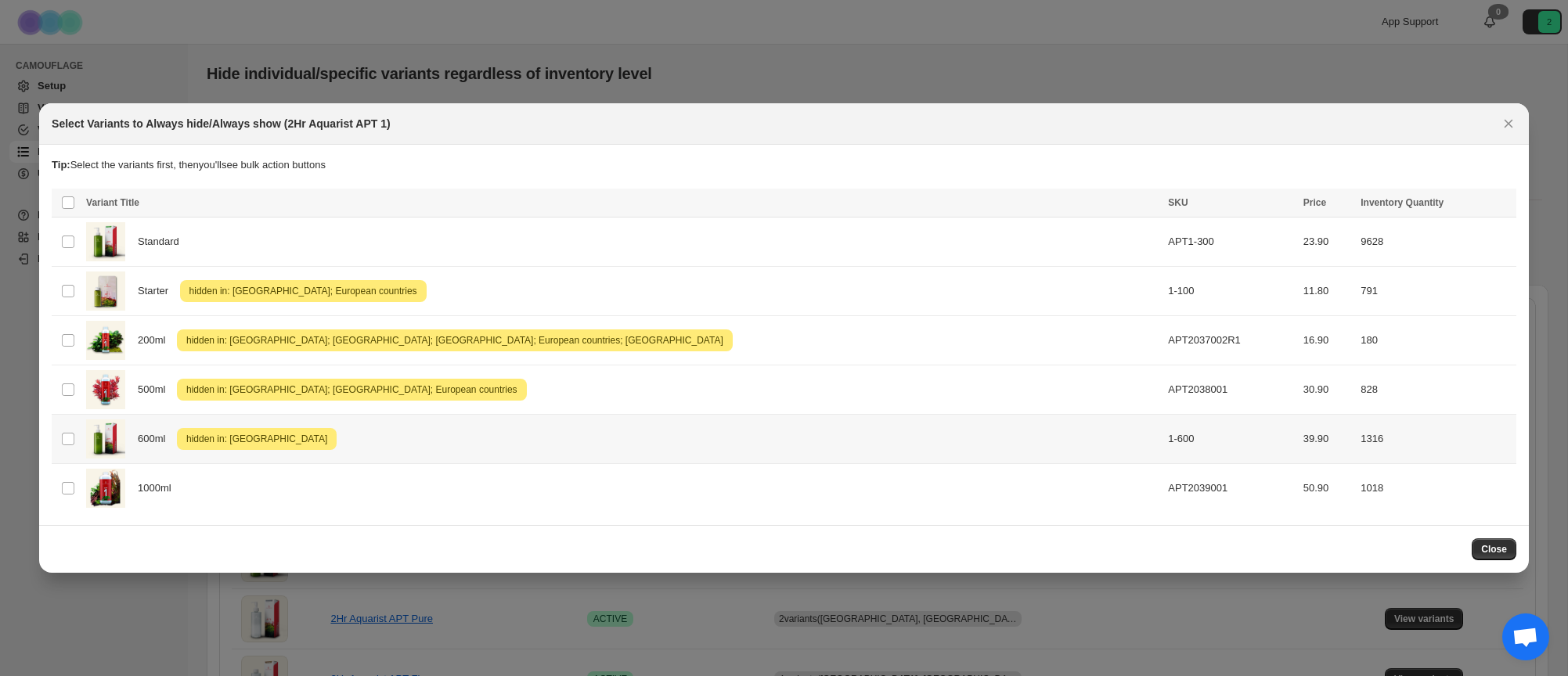
click at [1399, 438] on td "1316" at bounding box center [1435, 439] width 160 height 49
click at [1395, 202] on span "Success ENT Hide from countries" at bounding box center [1422, 204] width 120 height 16
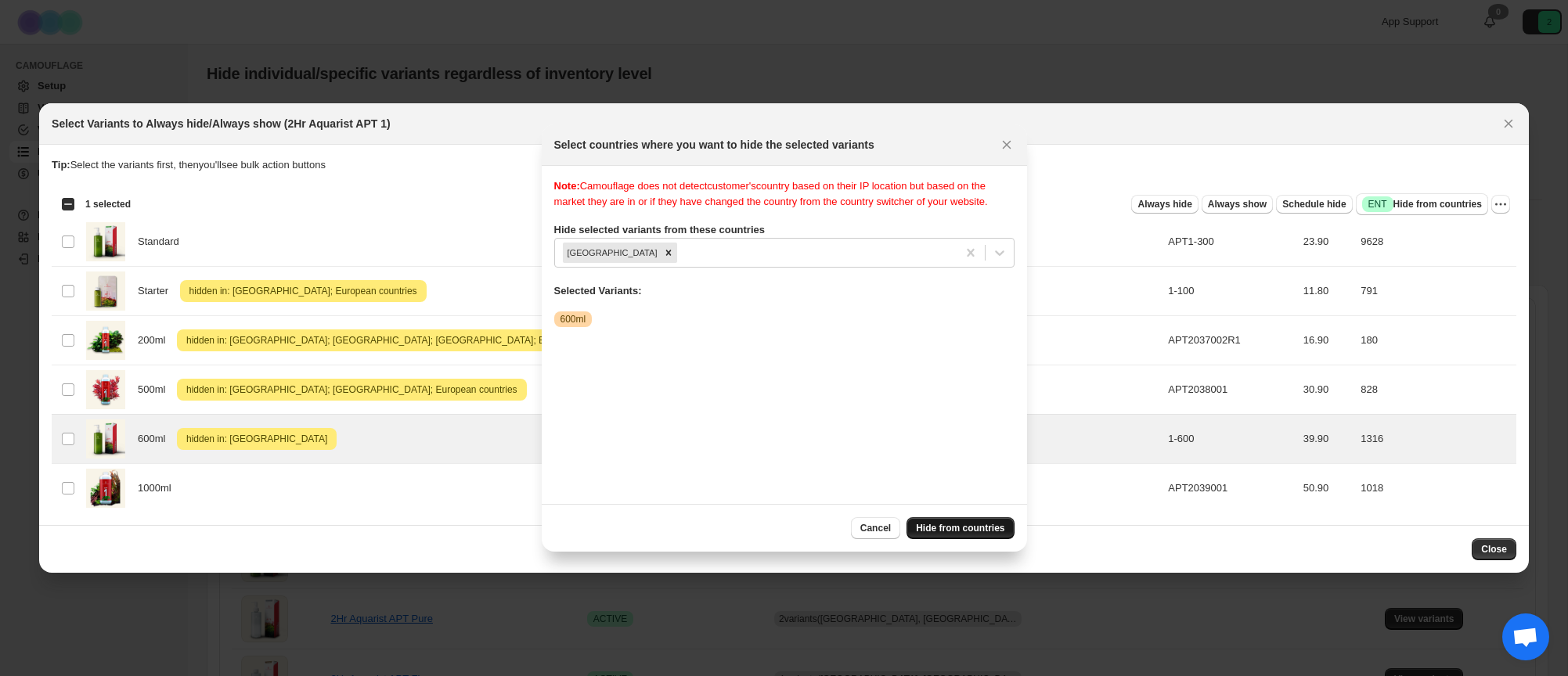
click at [956, 525] on span "Hide from countries" at bounding box center [960, 528] width 88 height 13
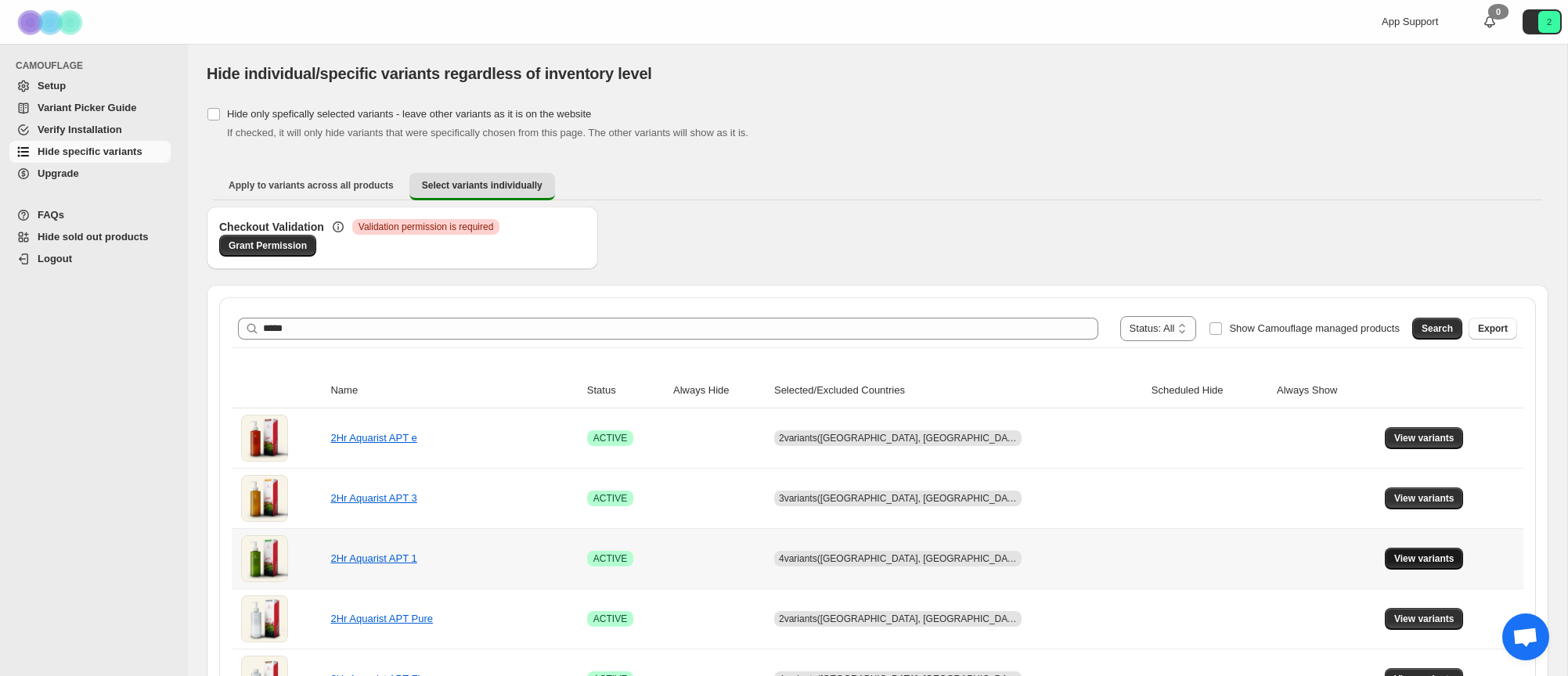
click at [1403, 564] on span "View variants" at bounding box center [1425, 559] width 60 height 13
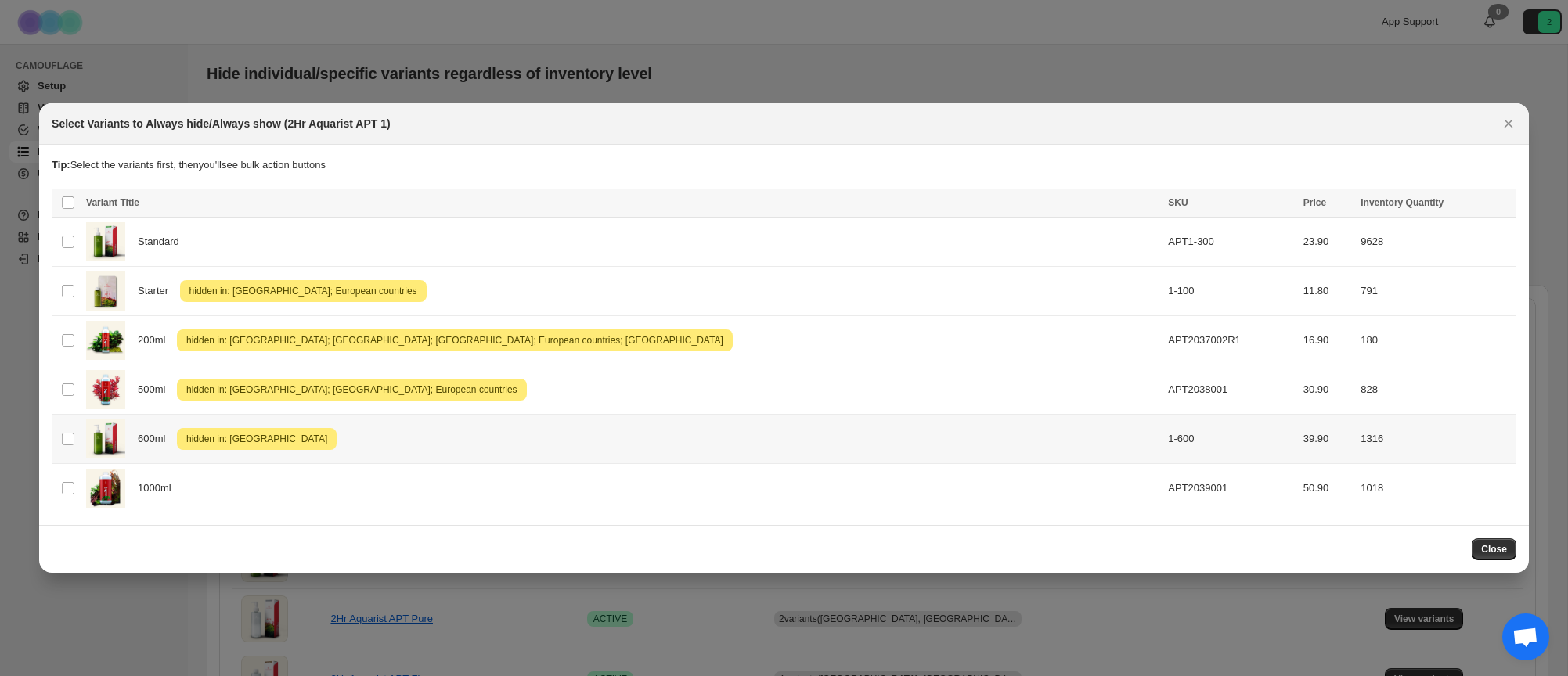
click at [1446, 439] on td "1316" at bounding box center [1435, 439] width 160 height 49
click at [1501, 207] on icon "More actions" at bounding box center [1501, 204] width 16 height 16
click at [1439, 317] on span "Undo hide from countries" at bounding box center [1444, 315] width 113 height 12
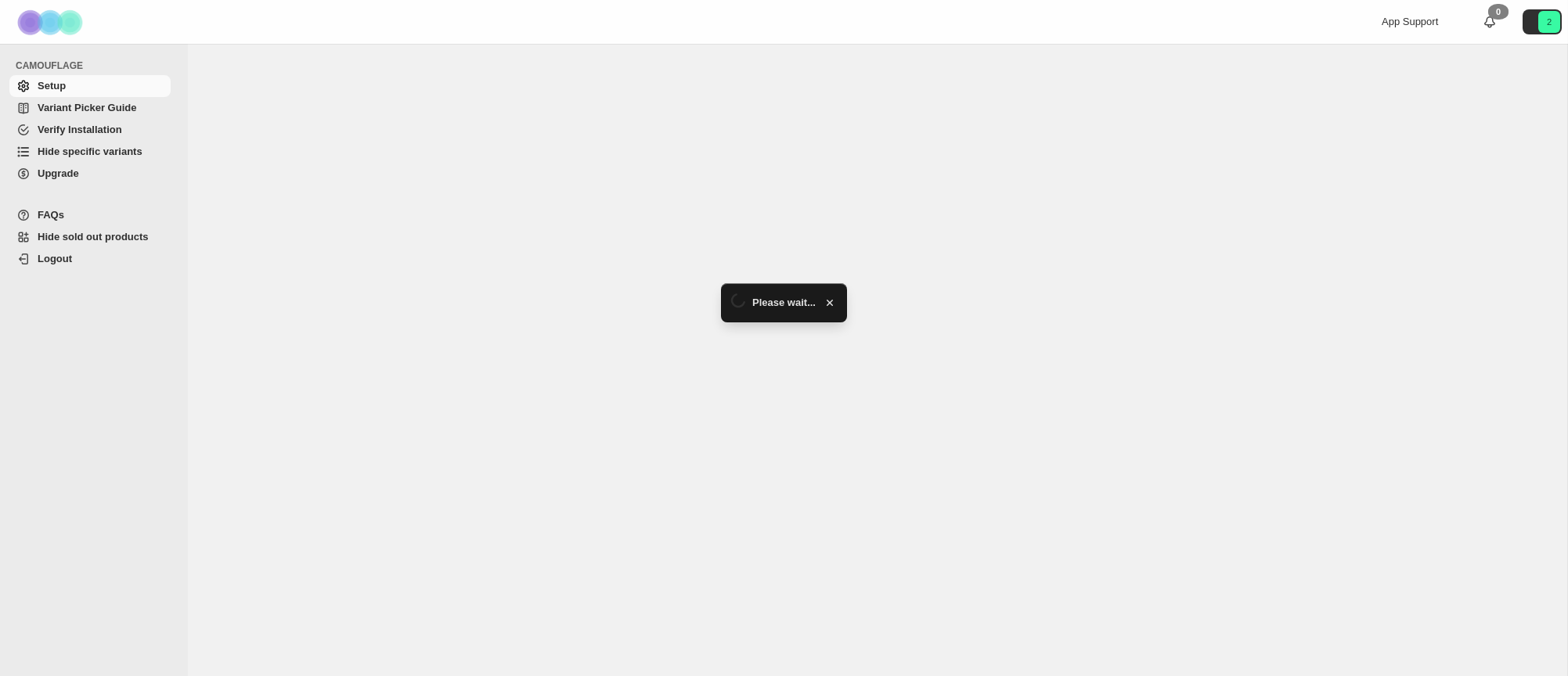
select select "******"
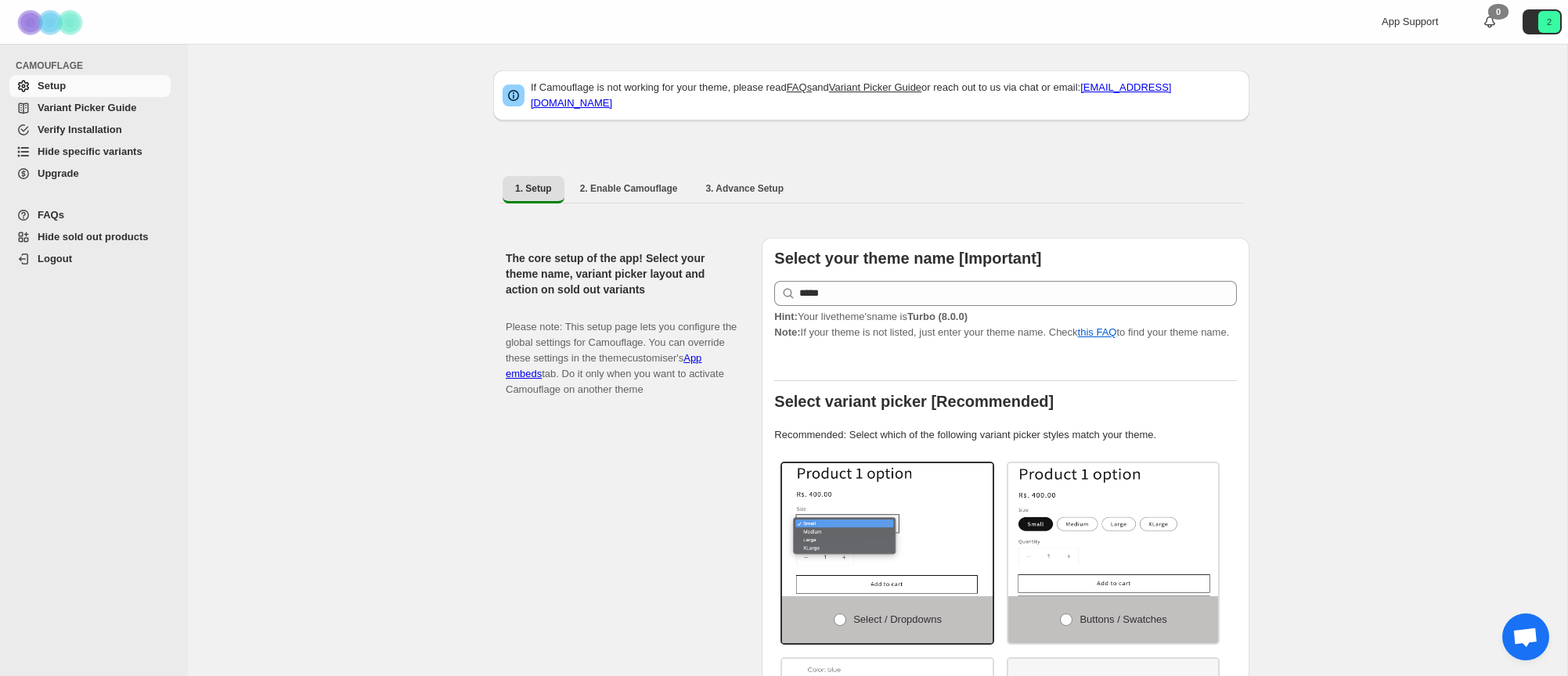
click at [89, 158] on span "Hide specific variants" at bounding box center [90, 152] width 105 height 12
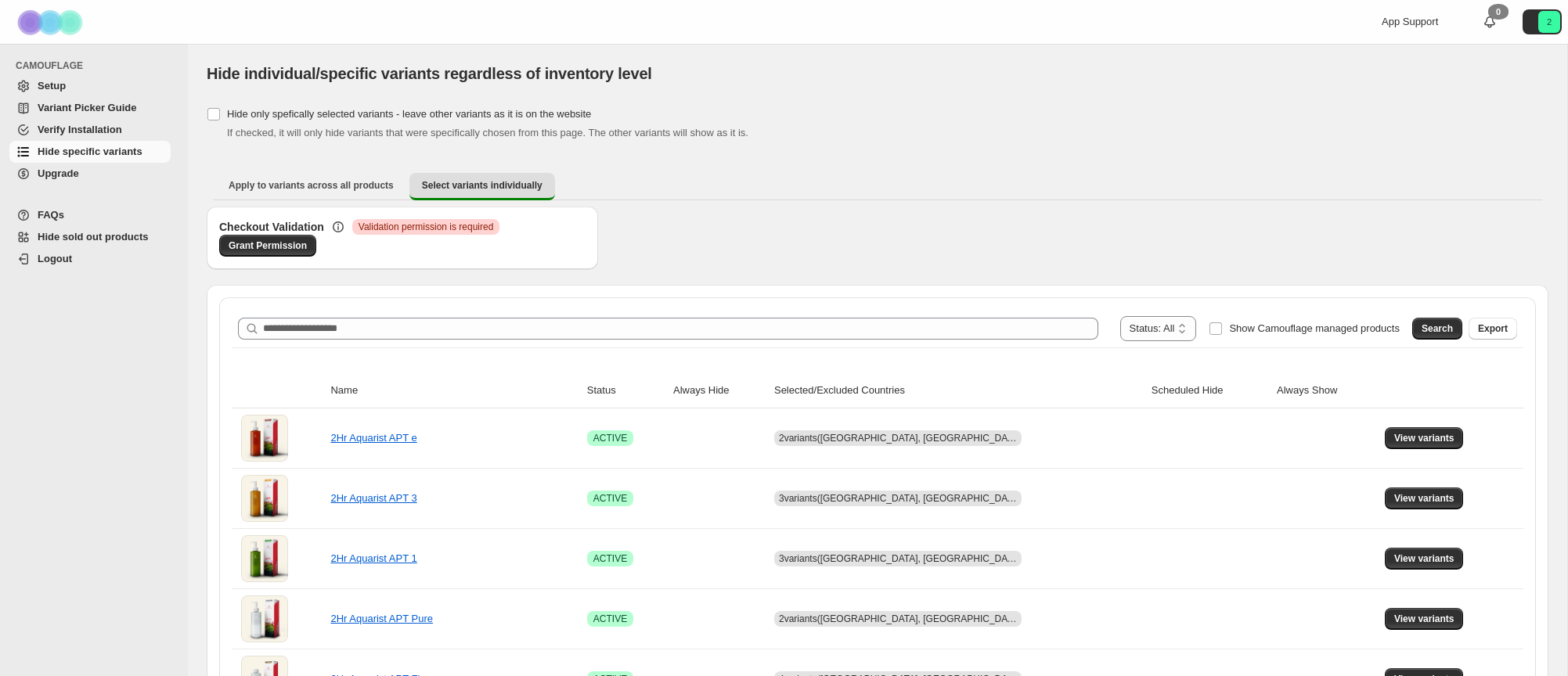
click at [367, 317] on div "**********" at bounding box center [878, 329] width 1279 height 25
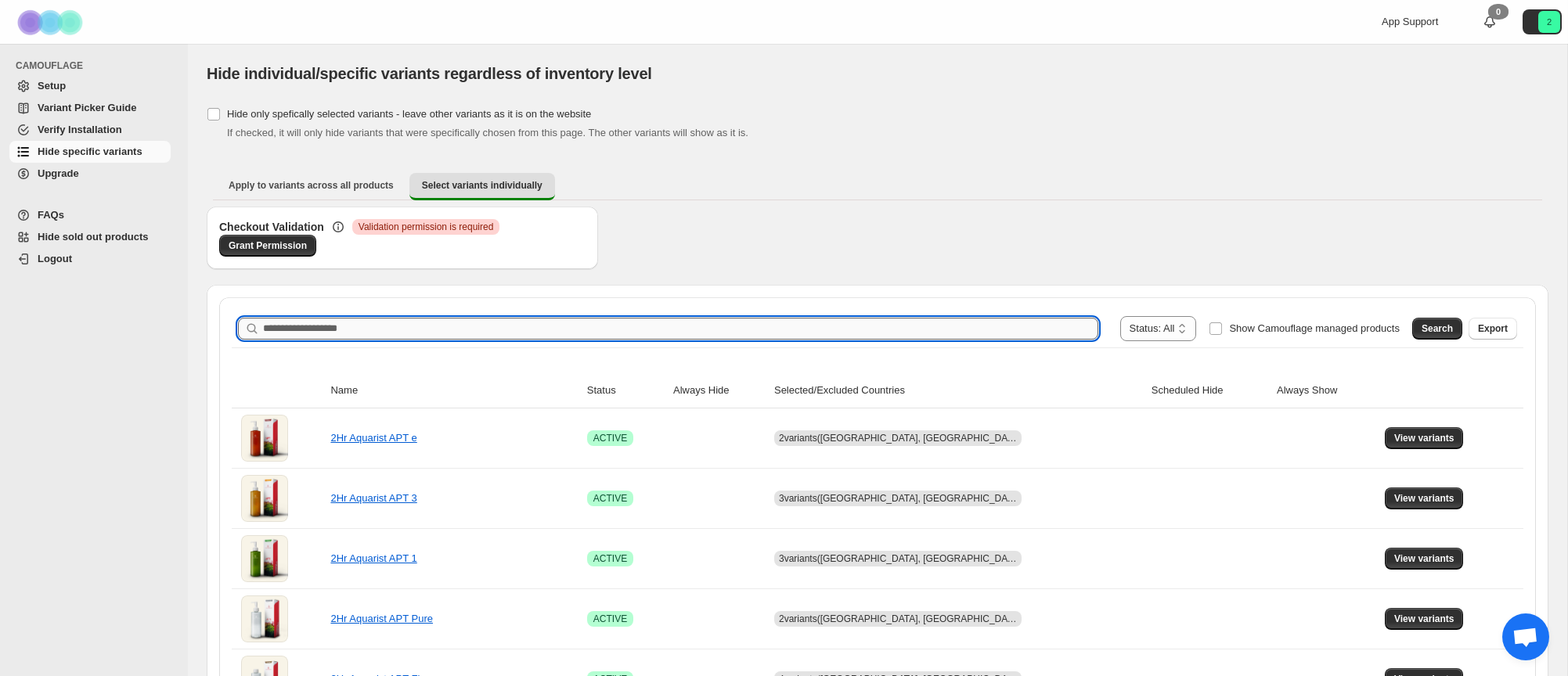
click at [362, 325] on input "Search product name" at bounding box center [681, 329] width 836 height 22
type input "*****"
click at [1429, 324] on span "Search" at bounding box center [1437, 328] width 31 height 13
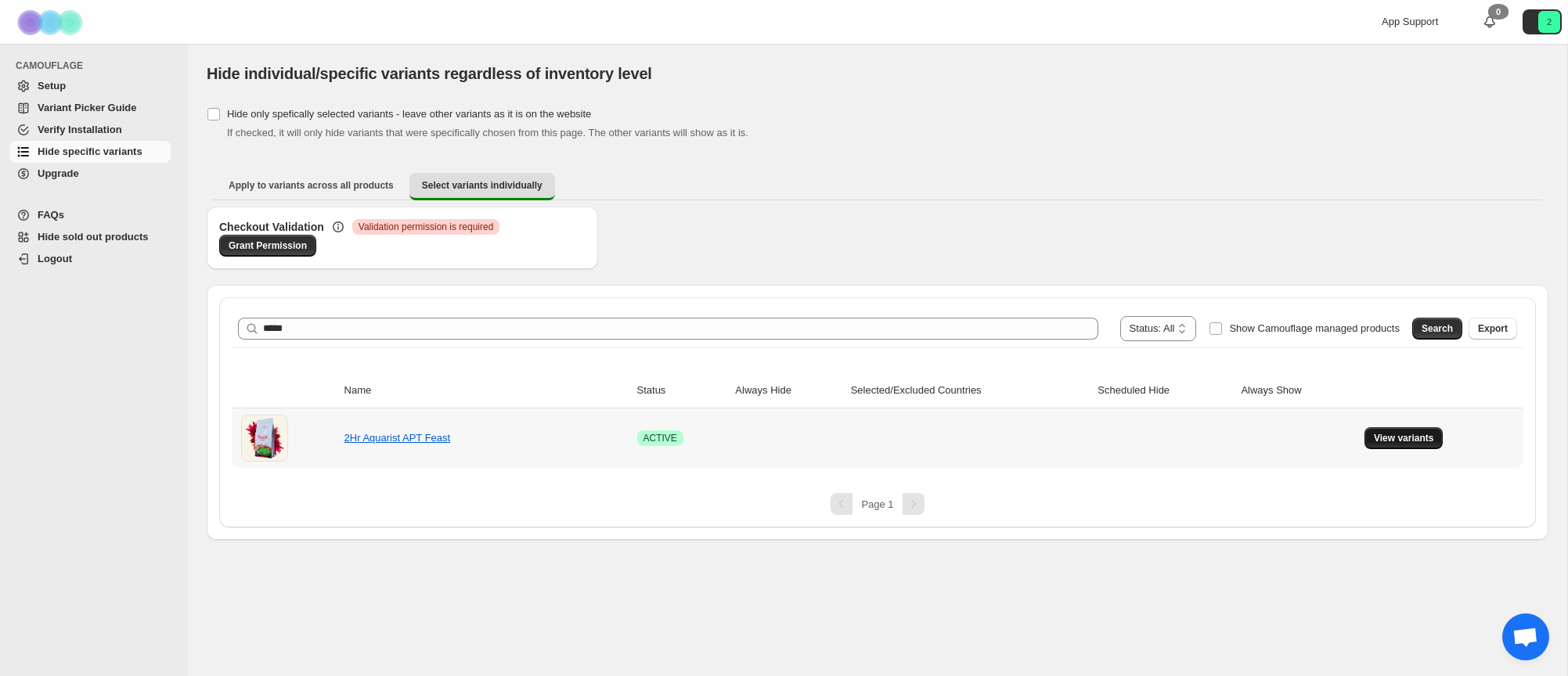
click at [1404, 437] on span "View variants" at bounding box center [1404, 438] width 60 height 13
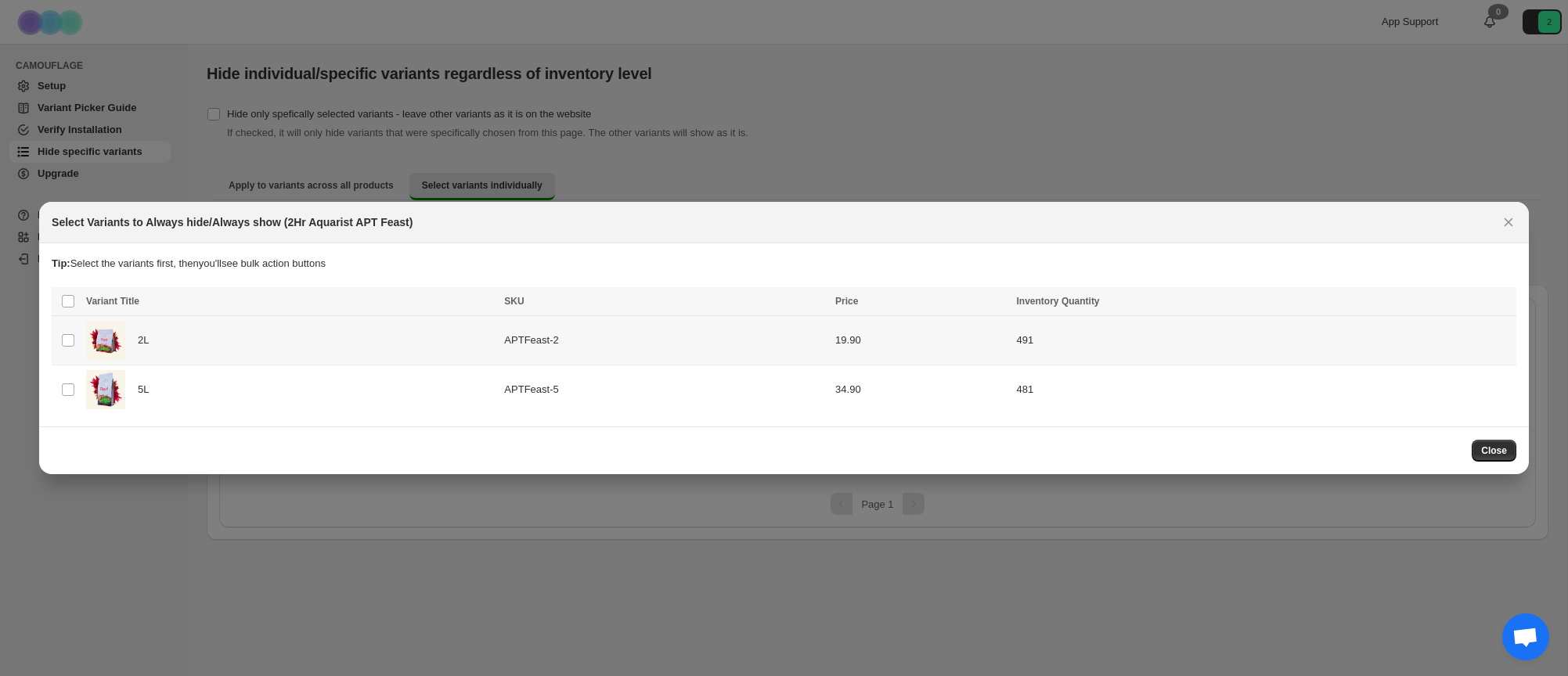
click at [286, 342] on div "2L" at bounding box center [290, 341] width 409 height 39
click at [1414, 304] on span "Success ENT Hide from countries" at bounding box center [1422, 303] width 120 height 16
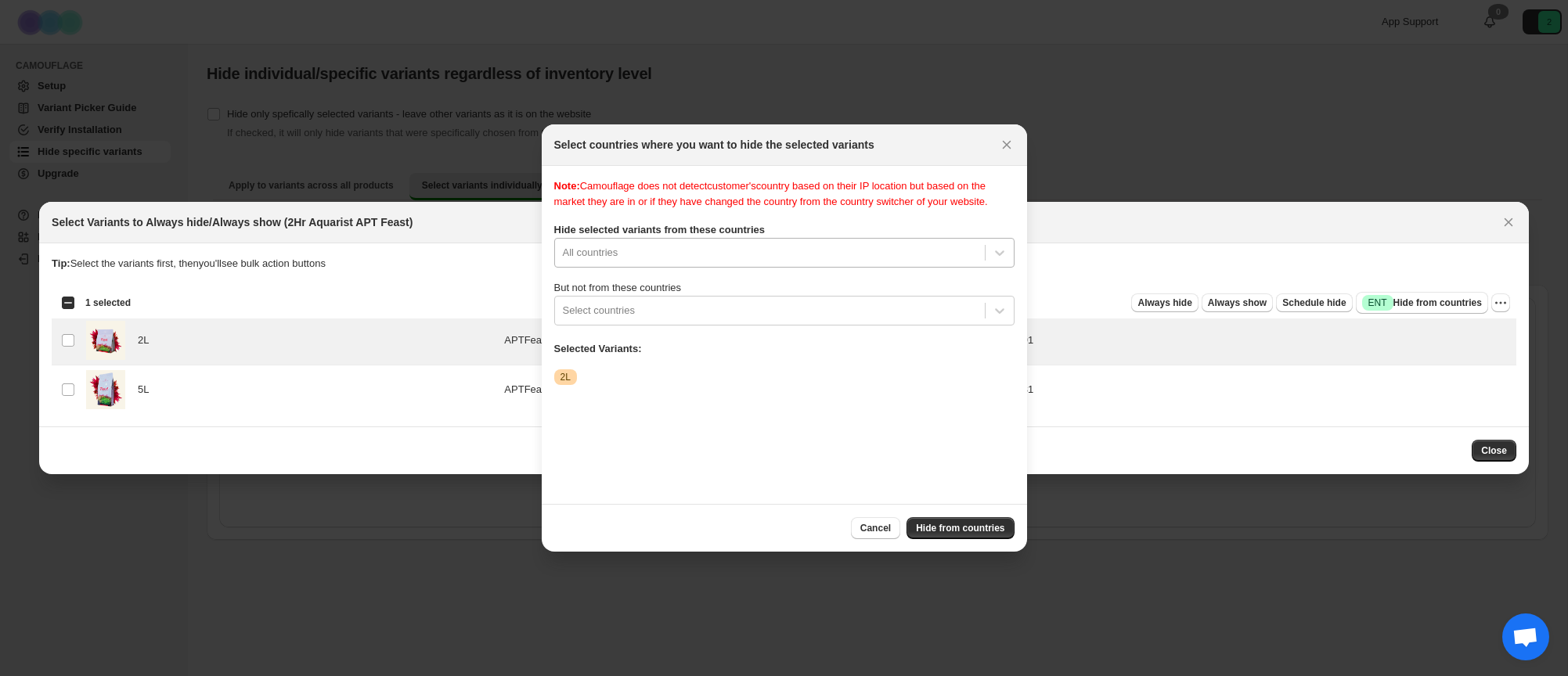
click at [744, 266] on div "Note: Camouflage does not detect customer's country based on their IP location …" at bounding box center [784, 335] width 461 height 313
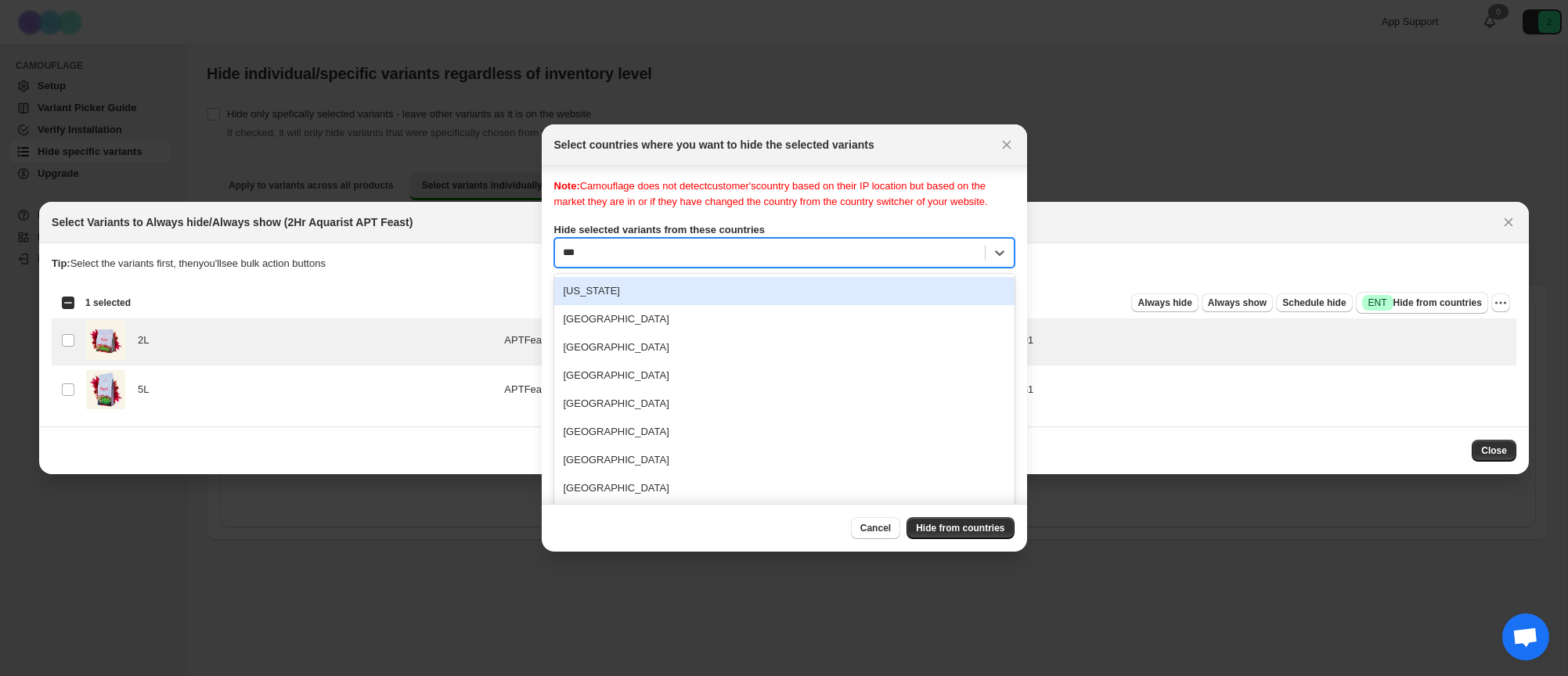
type input "****"
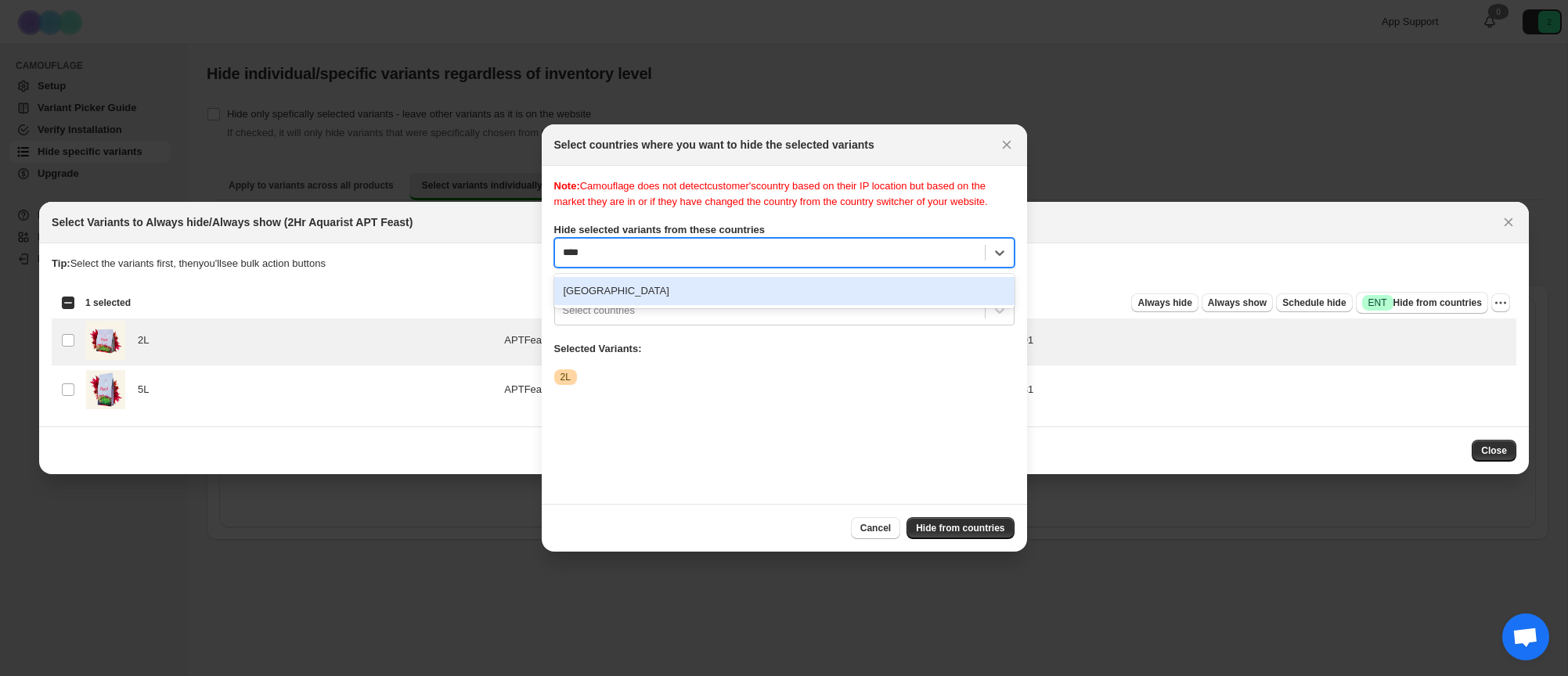
click at [749, 300] on div "[GEOGRAPHIC_DATA]" at bounding box center [784, 291] width 461 height 29
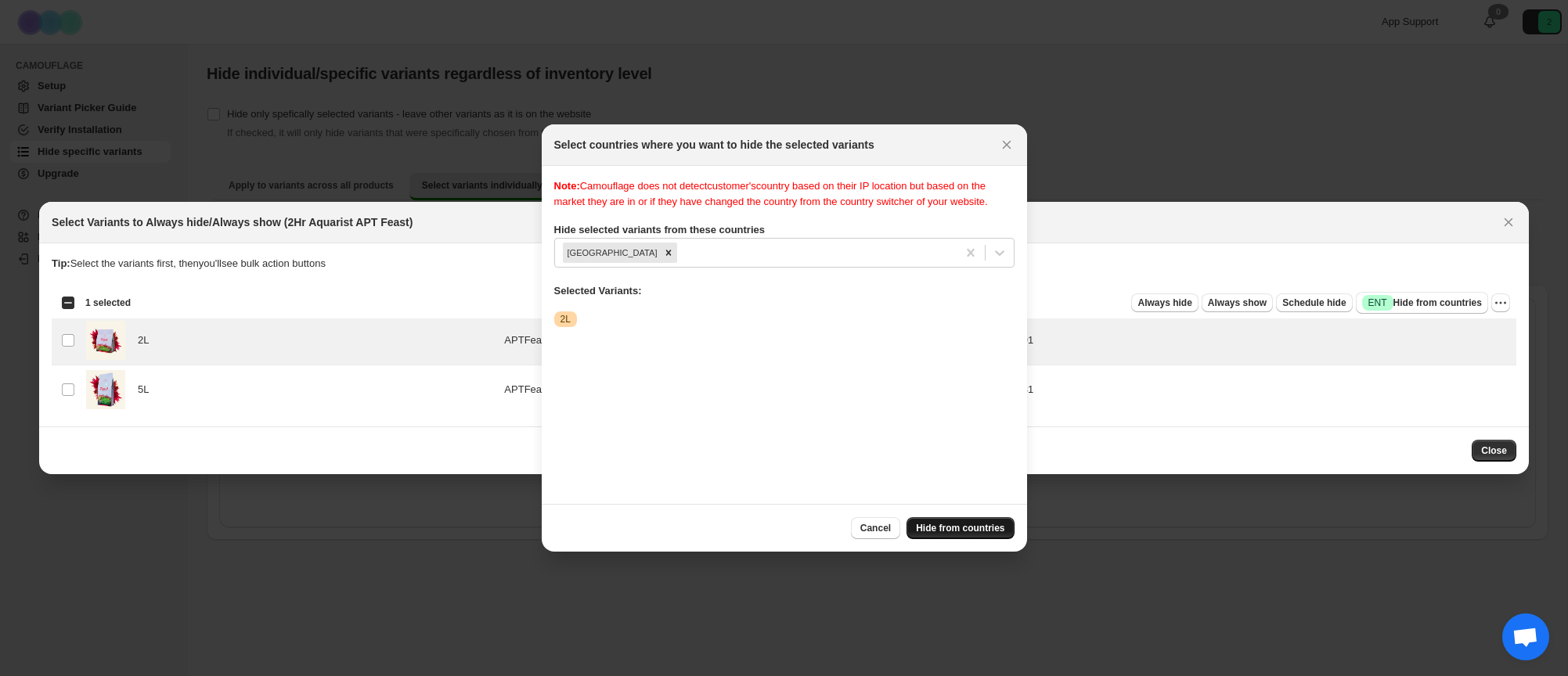
click at [951, 532] on span "Hide from countries" at bounding box center [960, 528] width 88 height 13
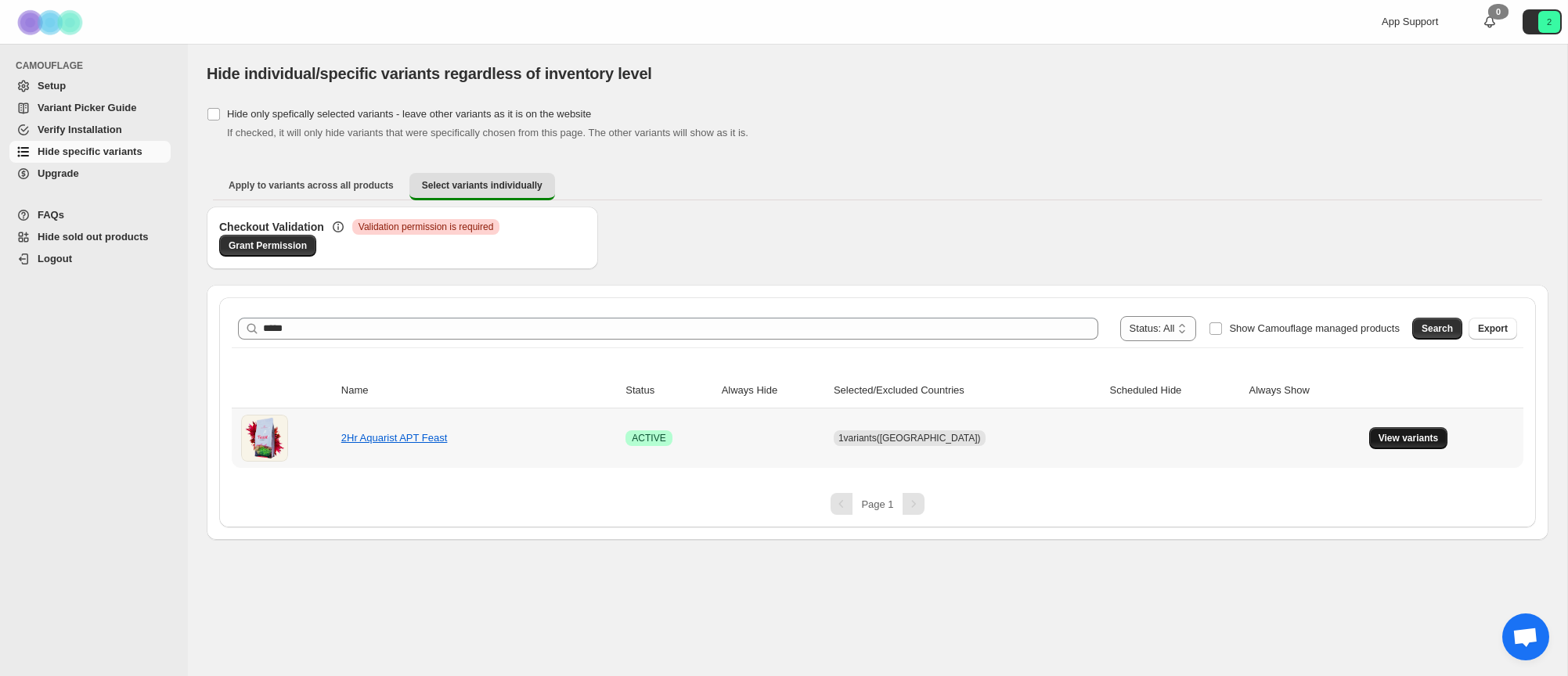
click at [1390, 440] on span "View variants" at bounding box center [1409, 438] width 60 height 13
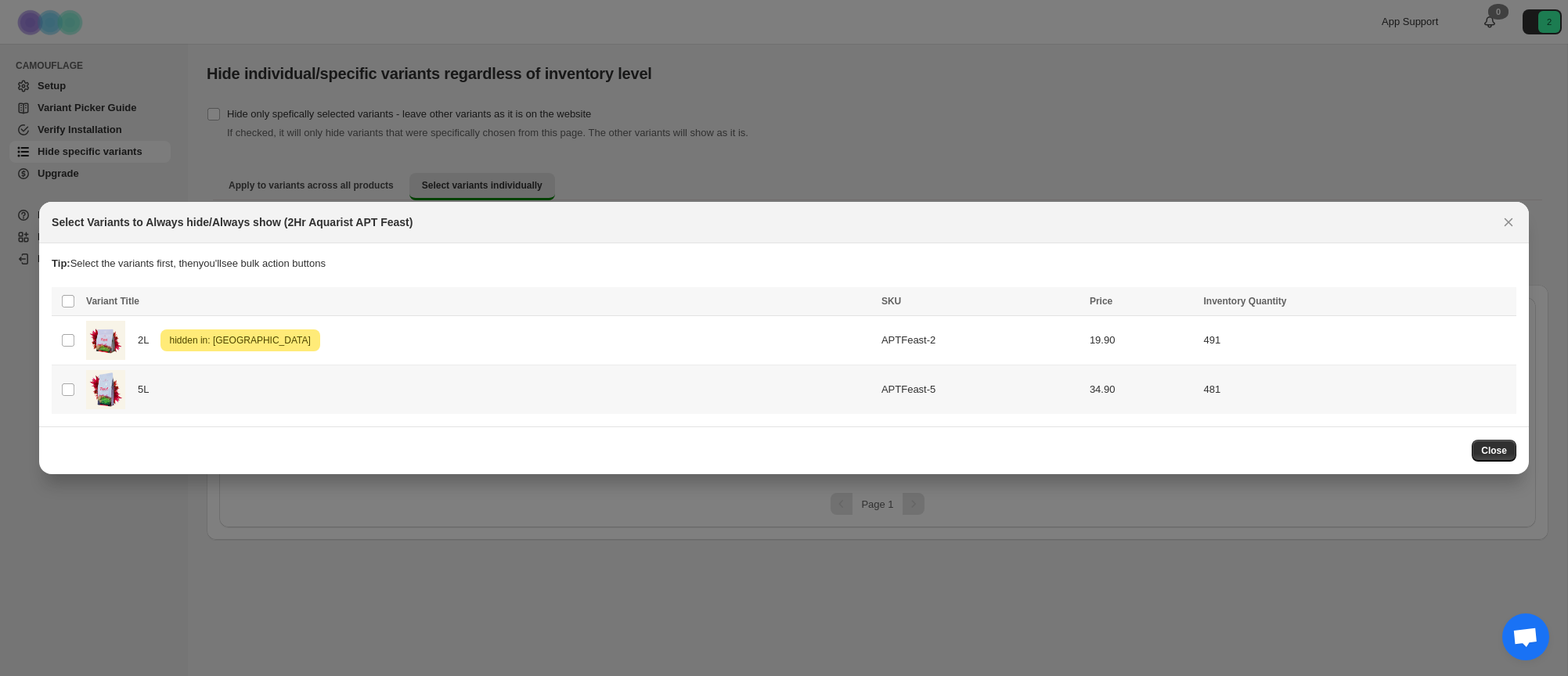
click at [616, 376] on div "5L" at bounding box center [479, 389] width 786 height 39
click at [1435, 304] on span "Success ENT Hide from countries" at bounding box center [1422, 303] width 120 height 16
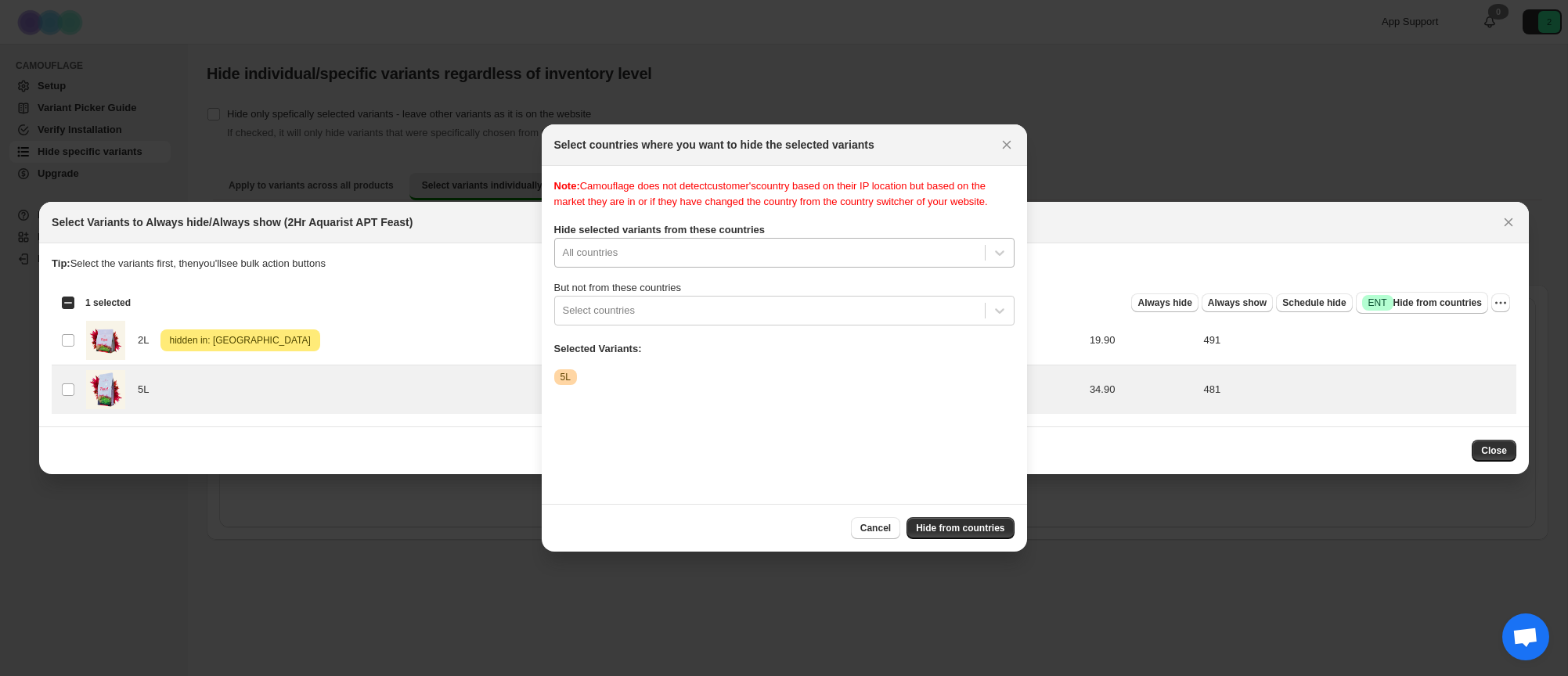
click at [664, 268] on div "All countries" at bounding box center [784, 252] width 461 height 29
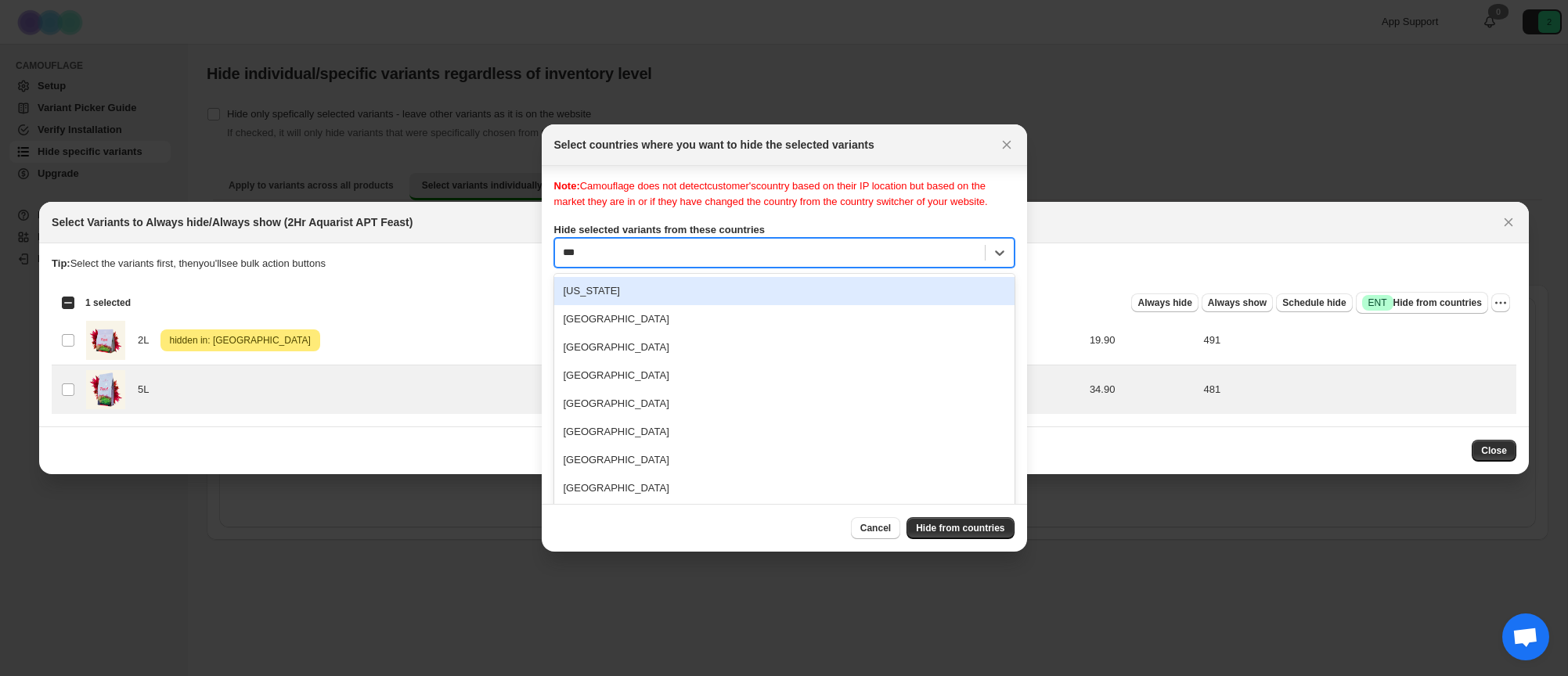
type input "****"
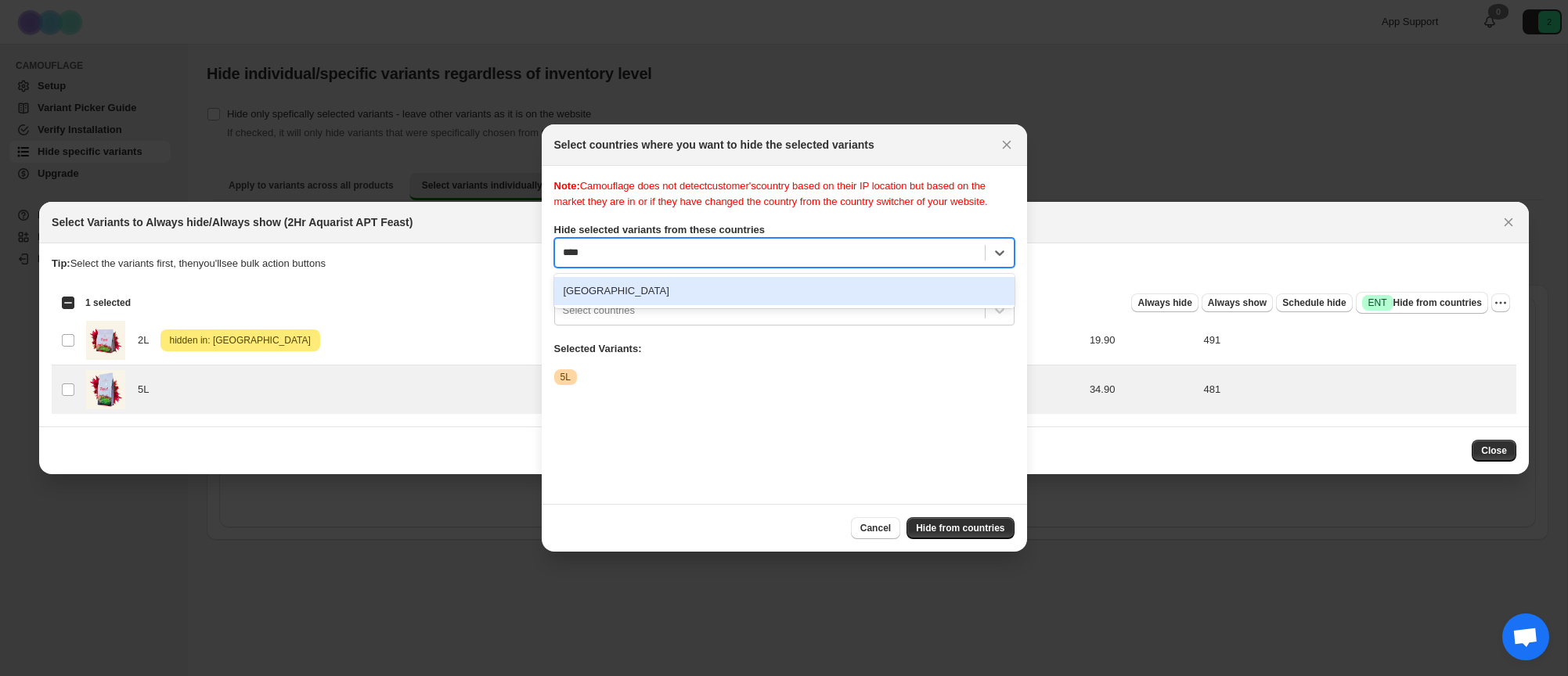
click at [654, 305] on div "[GEOGRAPHIC_DATA]" at bounding box center [784, 291] width 461 height 29
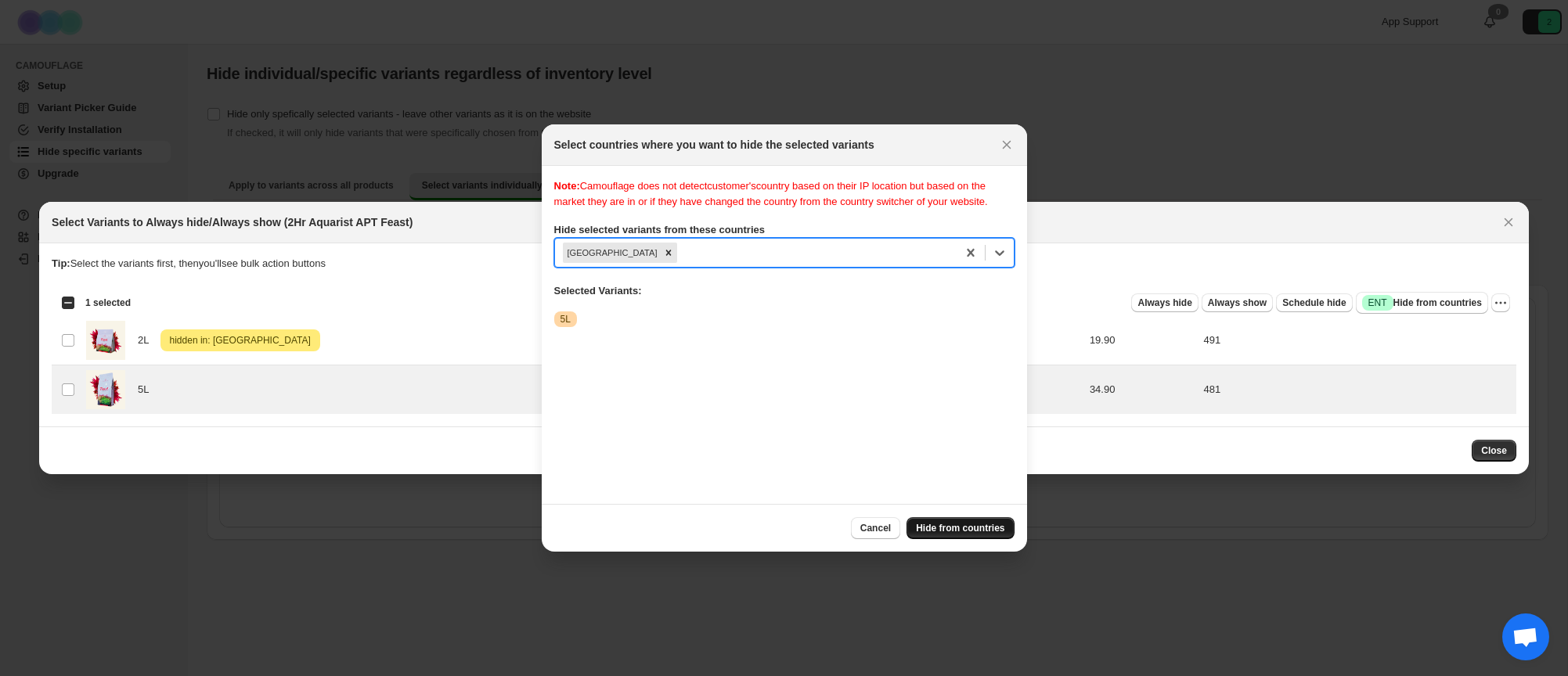
click at [966, 532] on span "Hide from countries" at bounding box center [960, 528] width 88 height 13
